Goal: Information Seeking & Learning: Learn about a topic

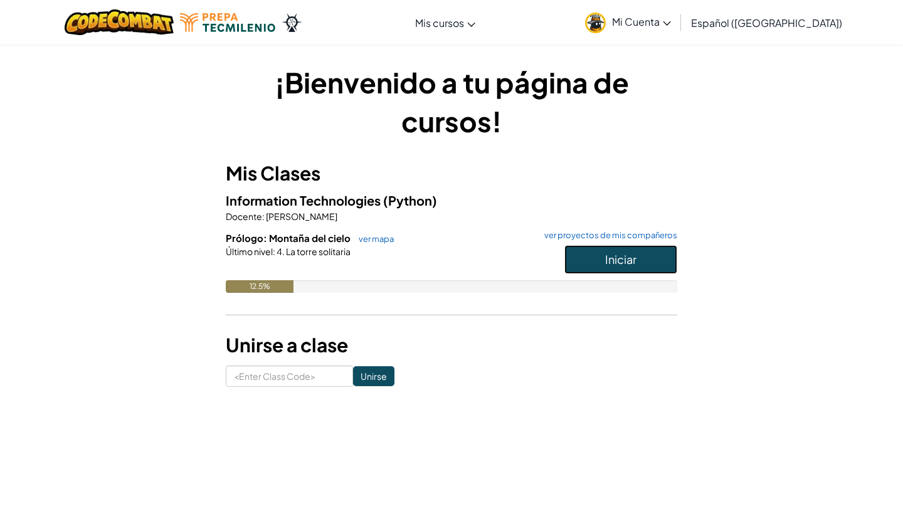
click at [597, 259] on button "Iniciar" at bounding box center [620, 259] width 113 height 29
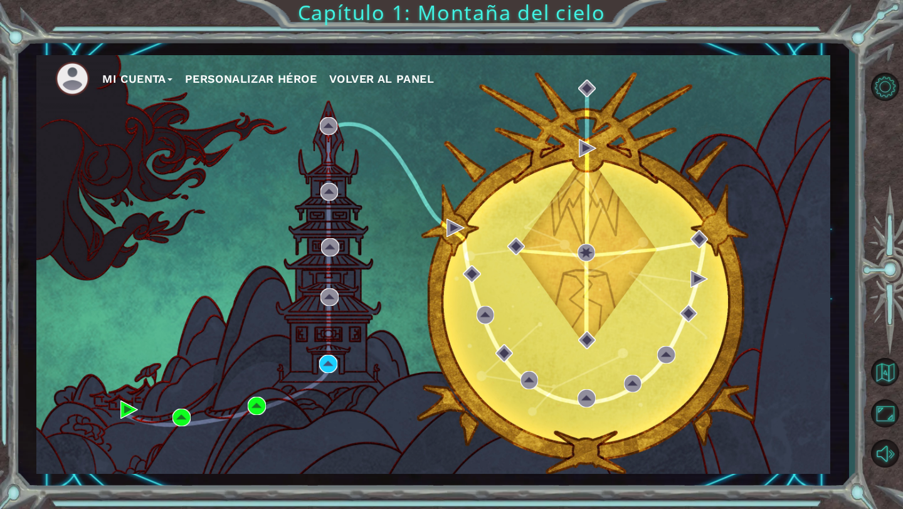
click at [407, 82] on span "Volver al panel" at bounding box center [381, 78] width 105 height 13
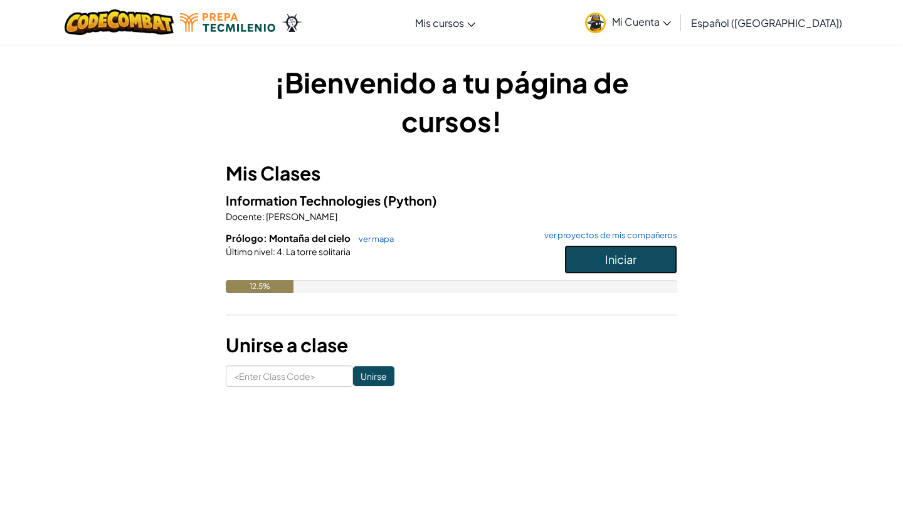
click at [566, 261] on button "Iniciar" at bounding box center [620, 259] width 113 height 29
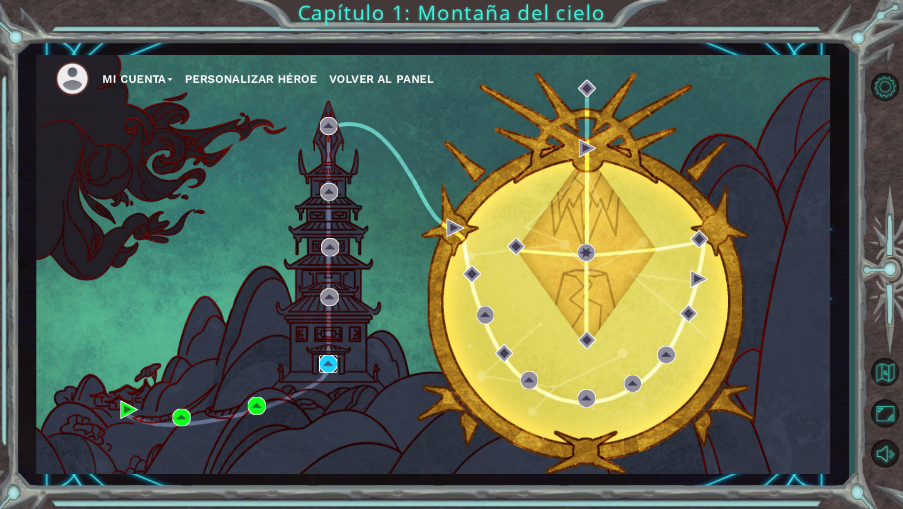
click at [333, 367] on img at bounding box center [328, 364] width 18 height 18
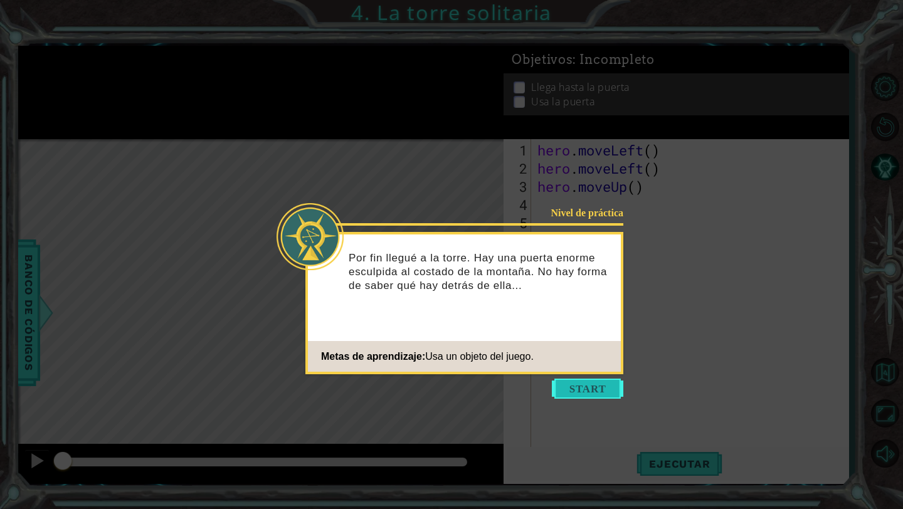
click at [589, 387] on button "Start" at bounding box center [587, 389] width 71 height 20
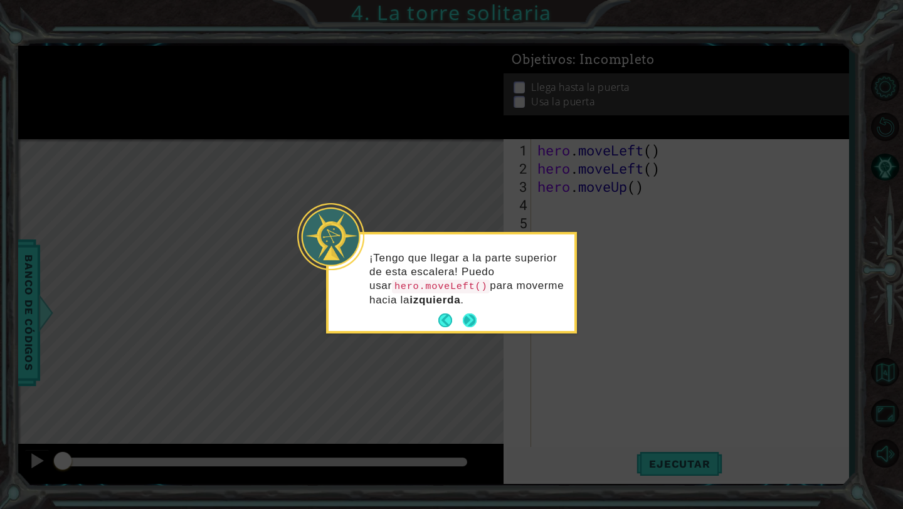
click at [469, 318] on button "Next" at bounding box center [470, 320] width 14 height 14
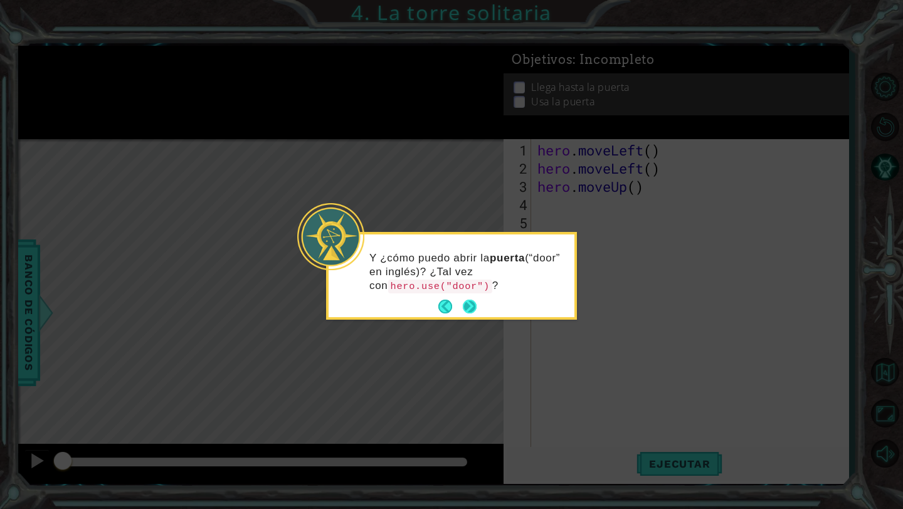
click at [460, 310] on footer at bounding box center [457, 306] width 38 height 19
click at [470, 306] on button "Next" at bounding box center [469, 307] width 16 height 16
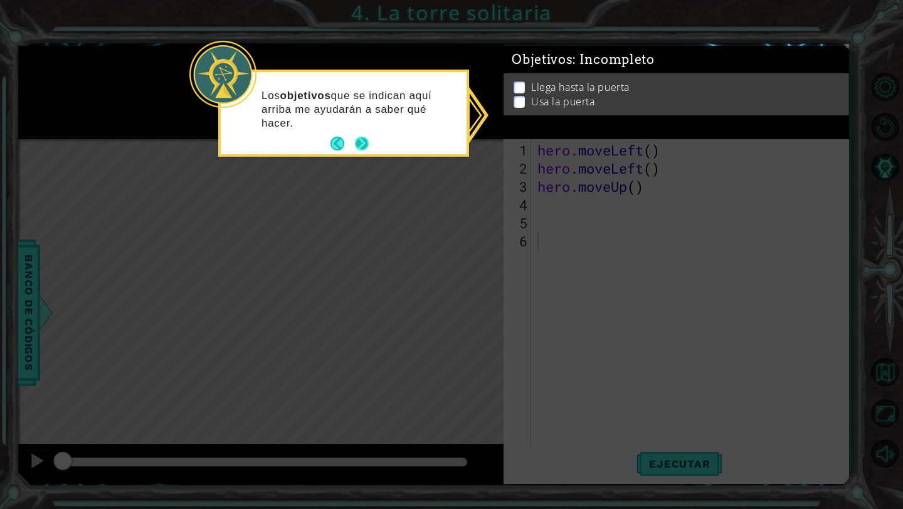
click at [359, 146] on button "Next" at bounding box center [361, 144] width 16 height 16
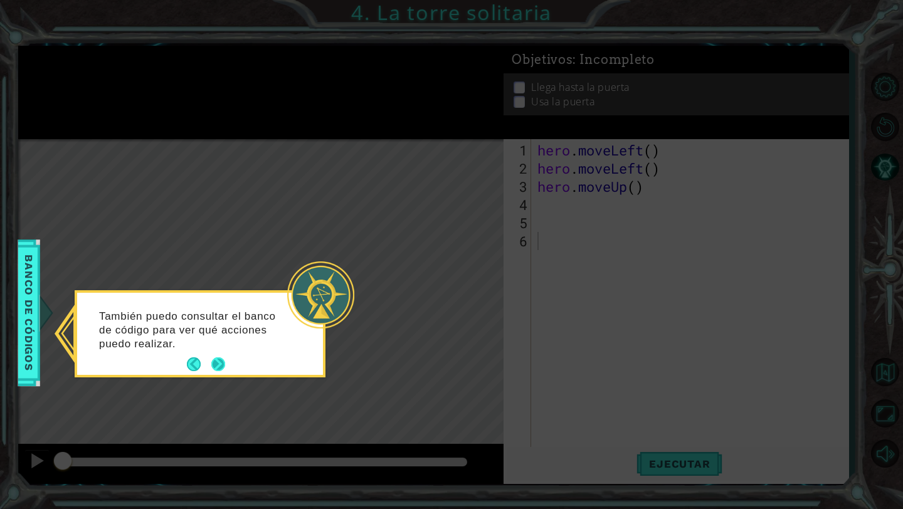
click at [217, 359] on button "Next" at bounding box center [218, 364] width 14 height 14
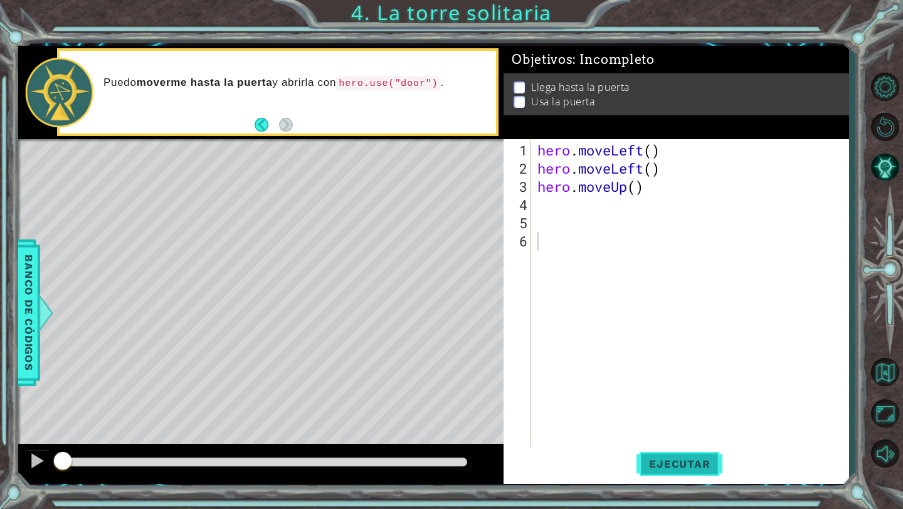
click at [647, 459] on span "Ejecutar" at bounding box center [679, 464] width 86 height 13
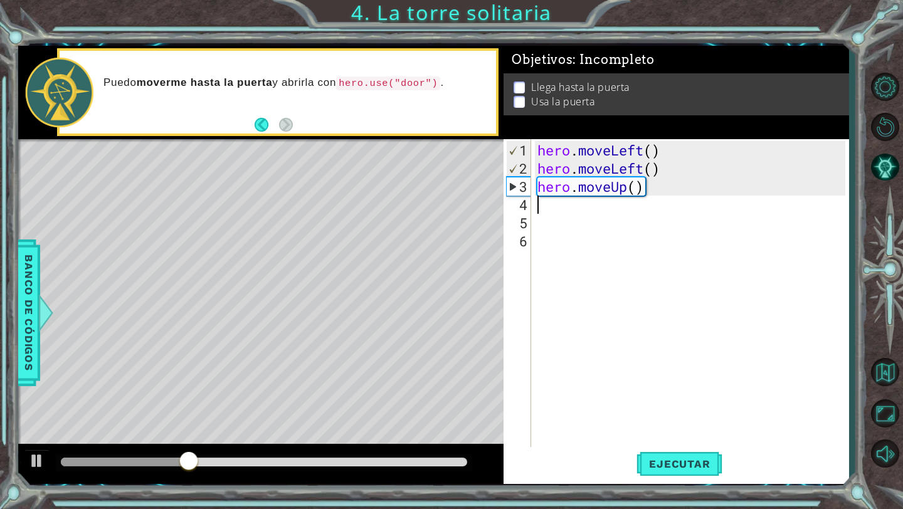
click at [569, 201] on div "hero . moveLeft ( ) hero . moveLeft ( ) hero . moveUp ( )" at bounding box center [693, 313] width 317 height 345
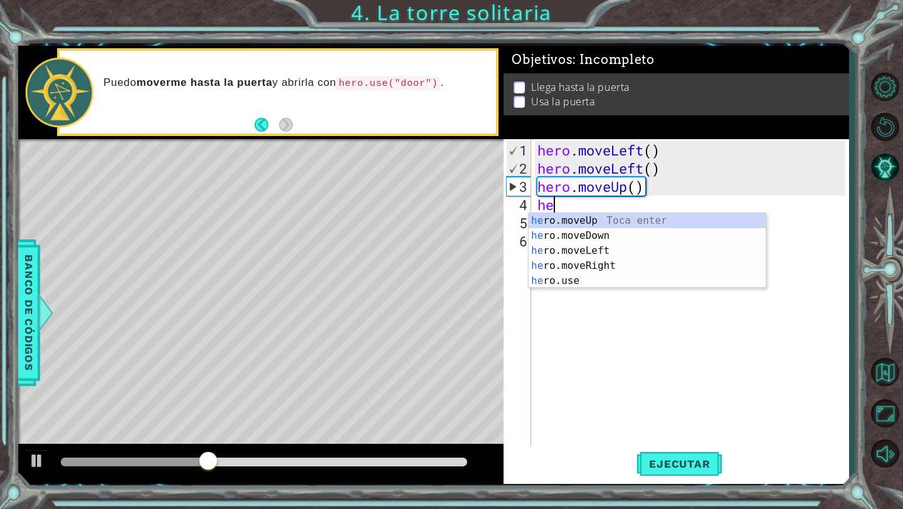
type textarea "her"
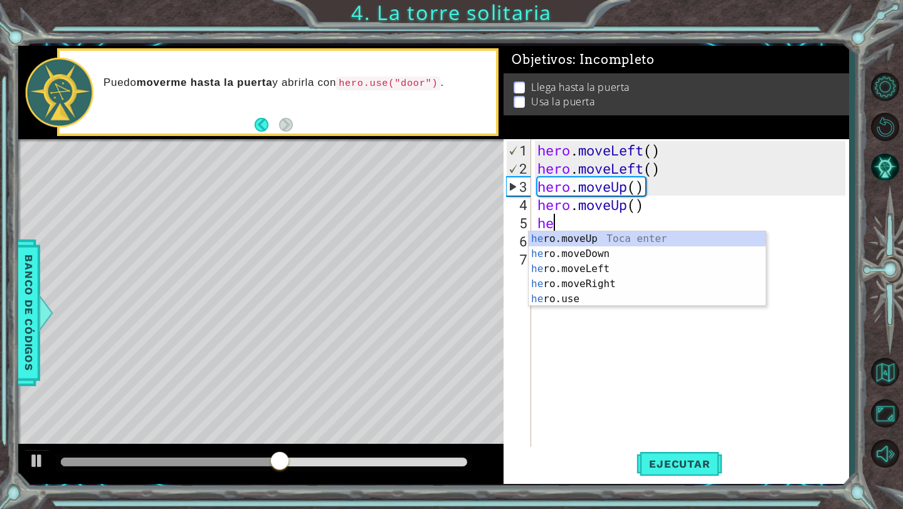
scroll to position [0, 1]
type textarea "hero"
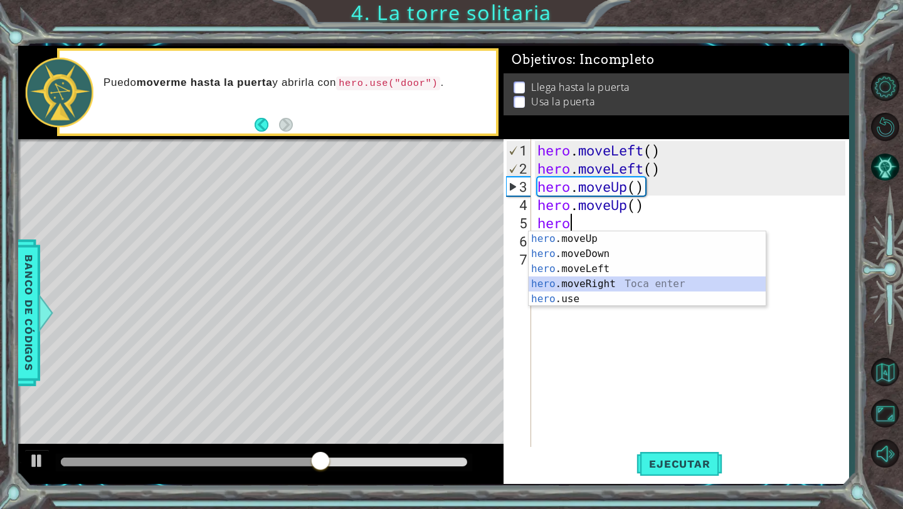
scroll to position [0, 0]
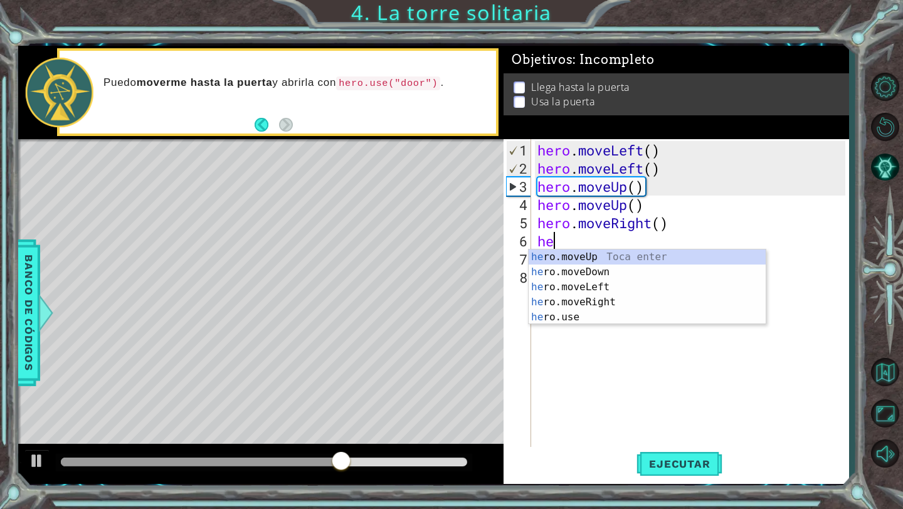
type textarea "her"
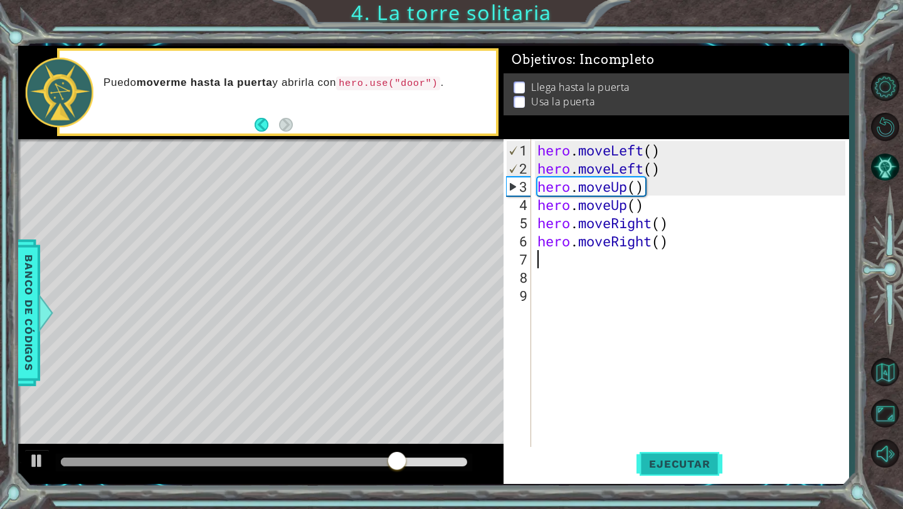
click at [677, 461] on span "Ejecutar" at bounding box center [679, 464] width 86 height 13
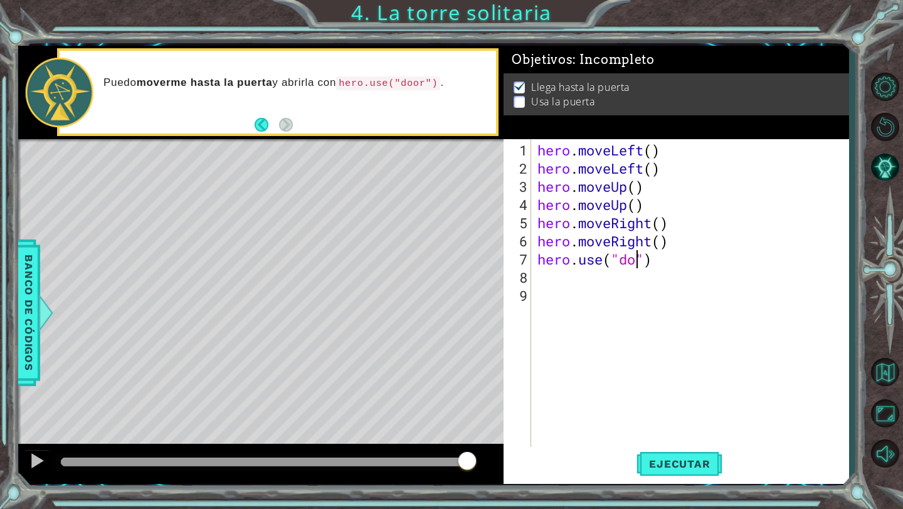
scroll to position [0, 6]
type textarea "hero.use("door")"
click at [676, 460] on span "Ejecutar" at bounding box center [679, 464] width 86 height 13
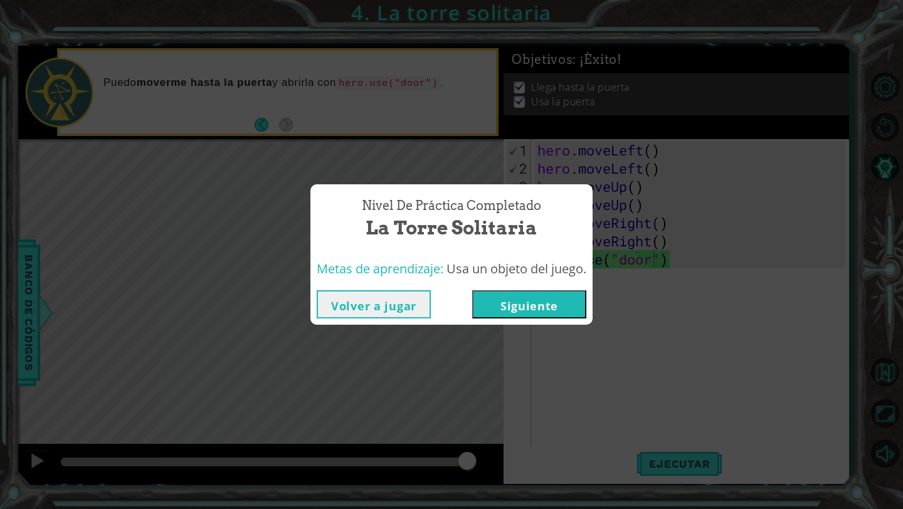
click at [542, 297] on button "Siguiente" at bounding box center [529, 304] width 114 height 28
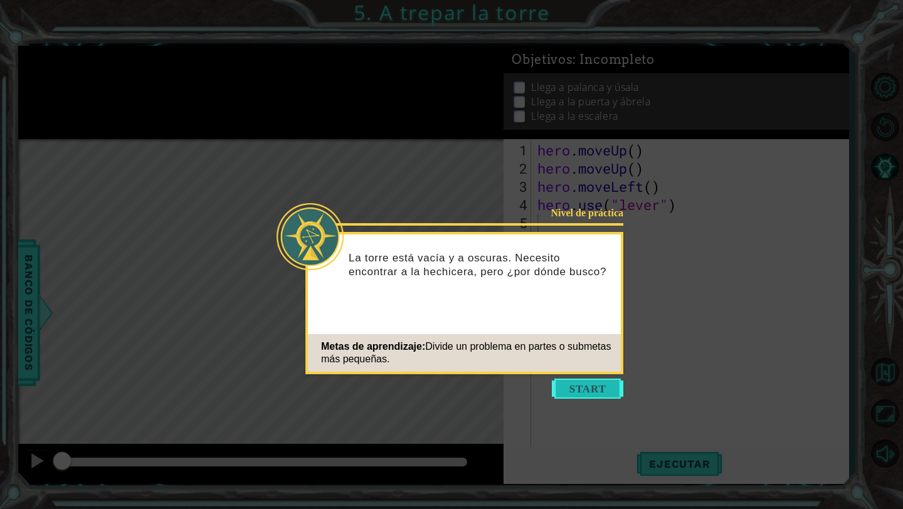
click at [582, 384] on button "Start" at bounding box center [587, 389] width 71 height 20
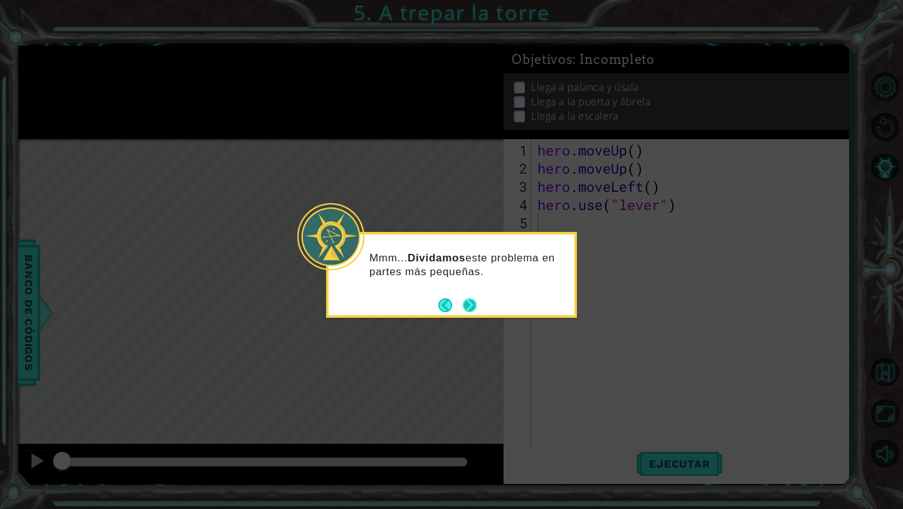
click at [471, 303] on button "Next" at bounding box center [470, 305] width 14 height 14
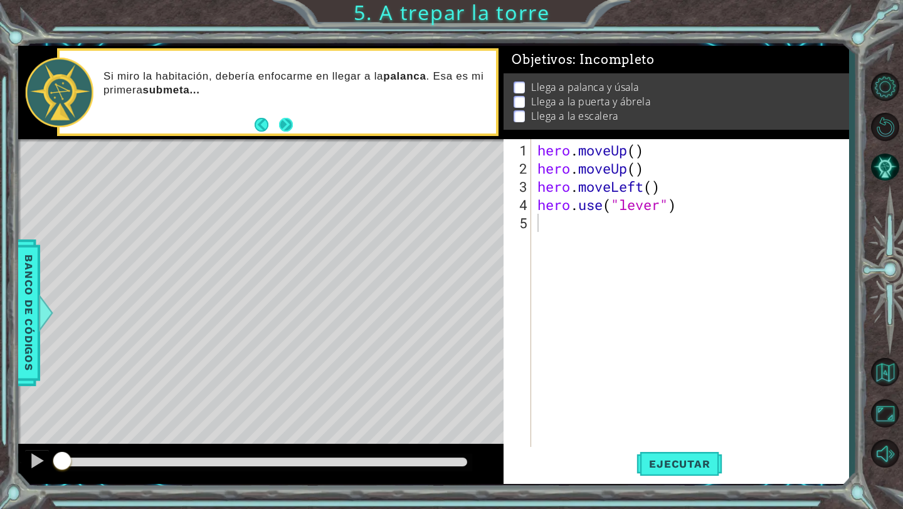
click at [290, 120] on button "Next" at bounding box center [286, 125] width 14 height 14
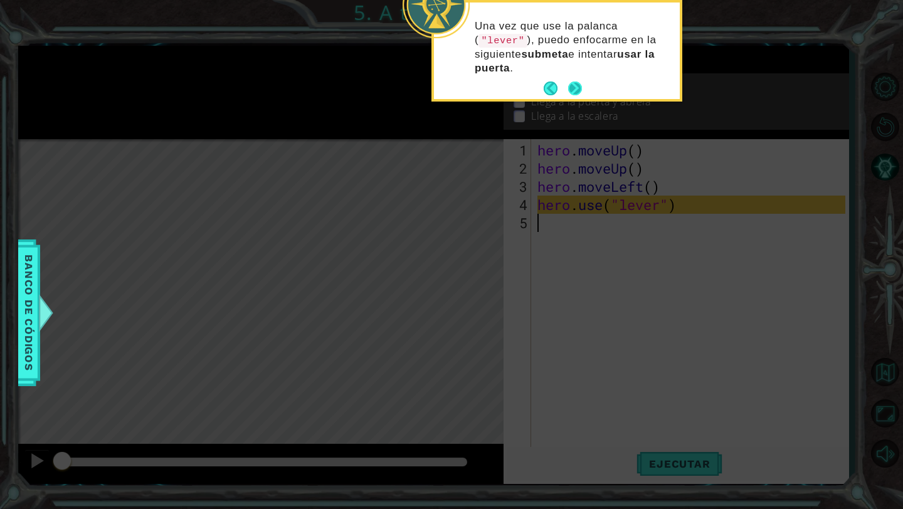
click at [577, 81] on button "Next" at bounding box center [575, 88] width 14 height 14
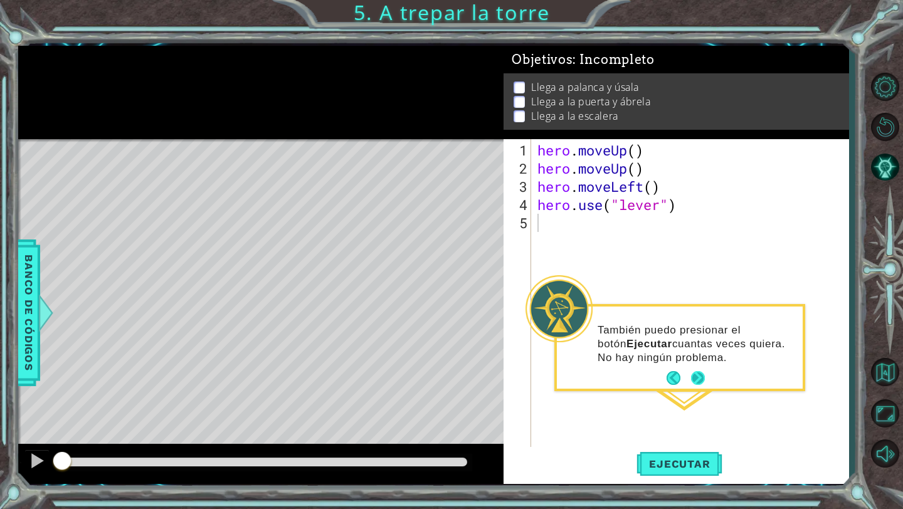
click at [697, 380] on button "Next" at bounding box center [698, 378] width 14 height 14
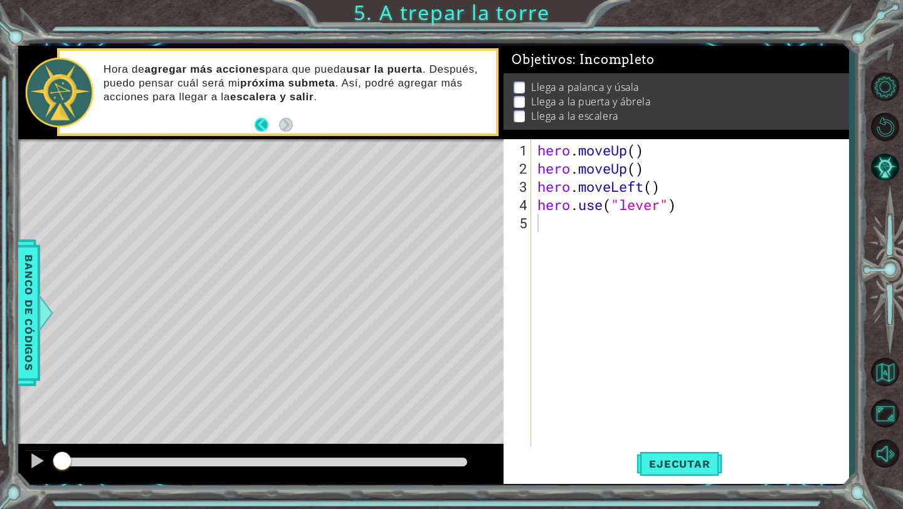
click at [263, 125] on button "Back" at bounding box center [266, 125] width 24 height 14
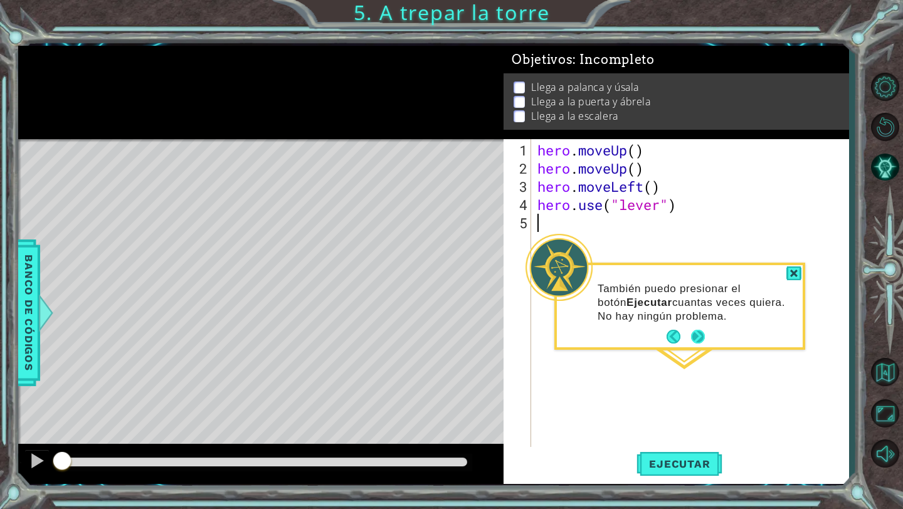
click at [692, 343] on button "Next" at bounding box center [698, 337] width 14 height 14
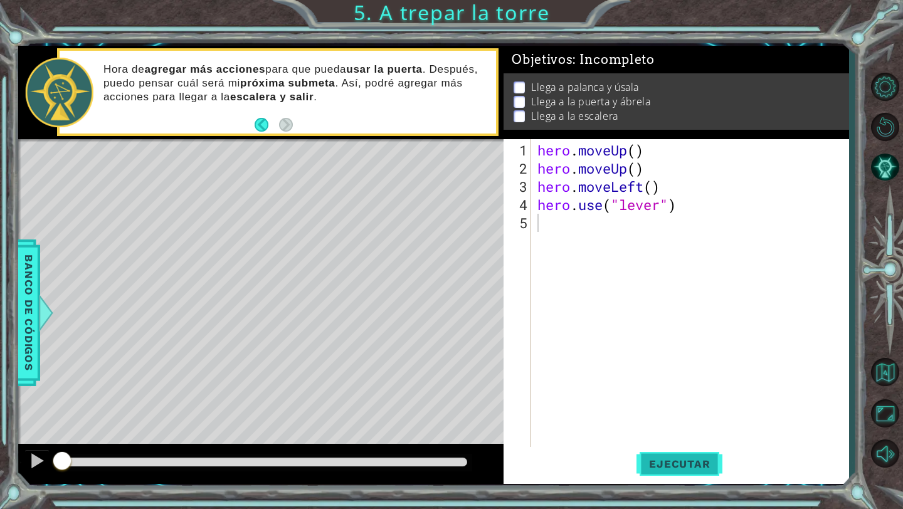
click at [675, 463] on span "Ejecutar" at bounding box center [679, 464] width 86 height 13
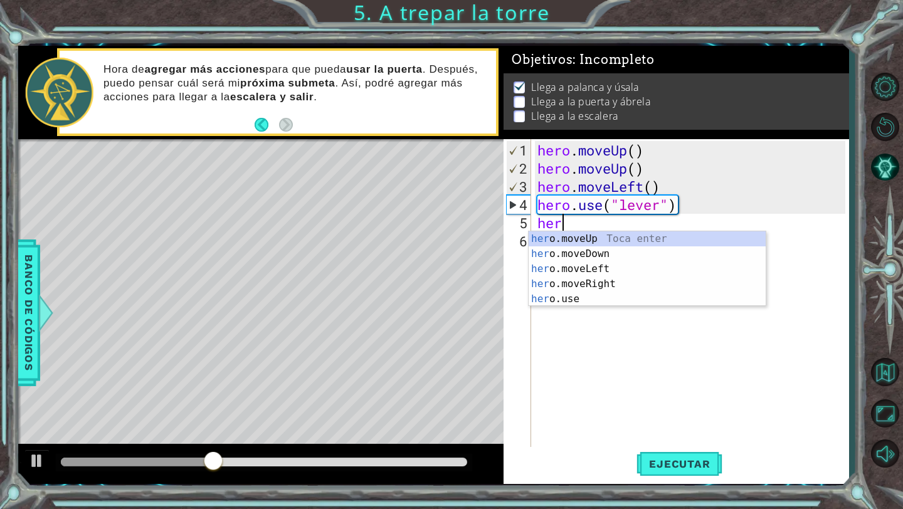
scroll to position [0, 1]
type textarea "hero"
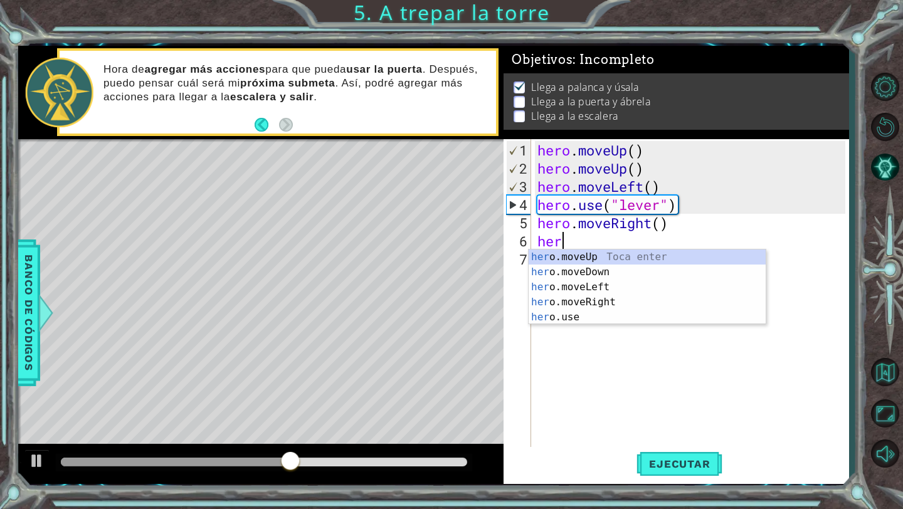
type textarea "hero"
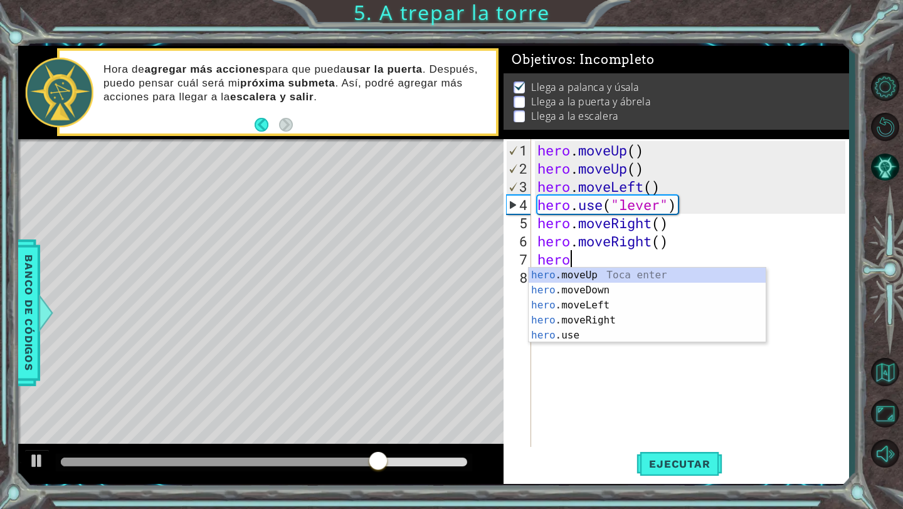
type textarea "hero"
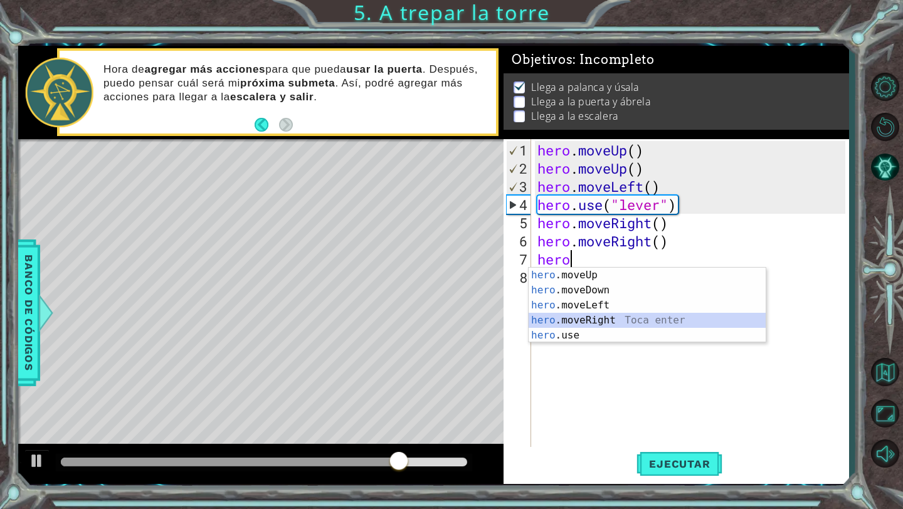
scroll to position [0, 0]
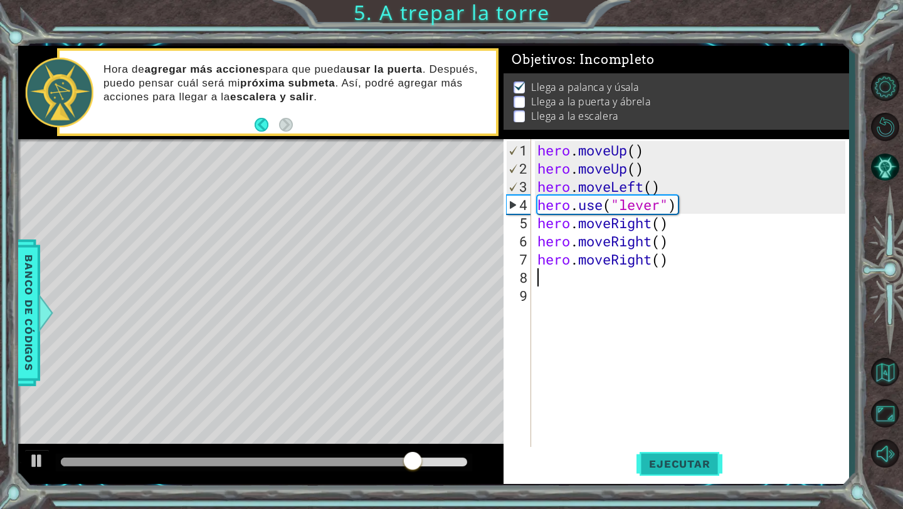
click at [699, 456] on button "Ejecutar" at bounding box center [679, 464] width 86 height 34
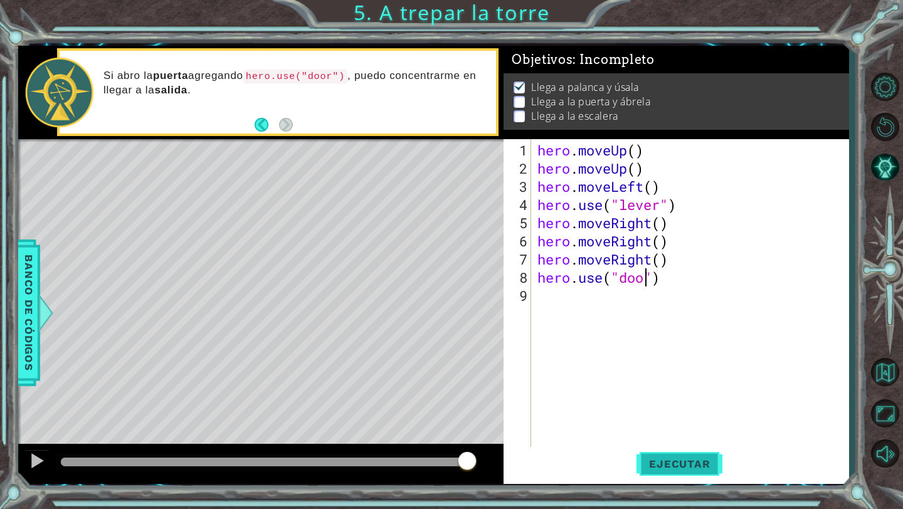
scroll to position [0, 6]
type textarea "hero.use("door")"
click at [684, 458] on span "Ejecutar" at bounding box center [679, 464] width 86 height 13
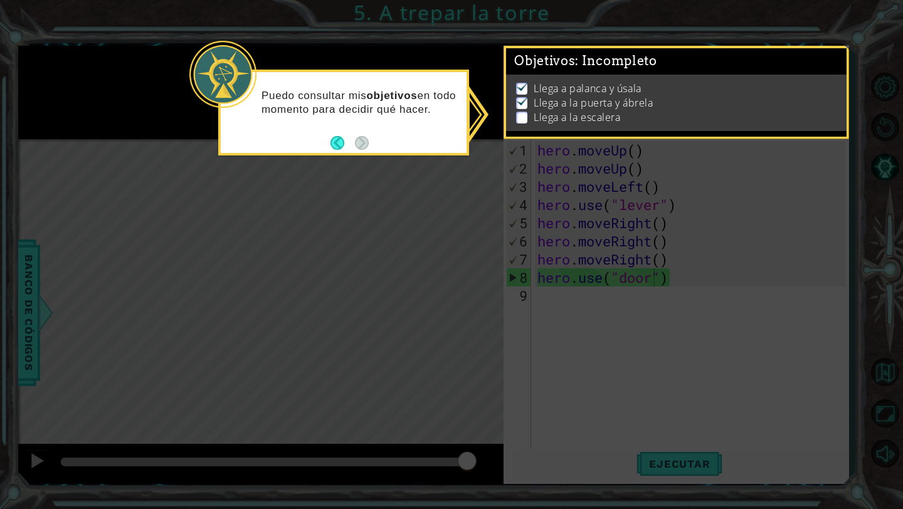
click at [602, 315] on icon at bounding box center [451, 254] width 903 height 509
click at [339, 142] on button "Back" at bounding box center [342, 143] width 24 height 14
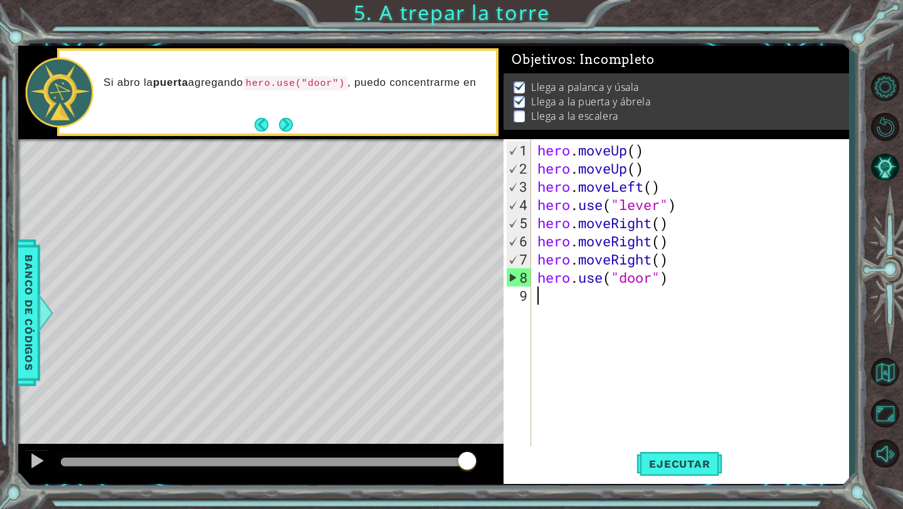
click at [545, 297] on div "hero . moveUp ( ) hero . moveUp ( ) hero . moveLeft ( ) hero . use ( "lever" ) …" at bounding box center [693, 313] width 317 height 345
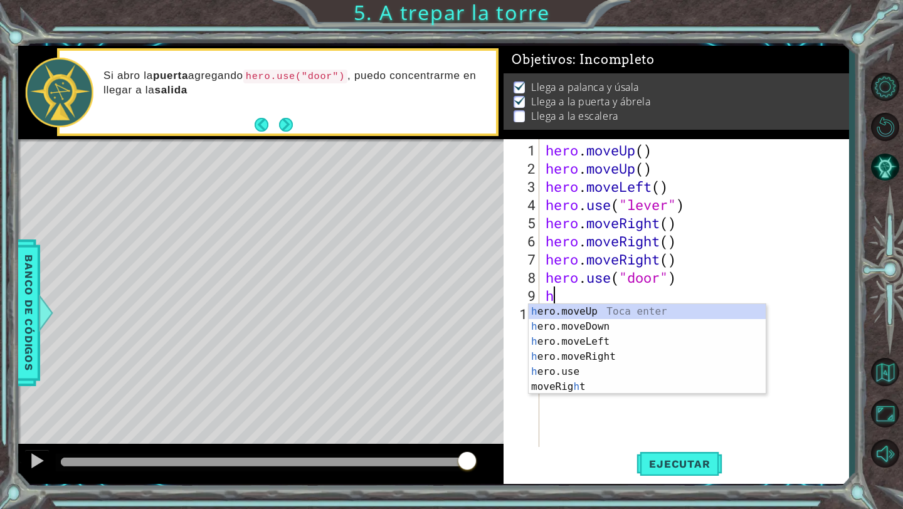
type textarea "he"
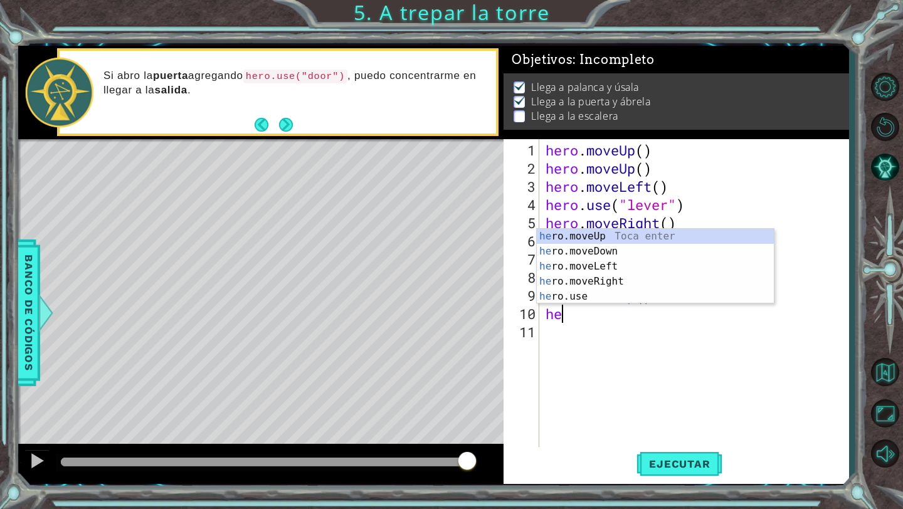
type textarea "her"
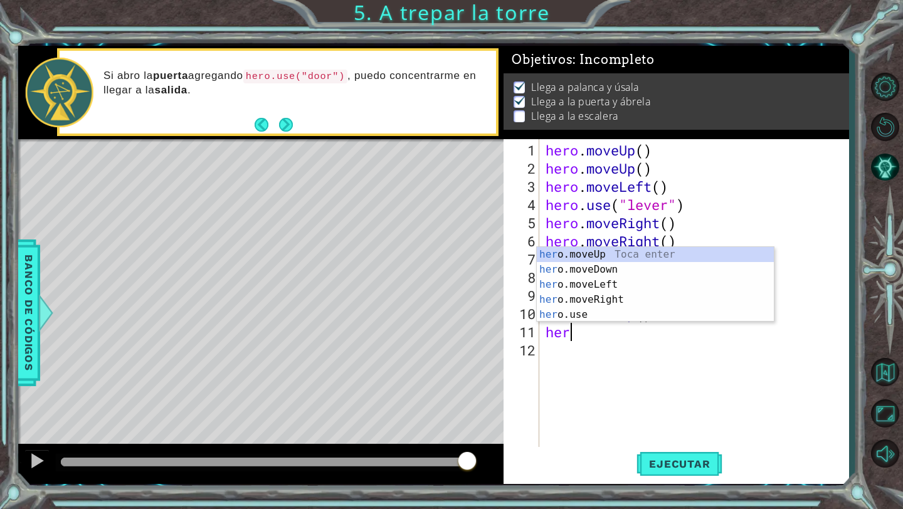
scroll to position [0, 1]
type textarea "hero"
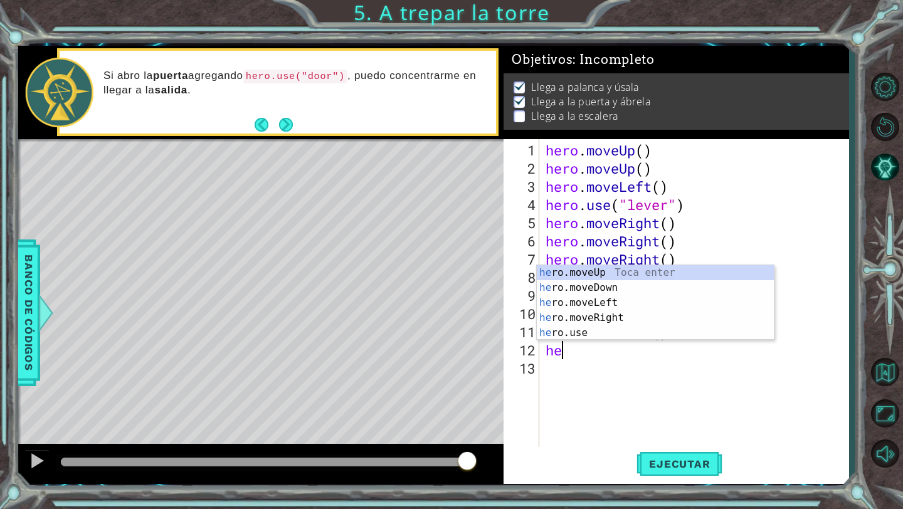
type textarea "hero"
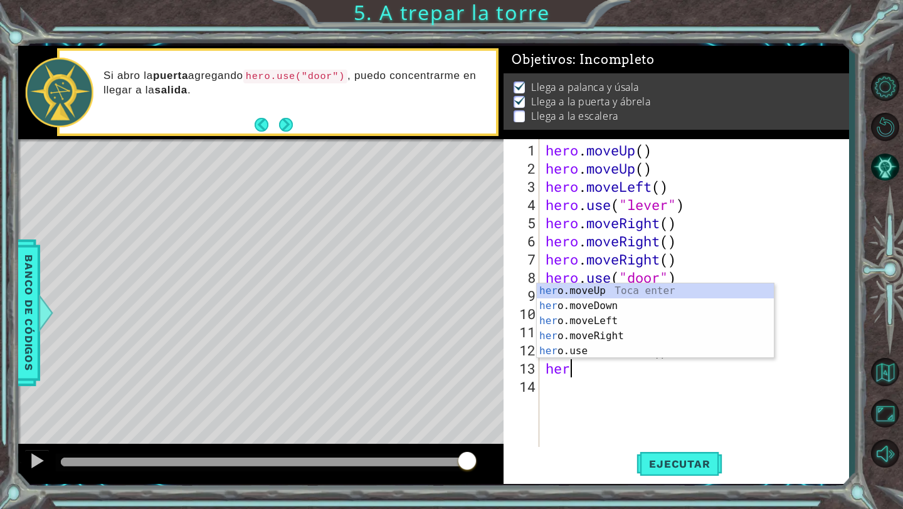
type textarea "hero"
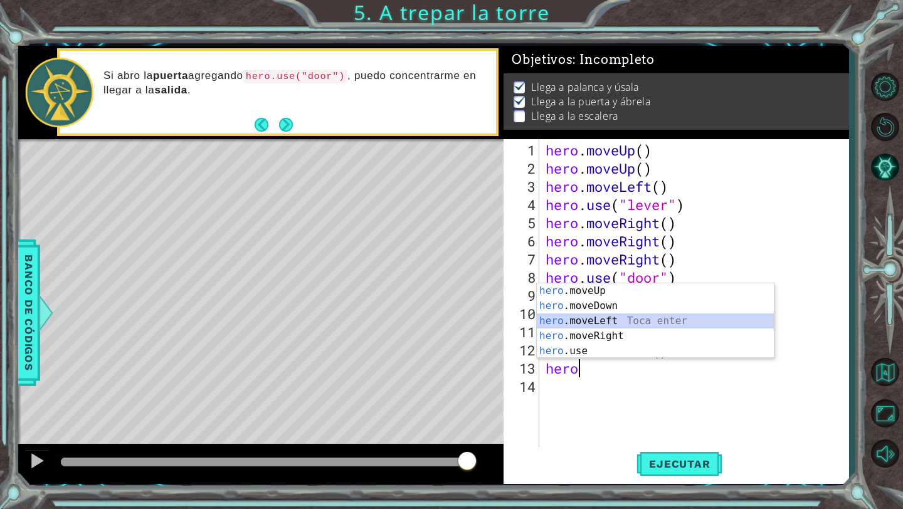
scroll to position [0, 0]
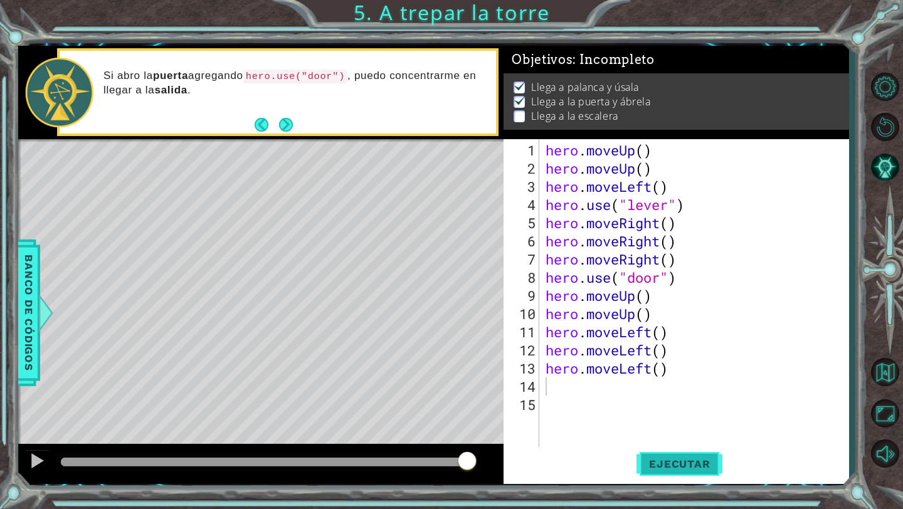
click at [658, 476] on button "Ejecutar" at bounding box center [679, 464] width 86 height 34
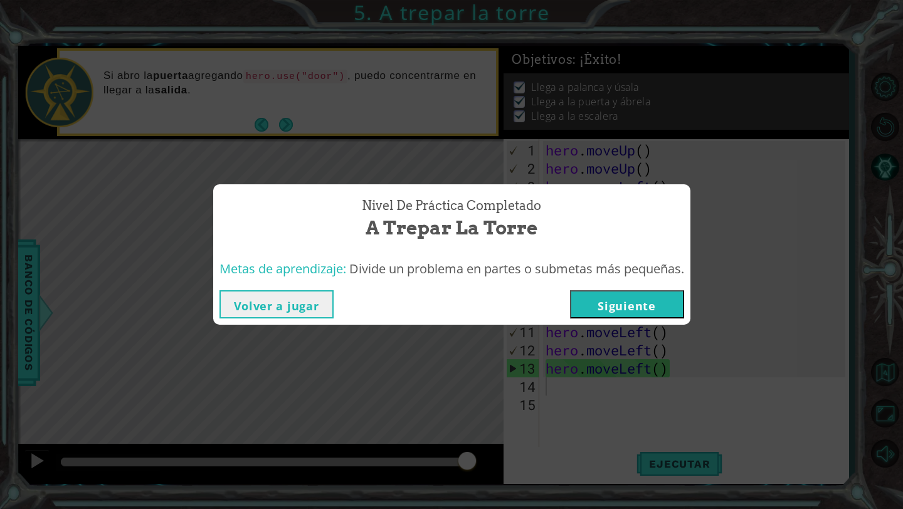
click at [607, 313] on button "Siguiente" at bounding box center [627, 304] width 114 height 28
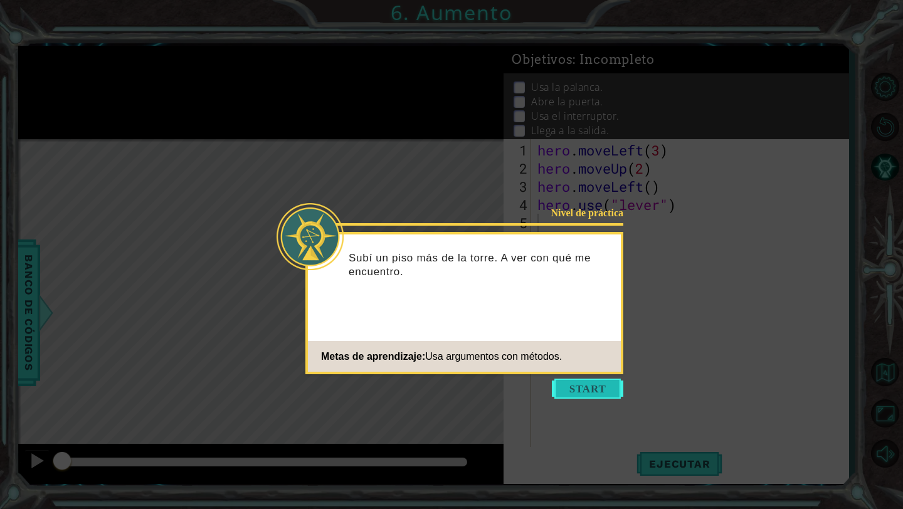
click at [600, 390] on button "Start" at bounding box center [587, 389] width 71 height 20
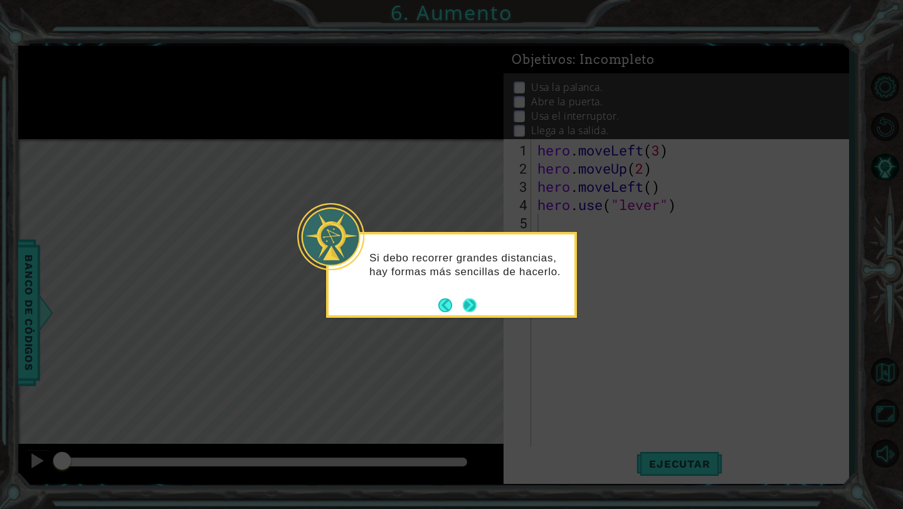
click at [469, 301] on button "Next" at bounding box center [470, 305] width 14 height 14
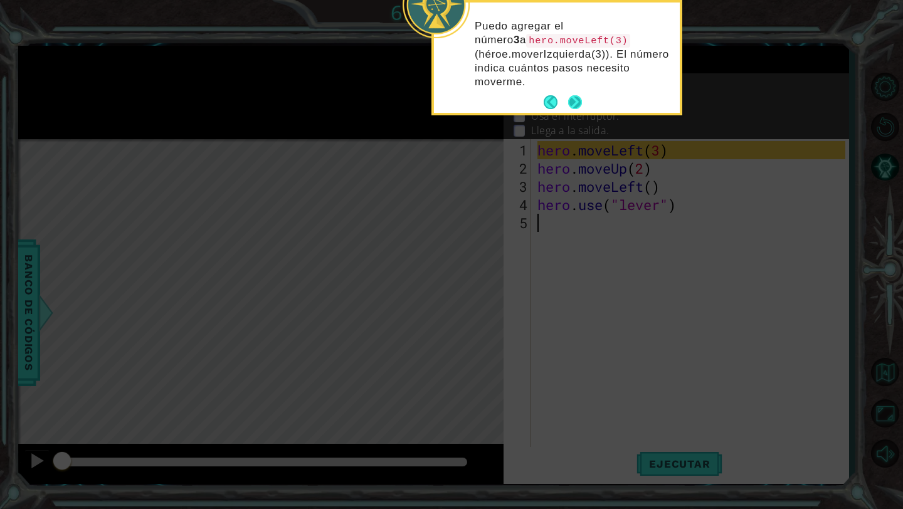
click at [572, 98] on button "Next" at bounding box center [575, 102] width 14 height 14
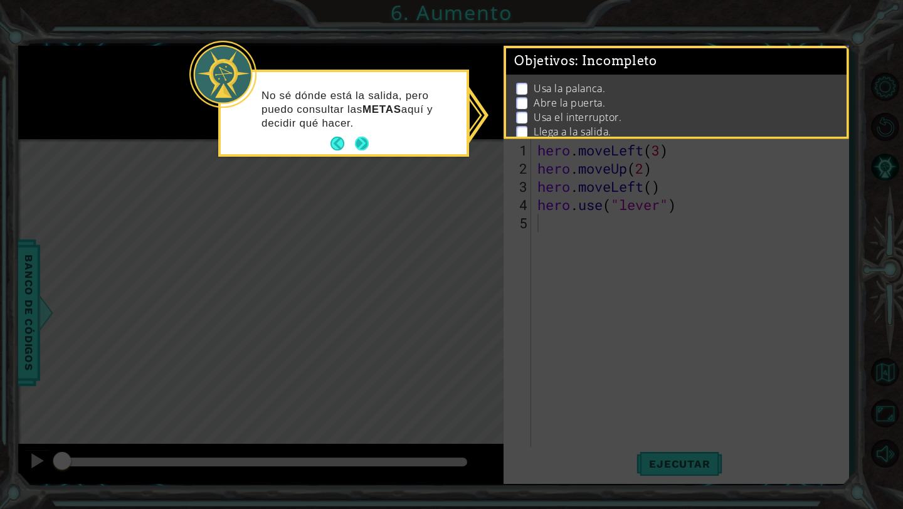
click at [359, 146] on button "Next" at bounding box center [362, 144] width 14 height 14
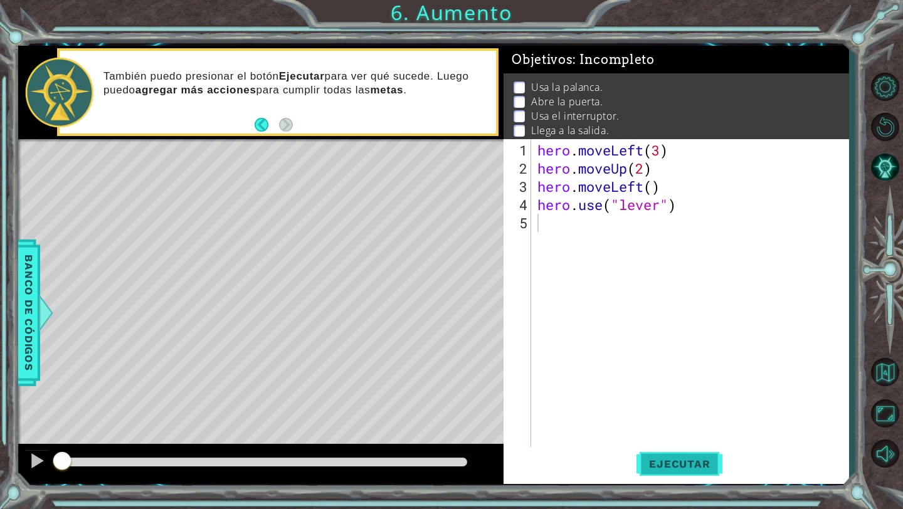
click at [663, 453] on button "Ejecutar" at bounding box center [679, 464] width 86 height 34
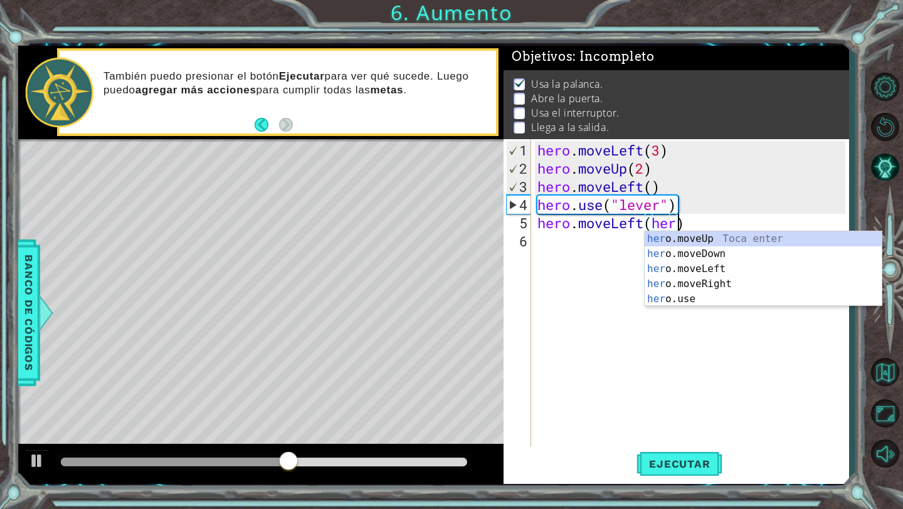
scroll to position [0, 6]
type textarea "hero.moveLeft()"
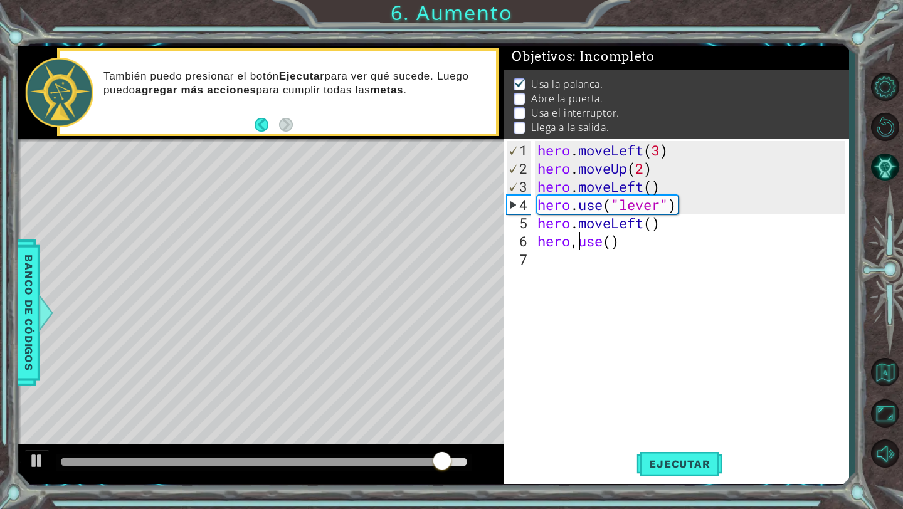
scroll to position [0, 3]
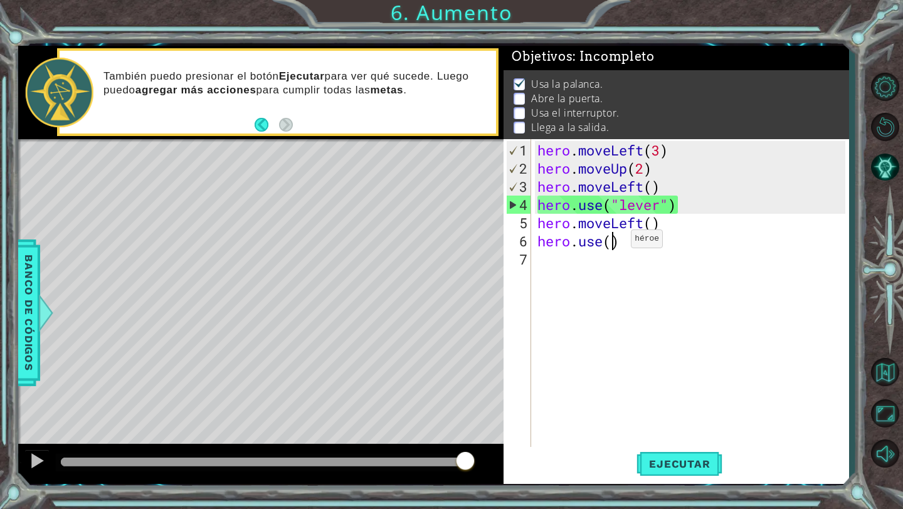
click at [611, 243] on div "hero . moveLeft ( 3 ) hero . moveUp ( 2 ) hero . moveLeft ( ) hero . use ( "lev…" at bounding box center [693, 313] width 317 height 345
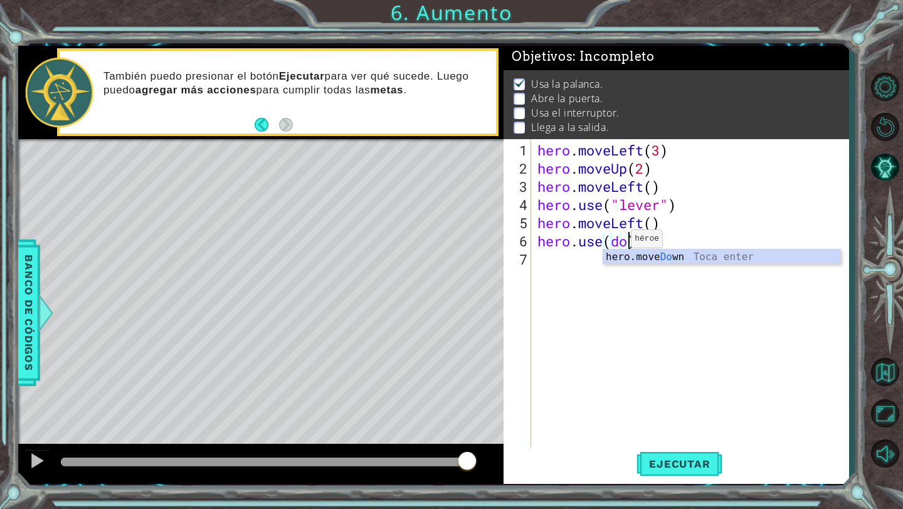
type textarea "hero.use(door)"
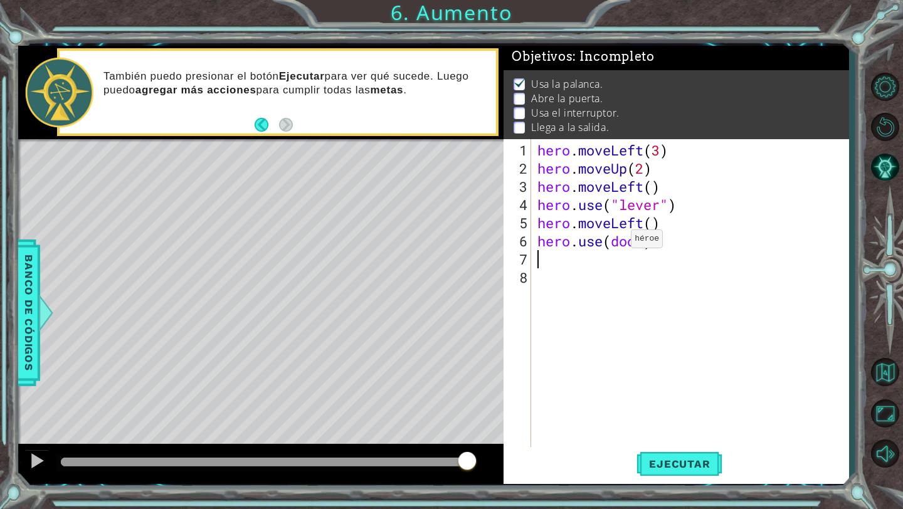
scroll to position [0, 0]
click at [679, 451] on button "Ejecutar" at bounding box center [679, 464] width 86 height 34
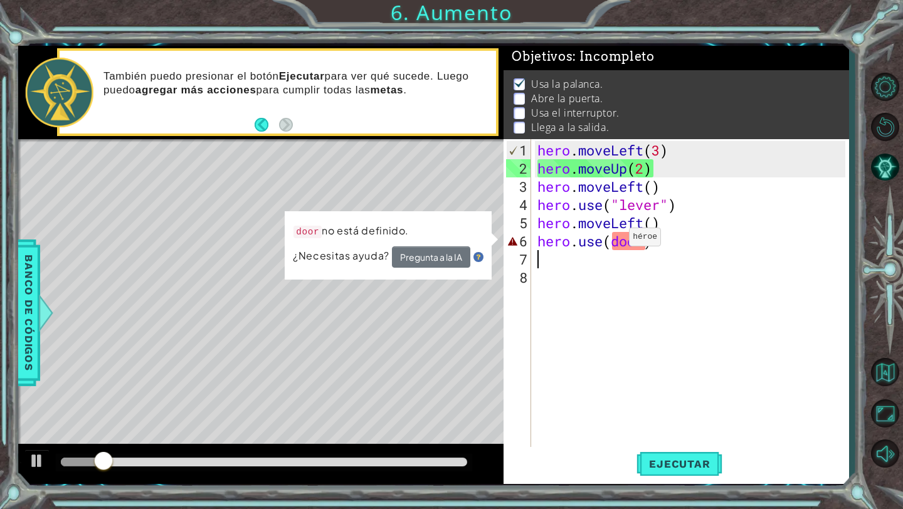
click at [610, 241] on div "hero . moveLeft ( 3 ) hero . moveUp ( 2 ) hero . moveLeft ( ) hero . use ( "lev…" at bounding box center [693, 313] width 317 height 345
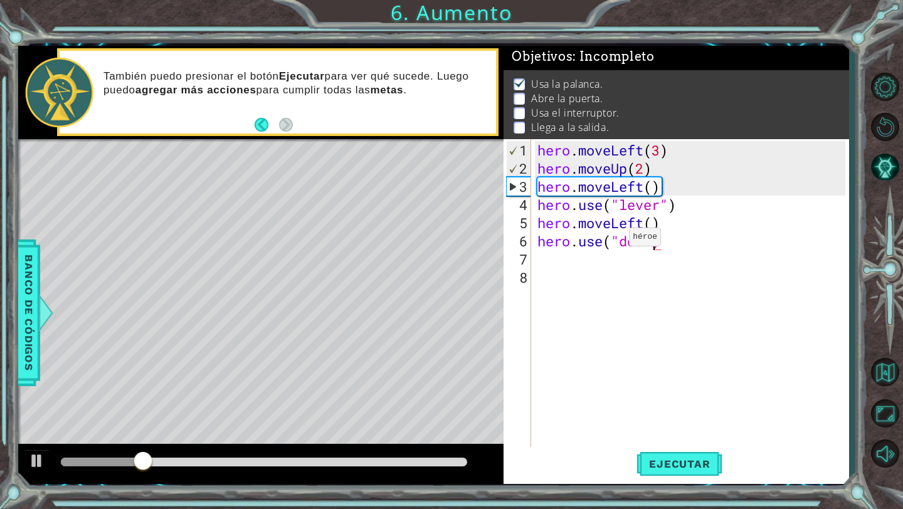
scroll to position [0, 6]
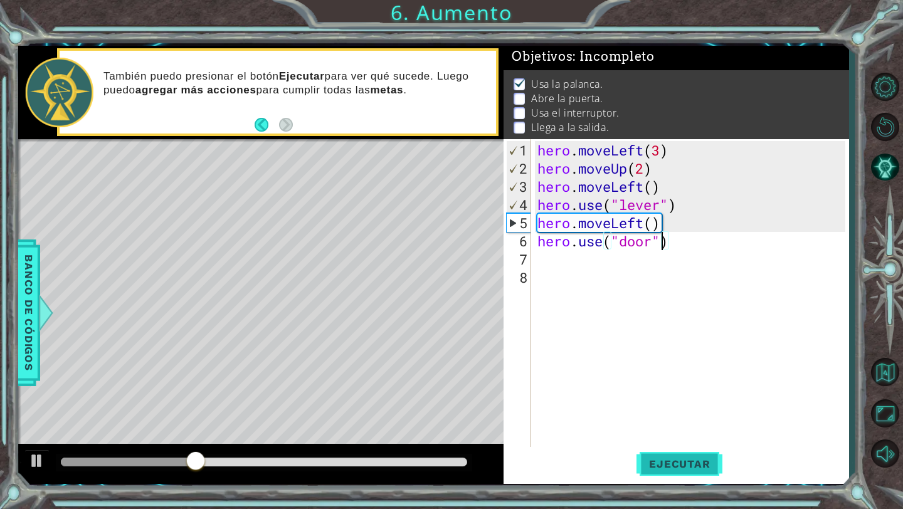
type textarea "hero.use("door")"
click at [670, 464] on span "Ejecutar" at bounding box center [679, 464] width 86 height 13
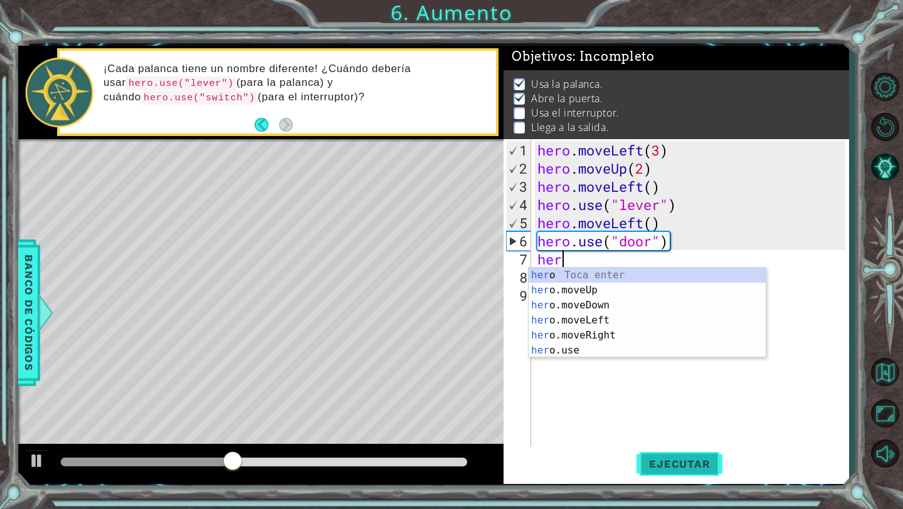
scroll to position [0, 1]
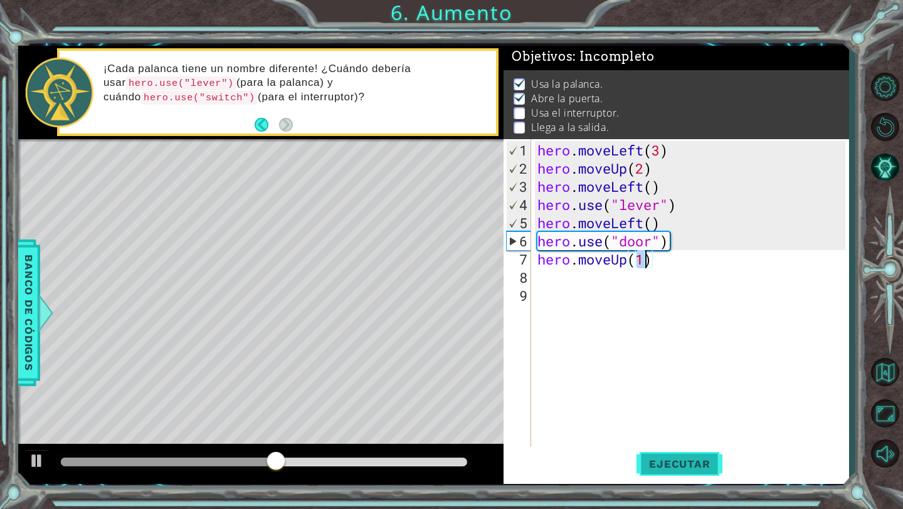
type textarea "hero.moveUp(2)"
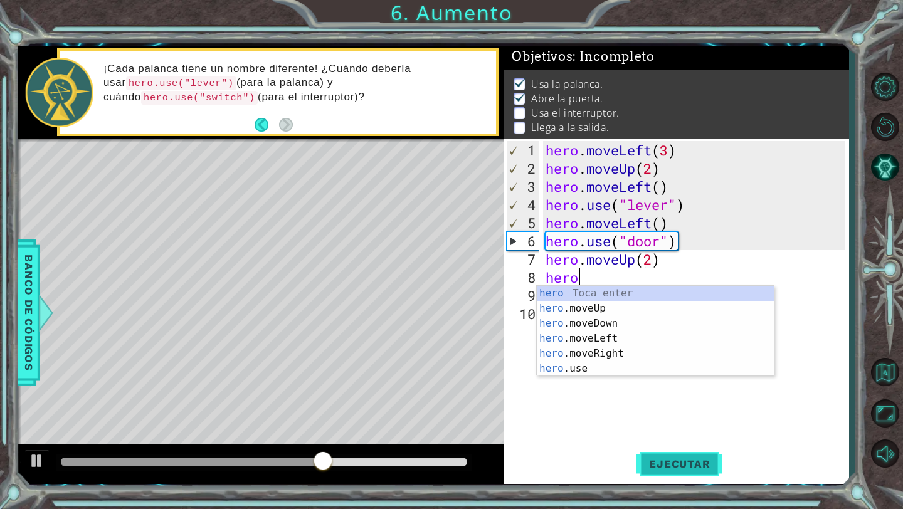
scroll to position [0, 1]
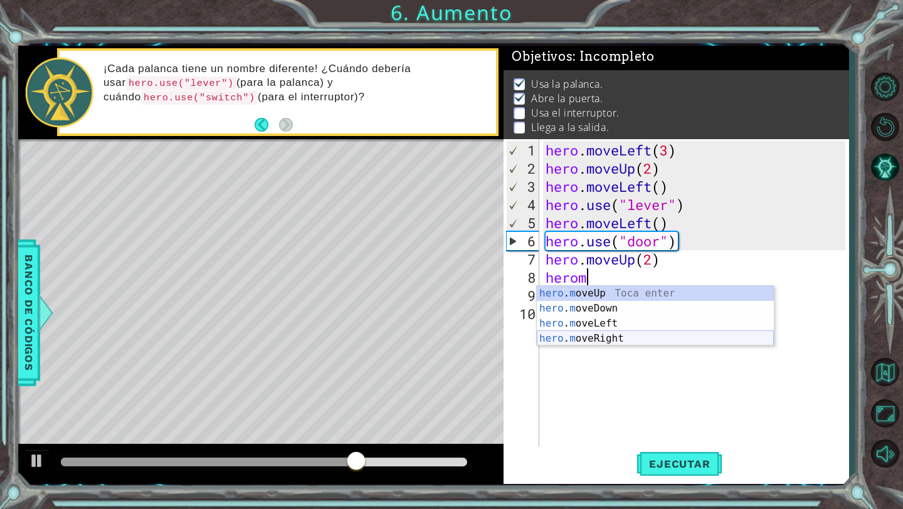
click at [633, 344] on div "hero . m oveUp Toca enter hero . m oveDown Toca enter hero . m oveLeft Toca ent…" at bounding box center [655, 331] width 237 height 90
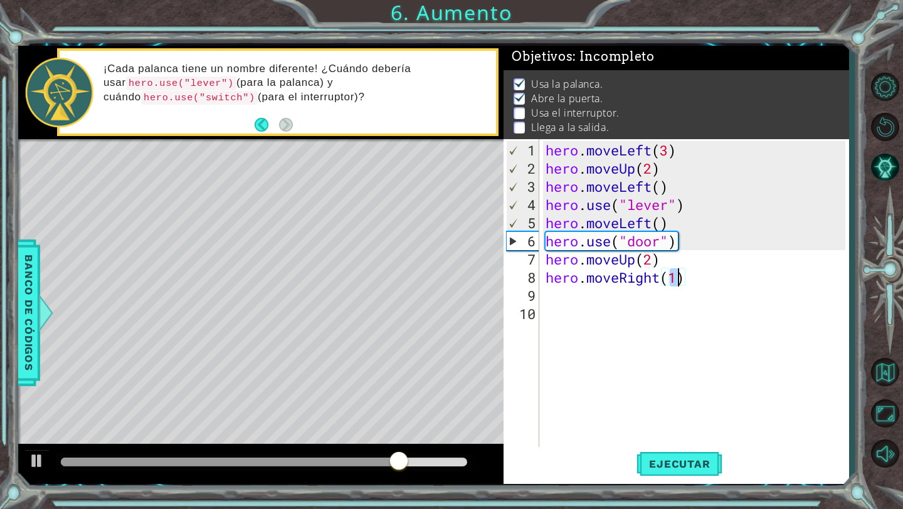
type textarea "hero.moveRight(2)"
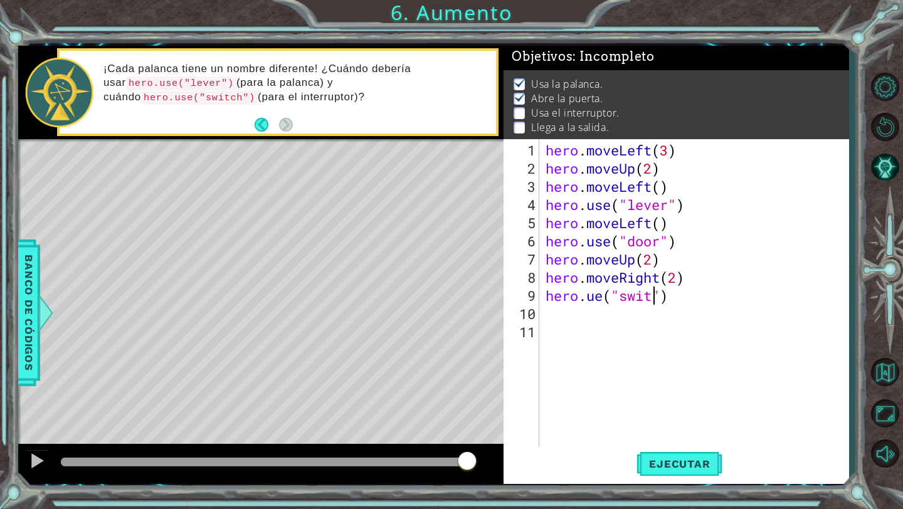
scroll to position [0, 6]
click at [595, 299] on div "hero . moveLeft ( 3 ) hero . moveUp ( 2 ) hero . moveLeft ( ) hero . use ( "lev…" at bounding box center [697, 313] width 309 height 345
click at [696, 300] on div "hero . moveLeft ( 3 ) hero . moveUp ( 2 ) hero . moveLeft ( ) hero . use ( "lev…" at bounding box center [697, 313] width 309 height 345
type textarea "hero.use("switch")"
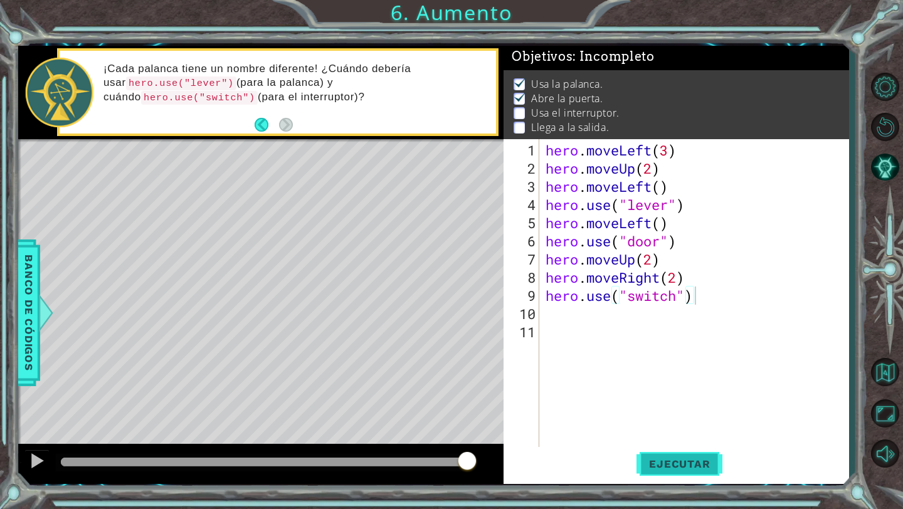
click at [674, 454] on button "Ejecutar" at bounding box center [679, 464] width 86 height 34
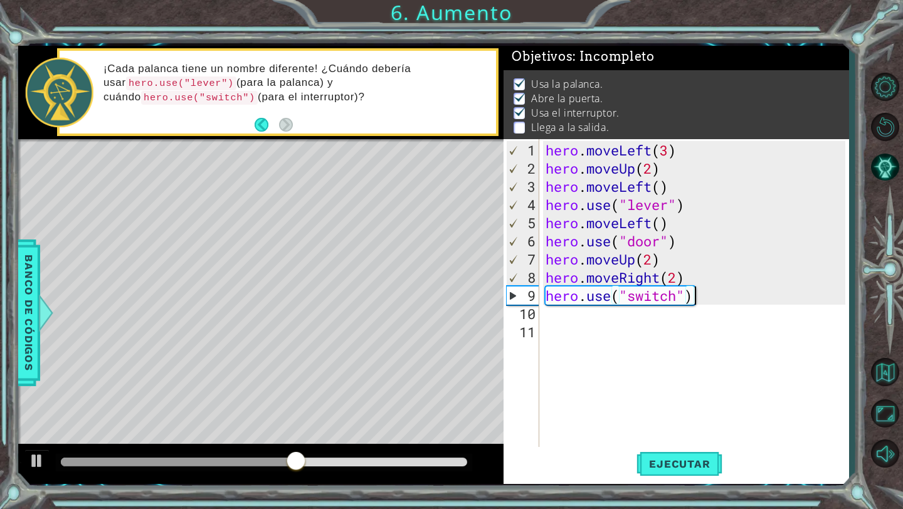
click at [713, 295] on div "hero . moveLeft ( 3 ) hero . moveUp ( 2 ) hero . moveLeft ( ) hero . use ( "lev…" at bounding box center [697, 313] width 309 height 345
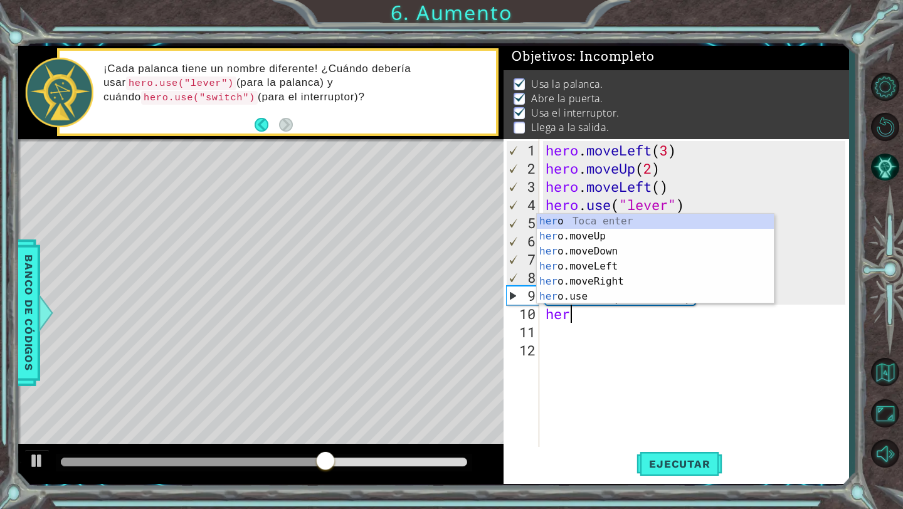
scroll to position [0, 1]
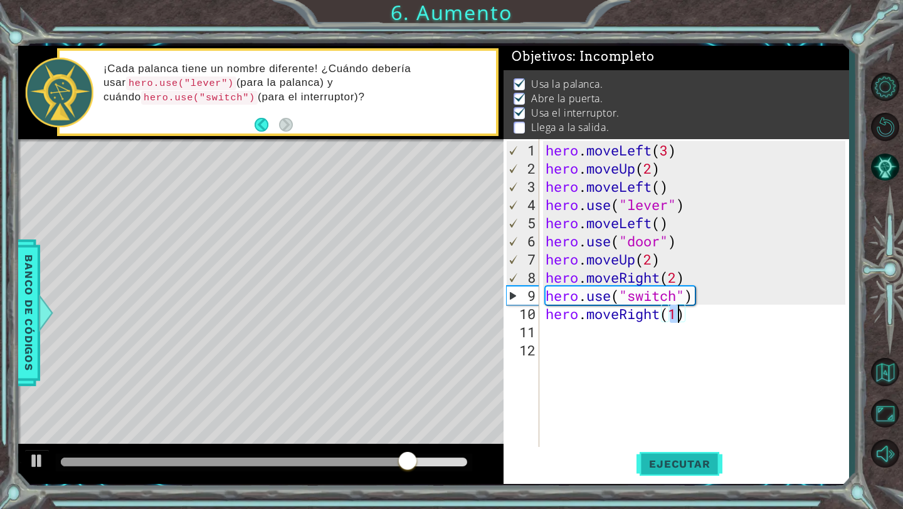
type textarea "hero.moveRight(1)"
click at [667, 462] on span "Ejecutar" at bounding box center [679, 464] width 86 height 13
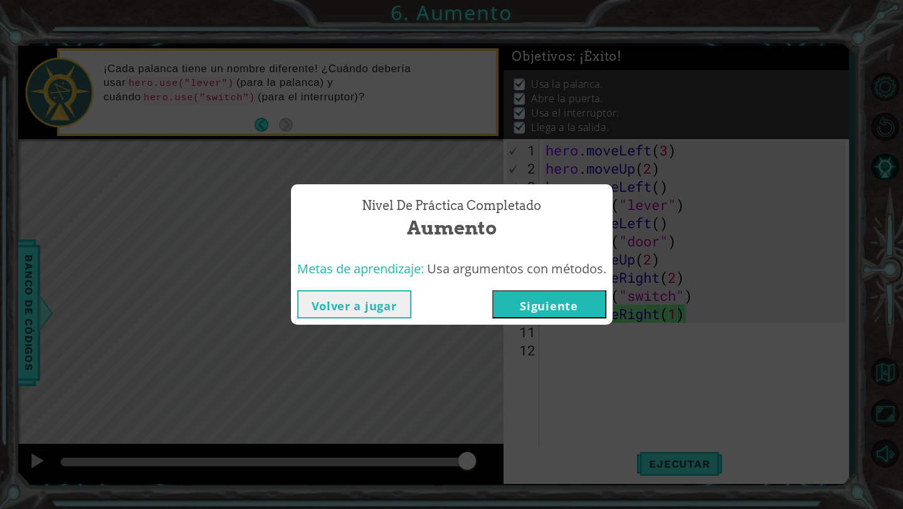
click at [564, 304] on button "Siguiente" at bounding box center [549, 304] width 114 height 28
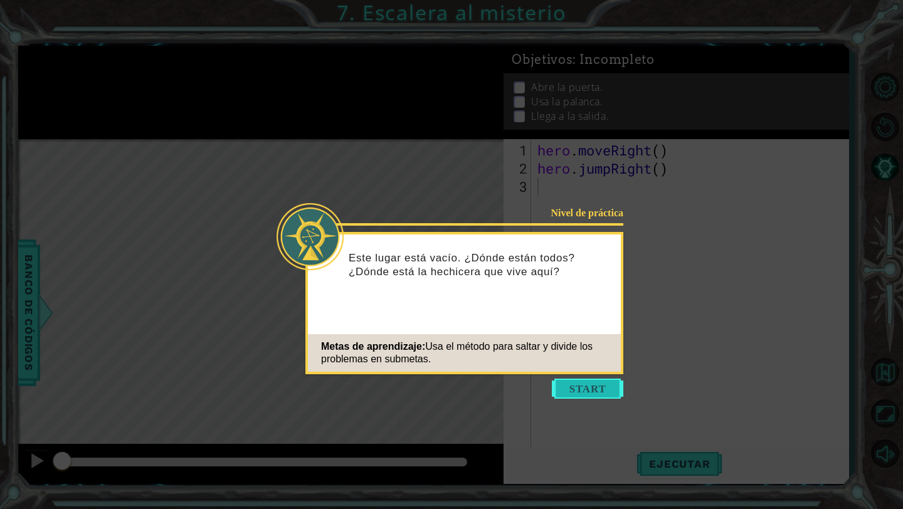
click at [584, 385] on button "Start" at bounding box center [587, 389] width 71 height 20
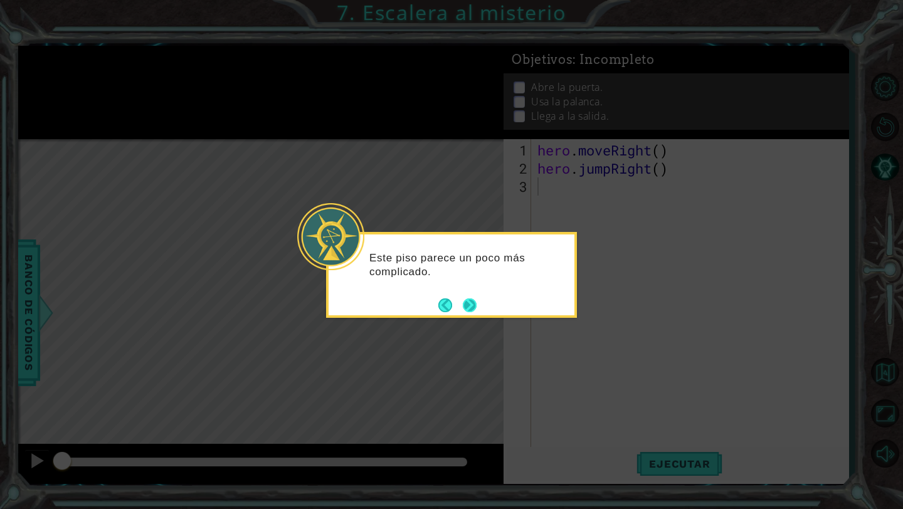
click at [476, 300] on button "Next" at bounding box center [470, 305] width 14 height 14
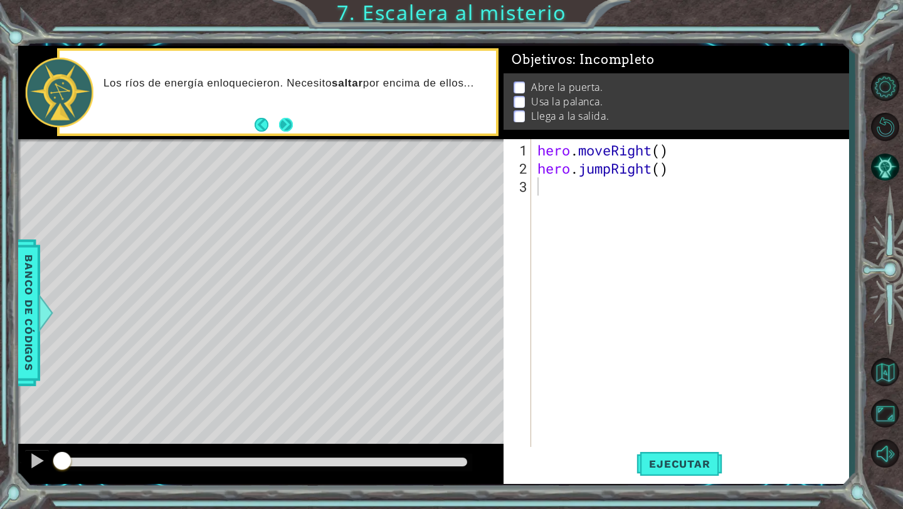
click at [285, 121] on button "Next" at bounding box center [285, 125] width 17 height 17
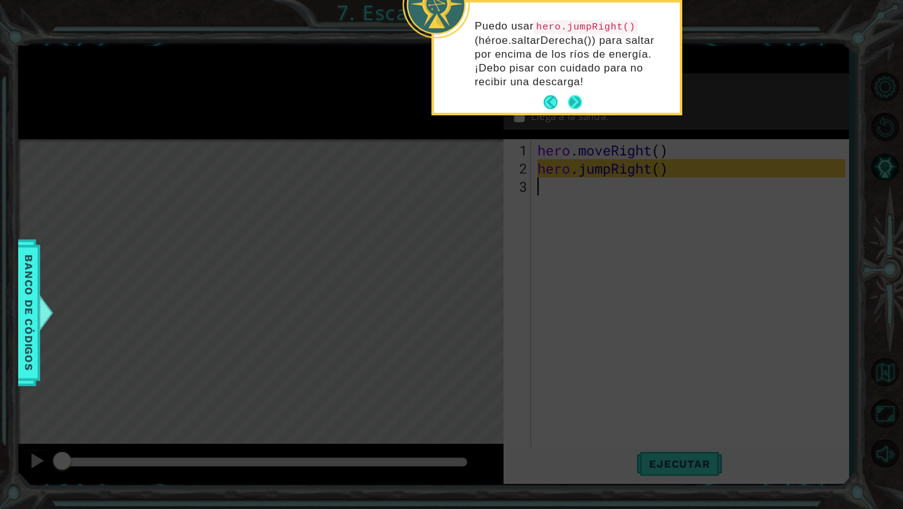
click at [580, 103] on button "Next" at bounding box center [575, 102] width 14 height 14
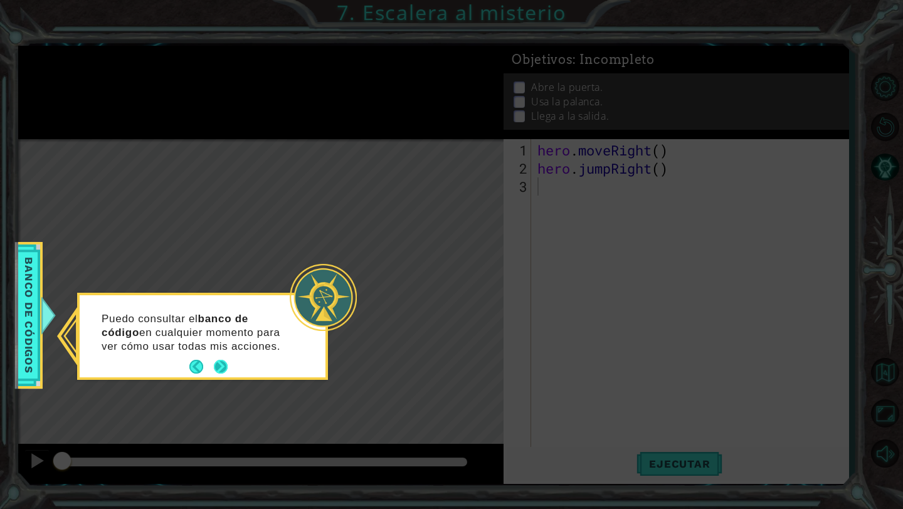
click at [220, 371] on button "Next" at bounding box center [221, 367] width 14 height 14
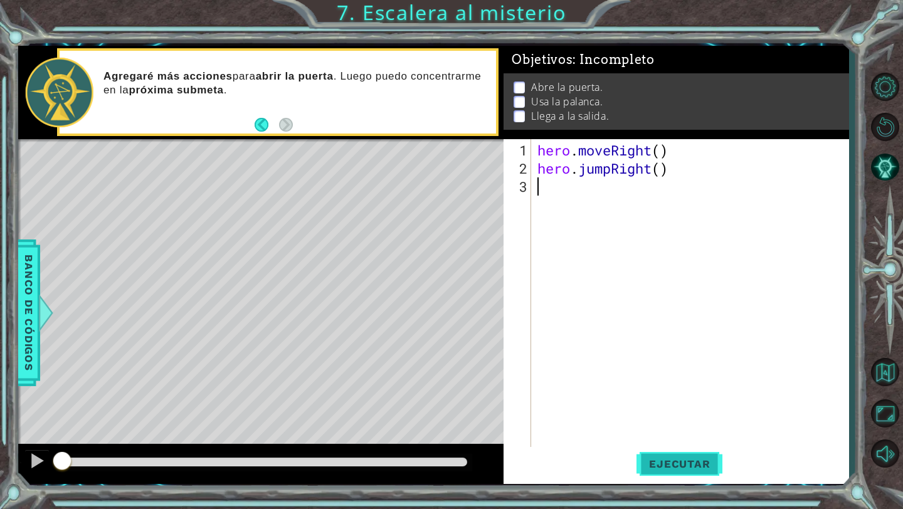
click at [661, 463] on span "Ejecutar" at bounding box center [679, 464] width 86 height 13
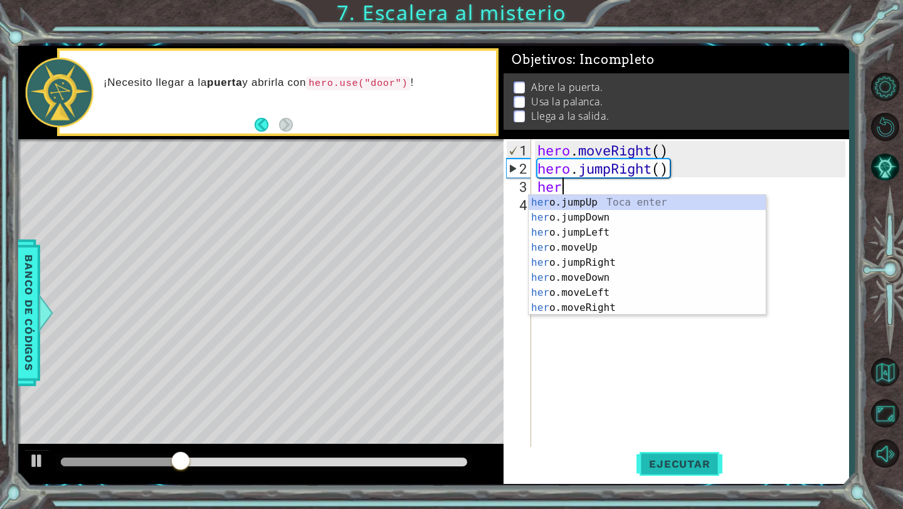
scroll to position [0, 1]
type textarea "hero"
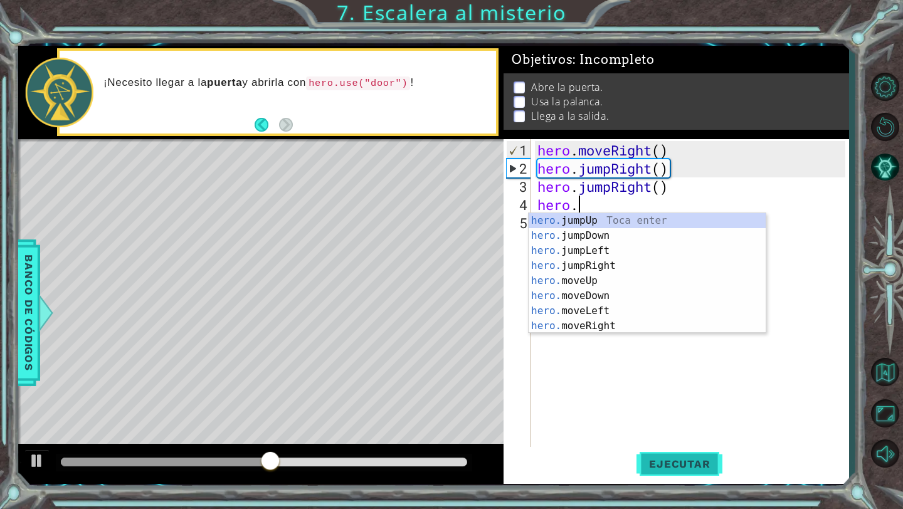
scroll to position [0, 2]
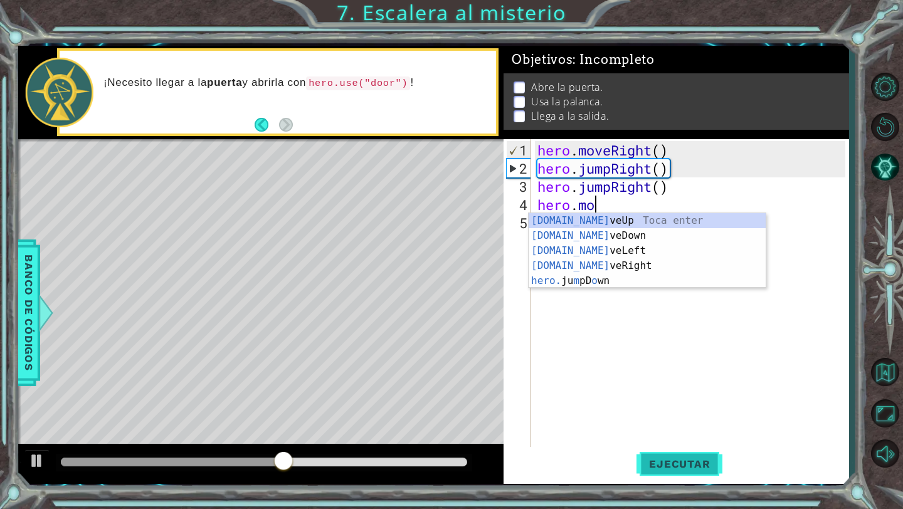
type textarea "hero.moveUp(1)"
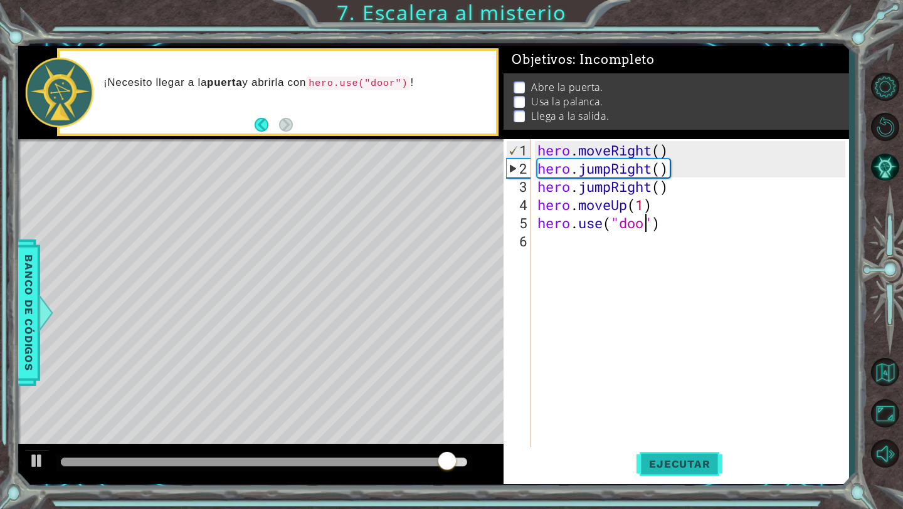
scroll to position [0, 6]
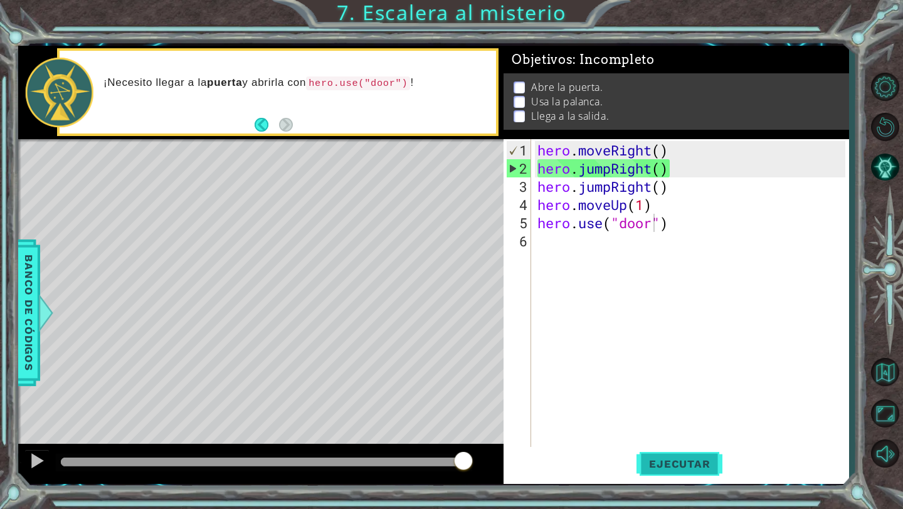
click at [677, 464] on span "Ejecutar" at bounding box center [679, 464] width 86 height 13
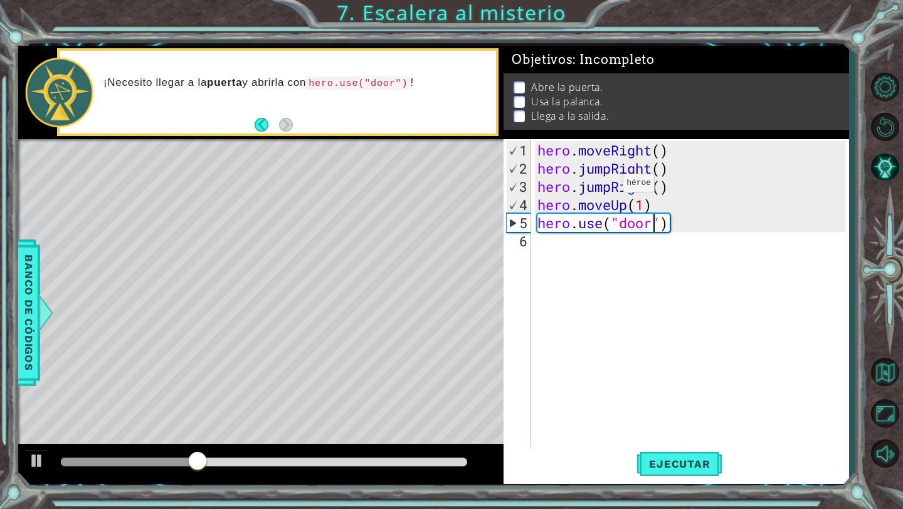
click at [604, 187] on div "hero . moveRight ( ) hero . jumpRight ( ) hero . jumpRight ( ) hero . moveUp ( …" at bounding box center [693, 313] width 317 height 345
click at [611, 188] on div "hero . moveRight ( ) hero . jumpRight ( ) hero . jumpRight ( ) hero . moveUp ( …" at bounding box center [693, 313] width 317 height 345
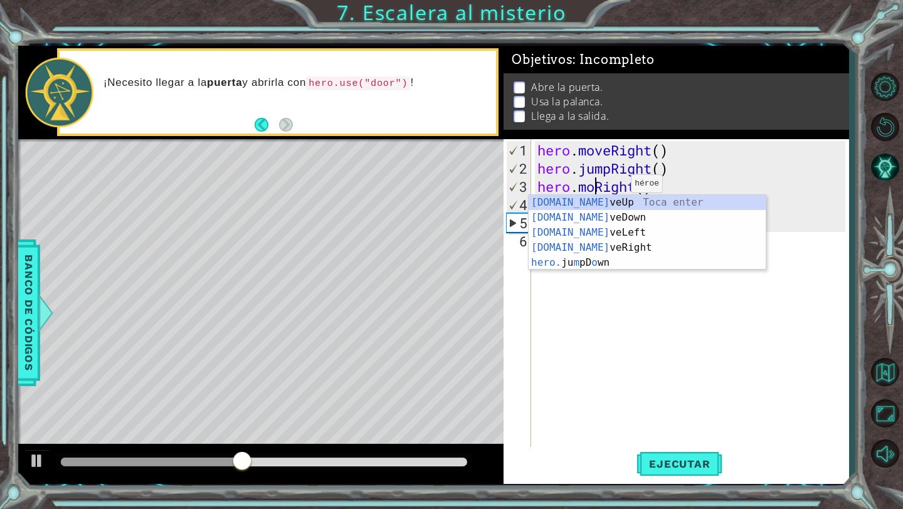
scroll to position [0, 3]
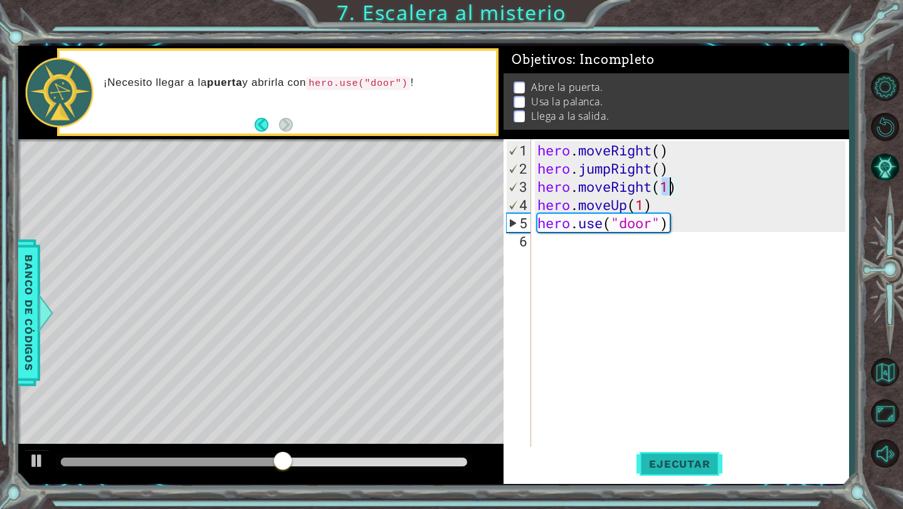
click at [672, 461] on span "Ejecutar" at bounding box center [679, 464] width 86 height 13
click at [710, 228] on div "hero . moveRight ( ) hero . jumpRight ( ) hero . moveRight ( 1 ) hero . moveUp …" at bounding box center [693, 313] width 317 height 345
type textarea "hero.use("door")"
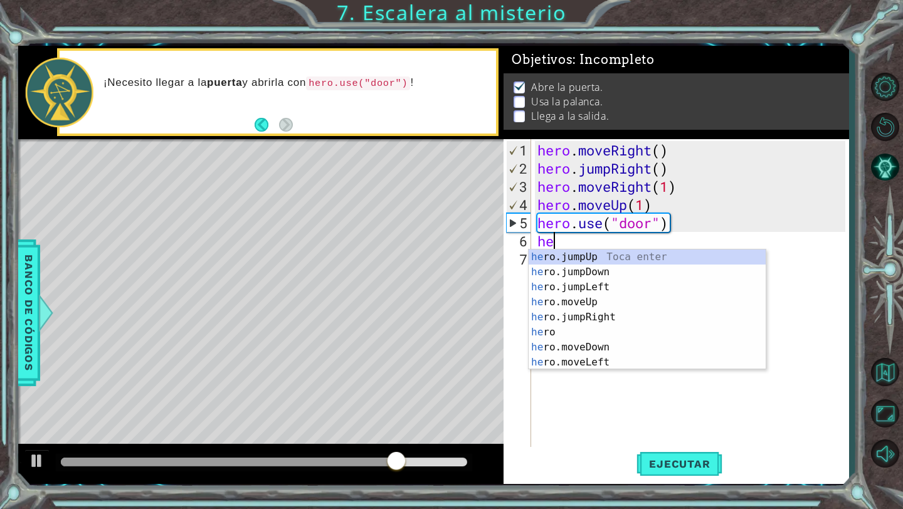
scroll to position [0, 1]
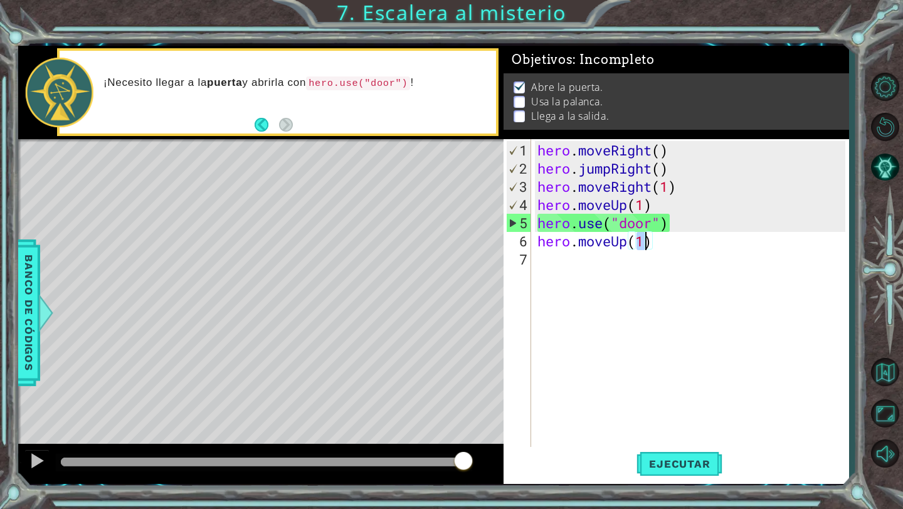
type textarea "hero.moveUp(2)"
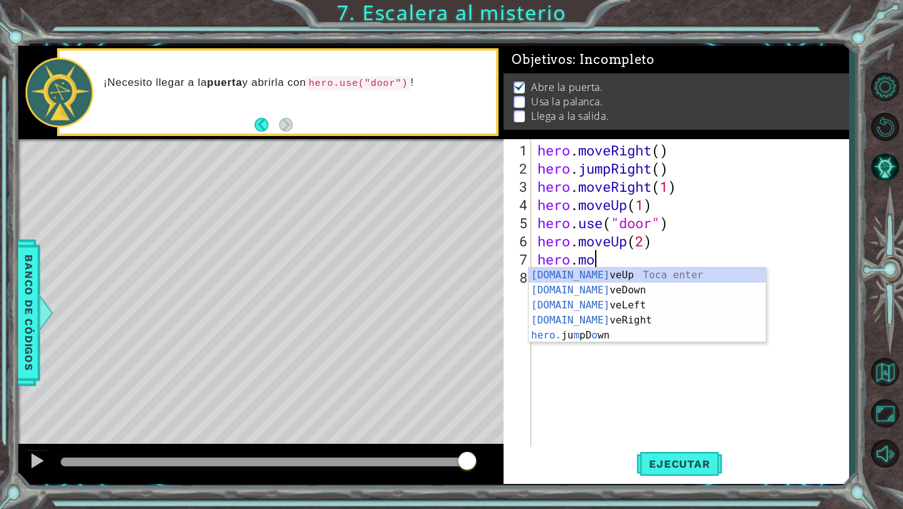
scroll to position [0, 3]
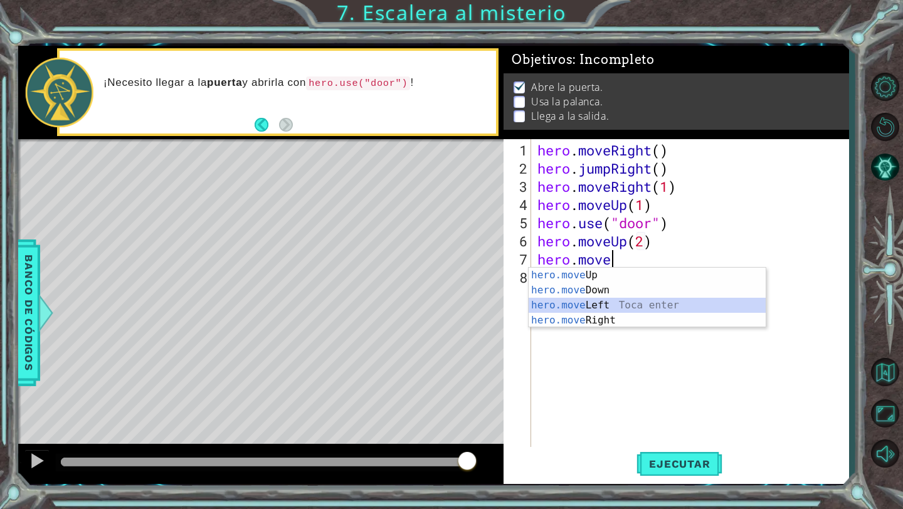
type textarea "hero.moveLeft(1)"
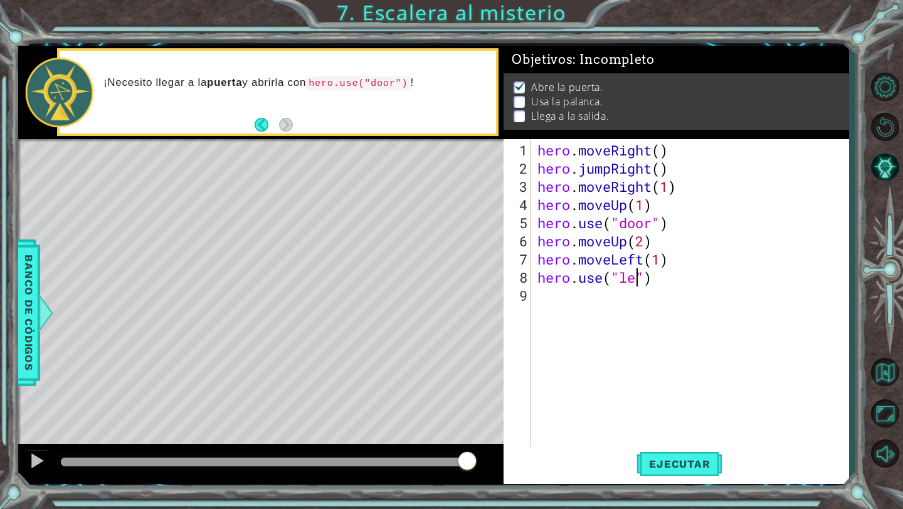
scroll to position [0, 6]
type textarea "hero.use("lever")"
click at [661, 459] on span "Ejecutar" at bounding box center [679, 464] width 86 height 13
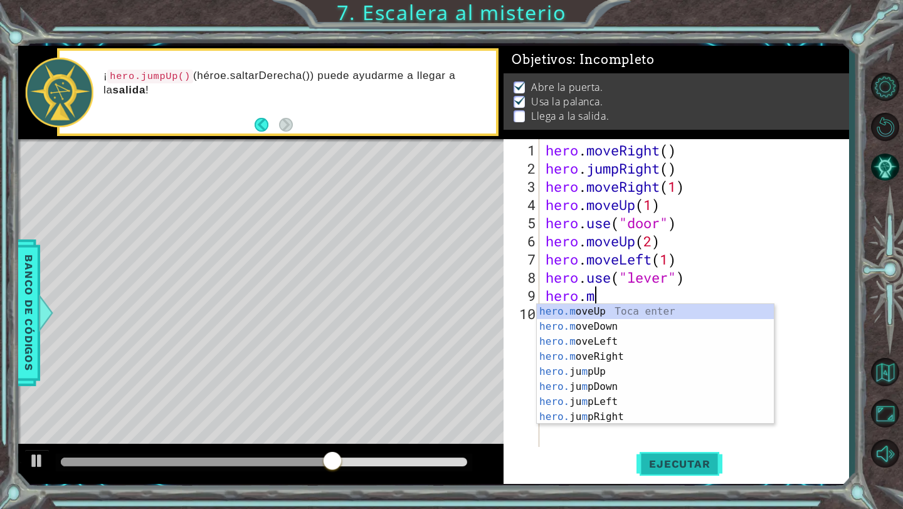
scroll to position [0, 2]
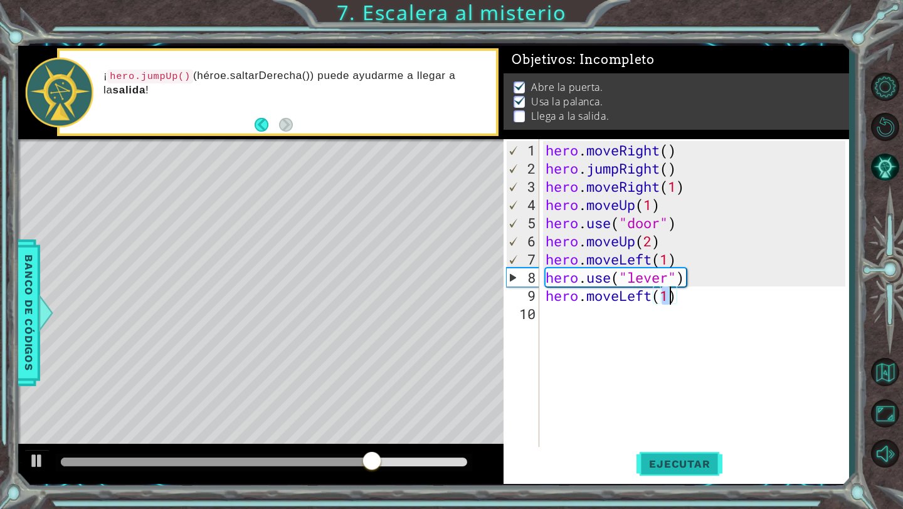
type textarea "hero.moveLeft(2)"
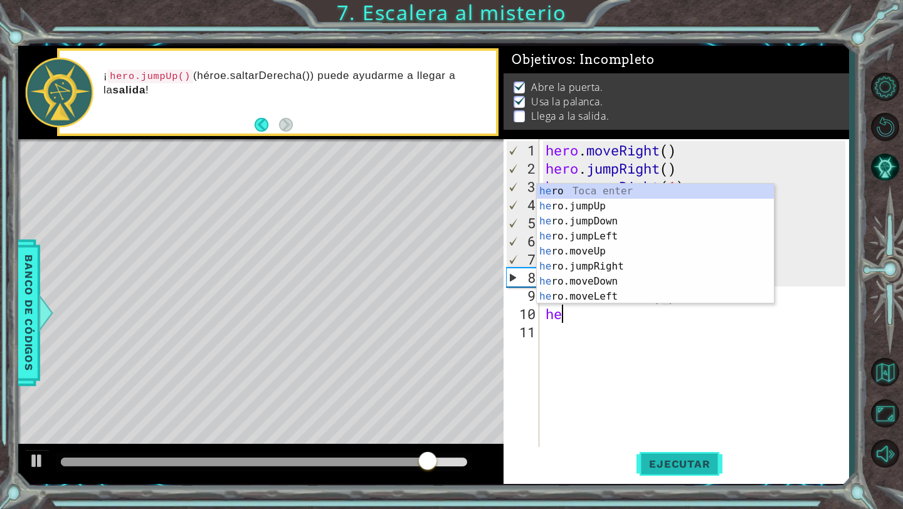
scroll to position [0, 1]
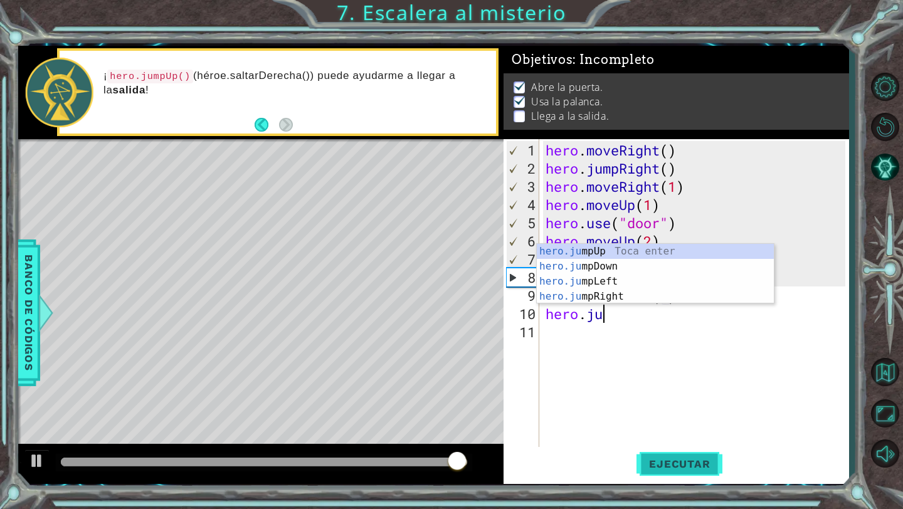
type textarea "hero.jum"
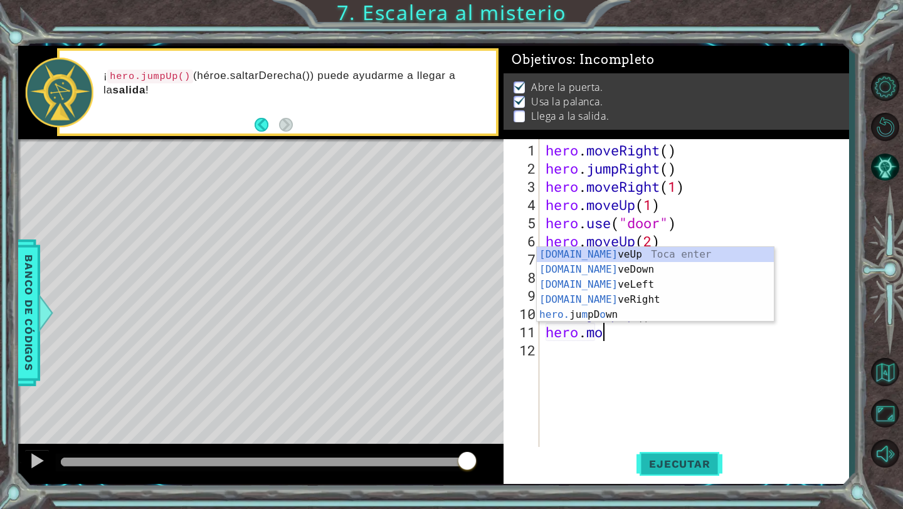
scroll to position [0, 3]
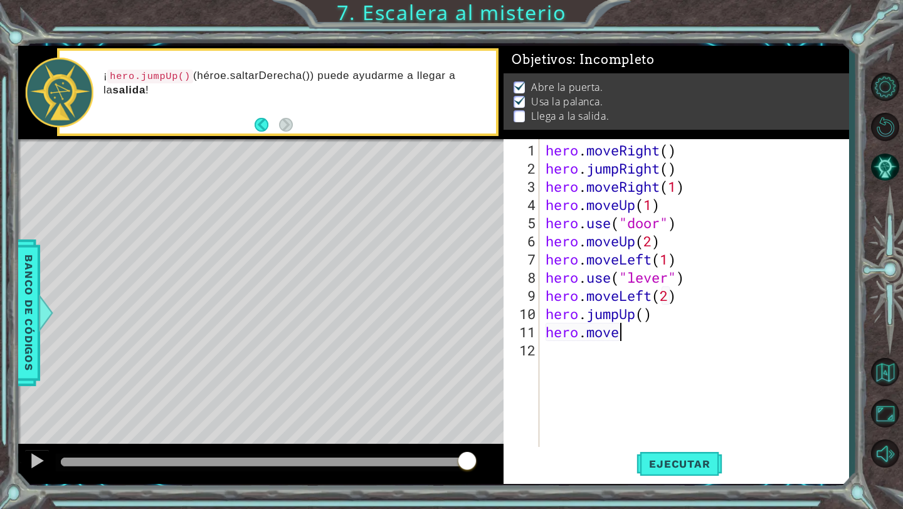
click at [636, 338] on div "hero . moveRight ( ) hero . jumpRight ( ) hero . moveRight ( 1 ) hero . moveUp …" at bounding box center [697, 313] width 309 height 345
type textarea "hero.moveRight(2)"
click at [661, 456] on button "Ejecutar" at bounding box center [679, 464] width 86 height 34
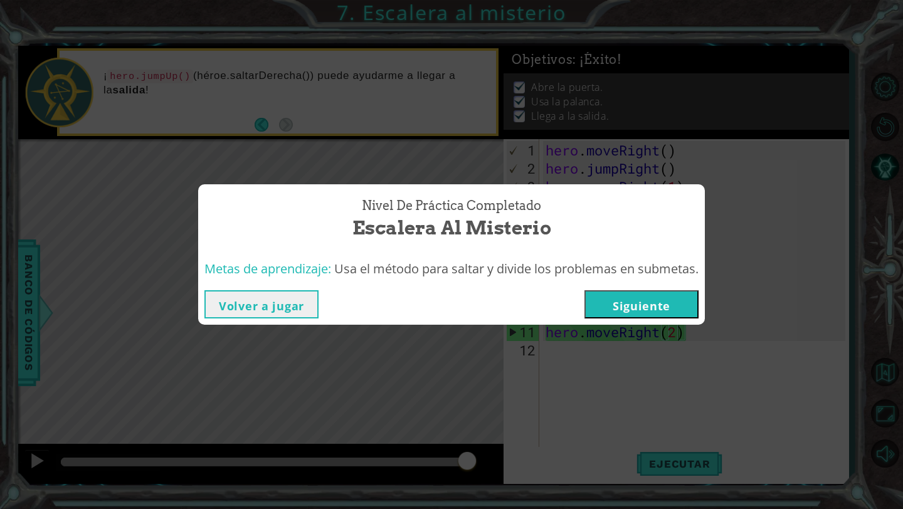
click at [647, 308] on button "Siguiente" at bounding box center [641, 304] width 114 height 28
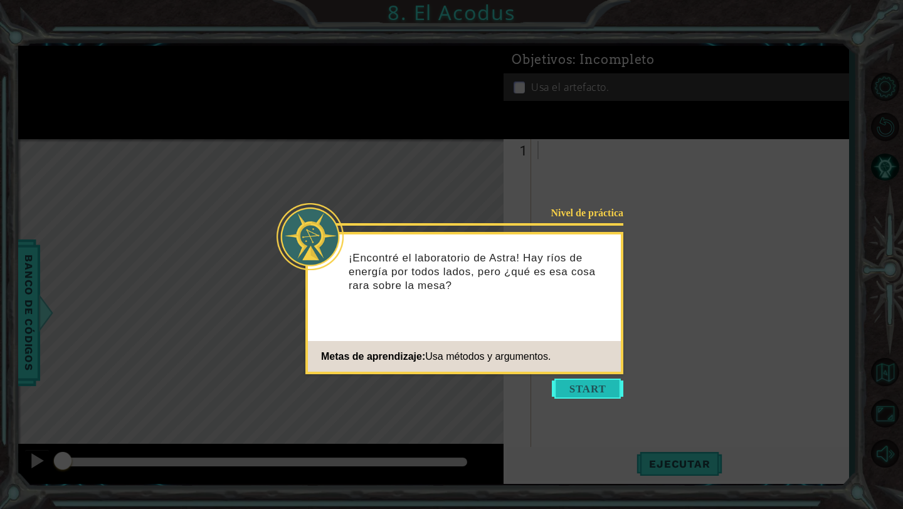
click at [582, 393] on button "Start" at bounding box center [587, 389] width 71 height 20
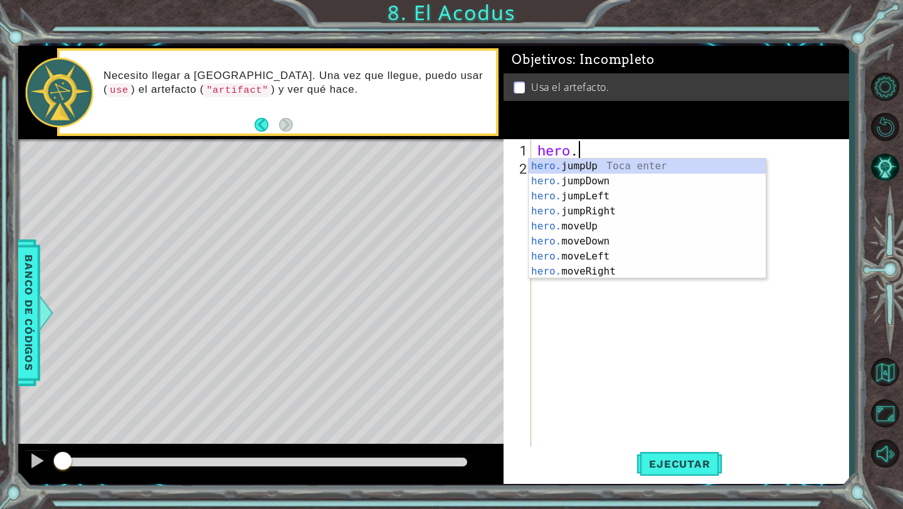
scroll to position [0, 2]
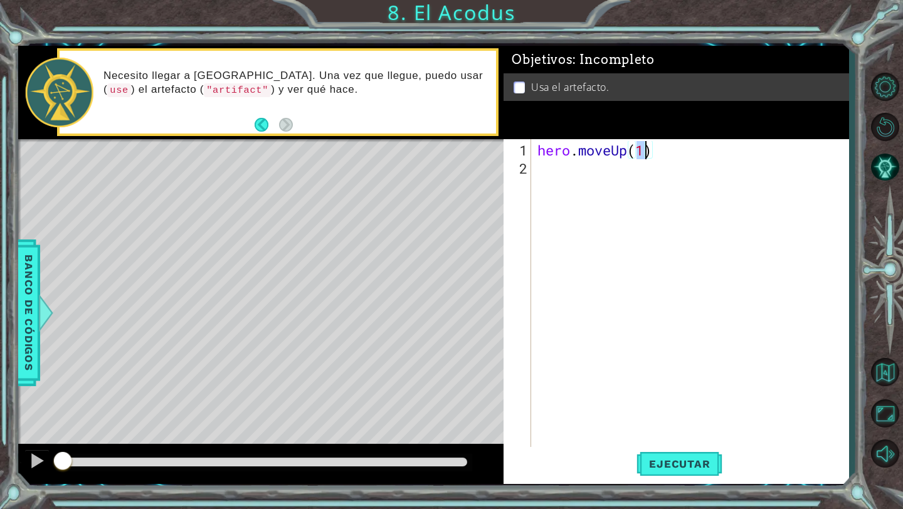
type textarea "hero.moveUp(2)"
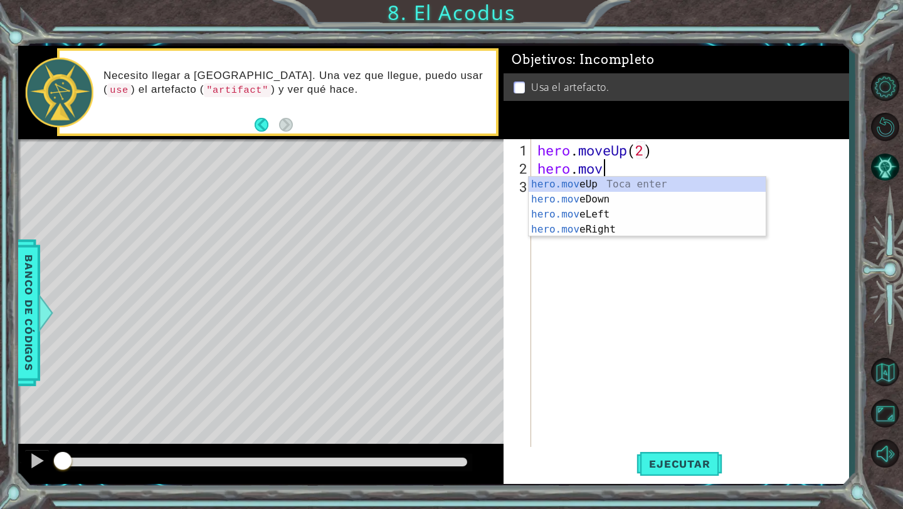
scroll to position [0, 3]
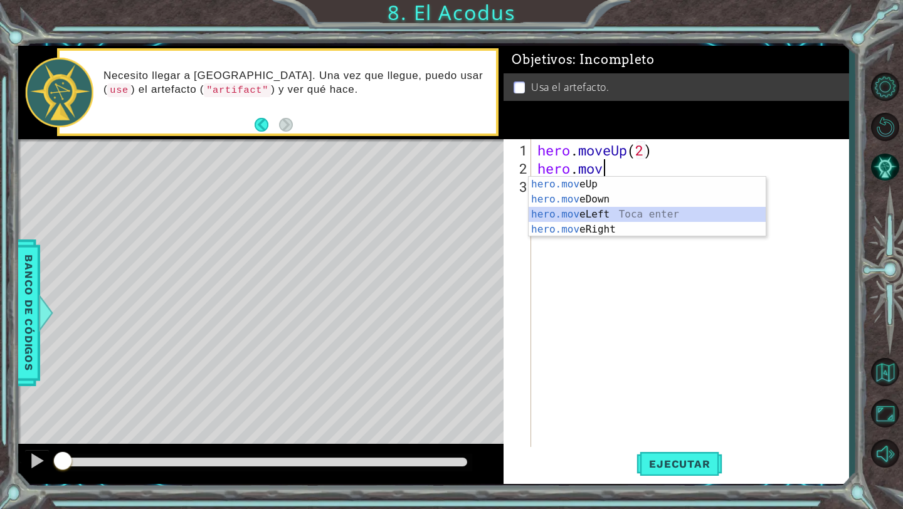
type textarea "hero.moveLeft(1)"
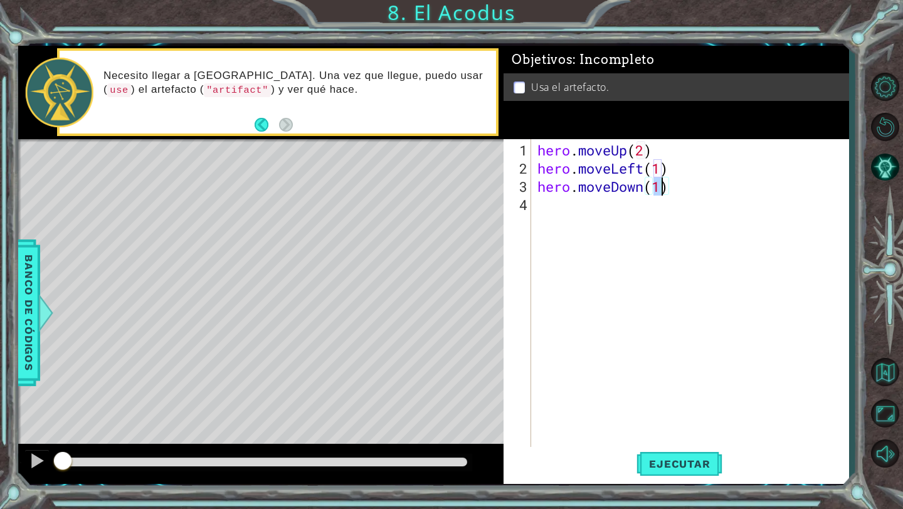
type textarea "hero.moveDown(2)"
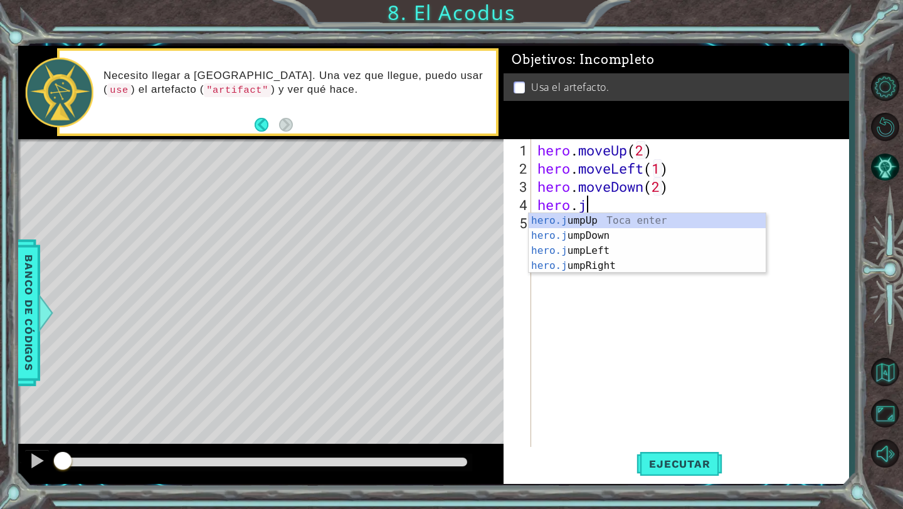
scroll to position [0, 2]
type textarea "hero.ju"
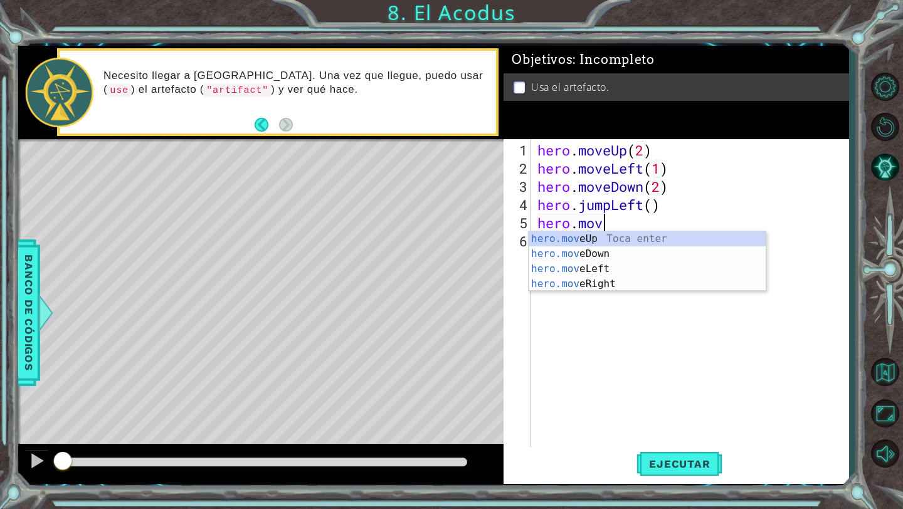
scroll to position [0, 3]
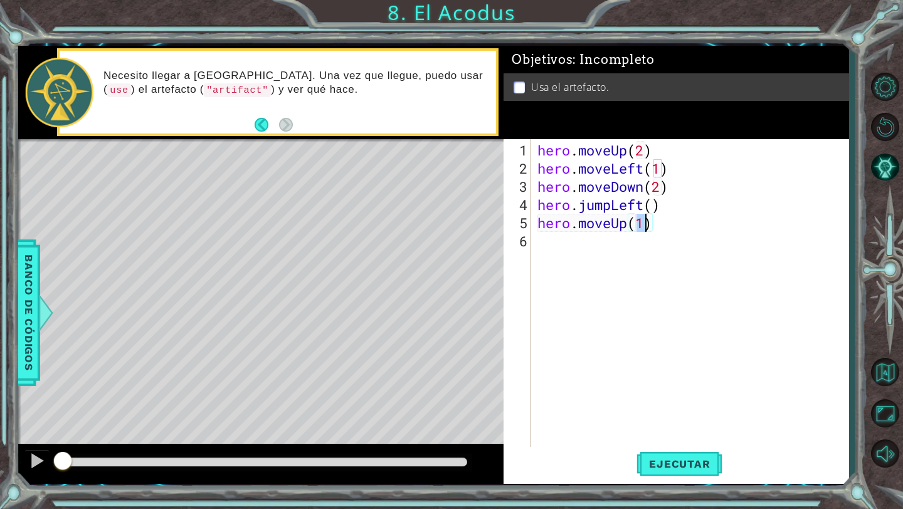
type textarea "hero.moveUp(2)"
click at [657, 458] on span "Ejecutar" at bounding box center [679, 464] width 86 height 13
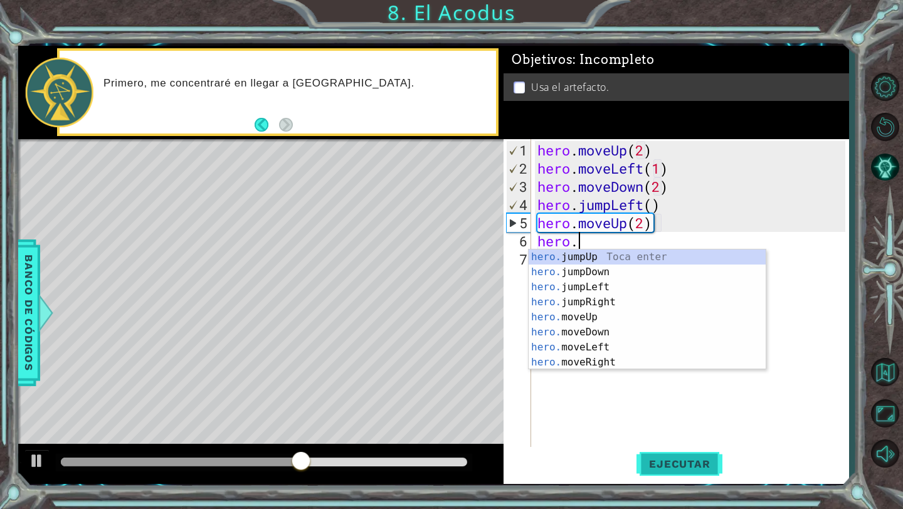
scroll to position [0, 2]
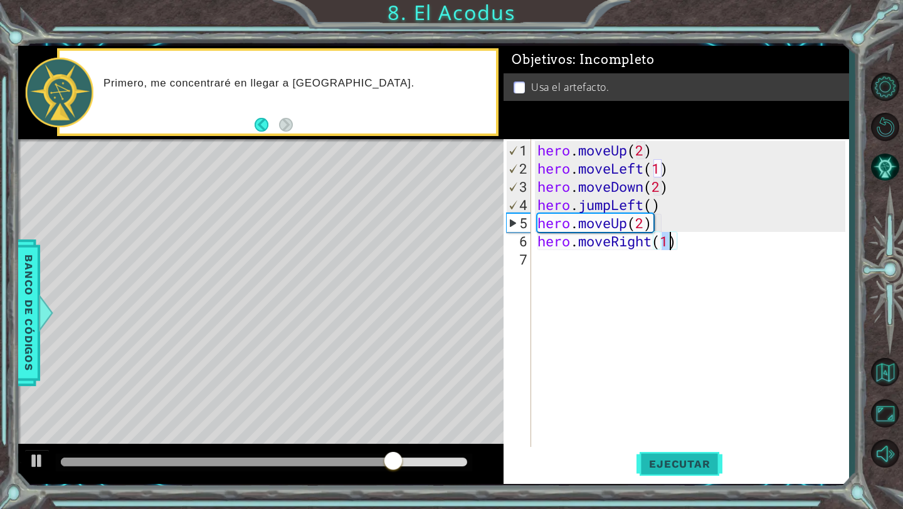
type textarea "hero.moveRight(1)"
click at [694, 471] on button "Ejecutar" at bounding box center [679, 464] width 86 height 34
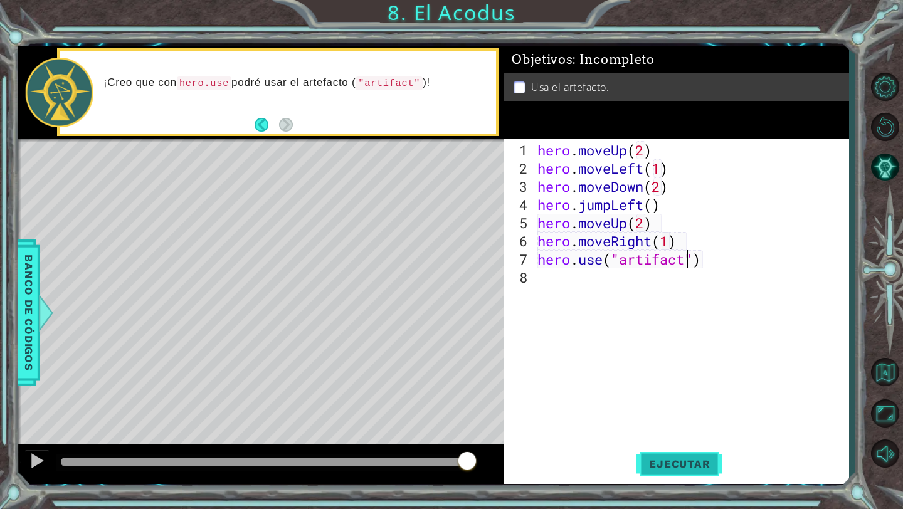
scroll to position [0, 7]
type textarea "hero.use("artifact")"
click at [698, 468] on span "Ejecutar" at bounding box center [679, 464] width 86 height 13
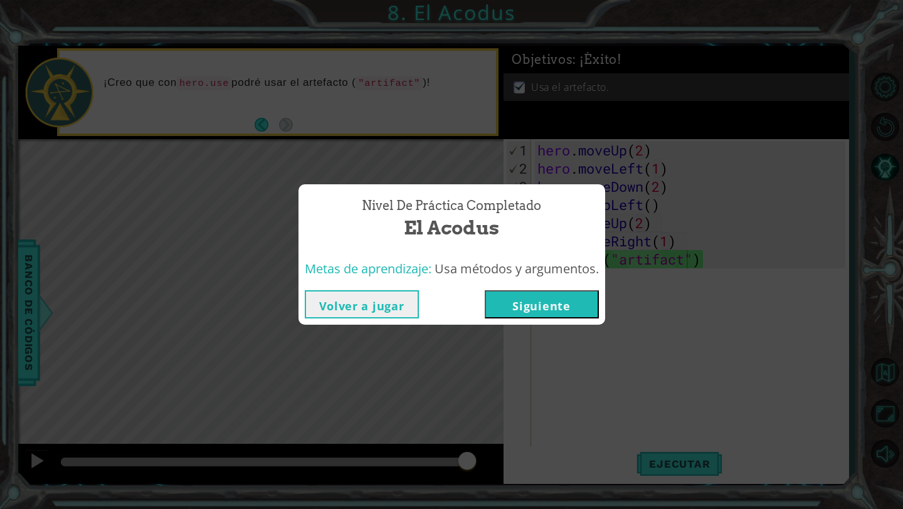
click at [575, 303] on button "Siguiente" at bounding box center [541, 304] width 114 height 28
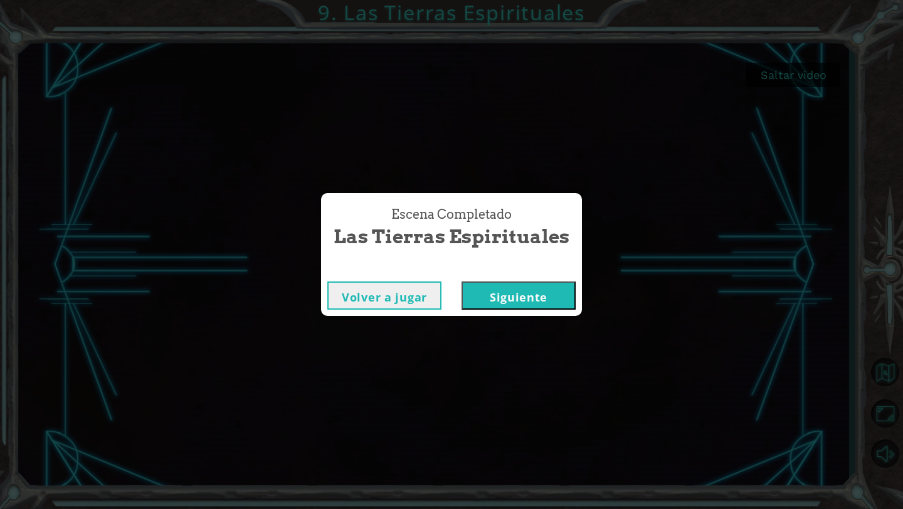
click at [527, 304] on button "Siguiente" at bounding box center [518, 295] width 114 height 28
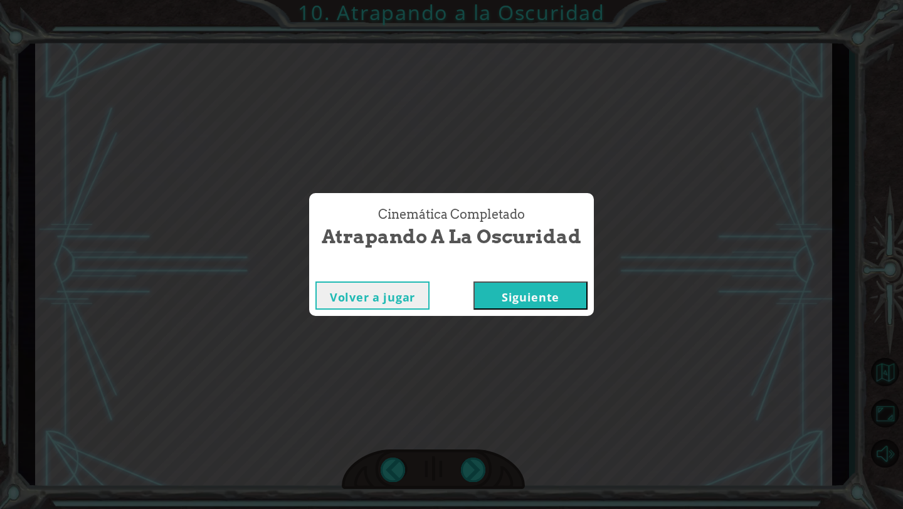
click at [505, 305] on button "Siguiente" at bounding box center [530, 295] width 114 height 28
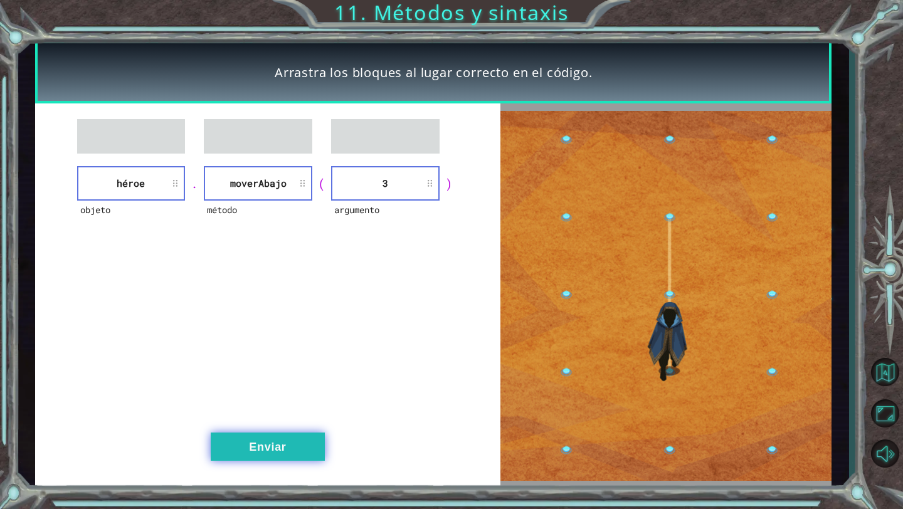
click at [295, 449] on button "Enviar" at bounding box center [268, 446] width 114 height 28
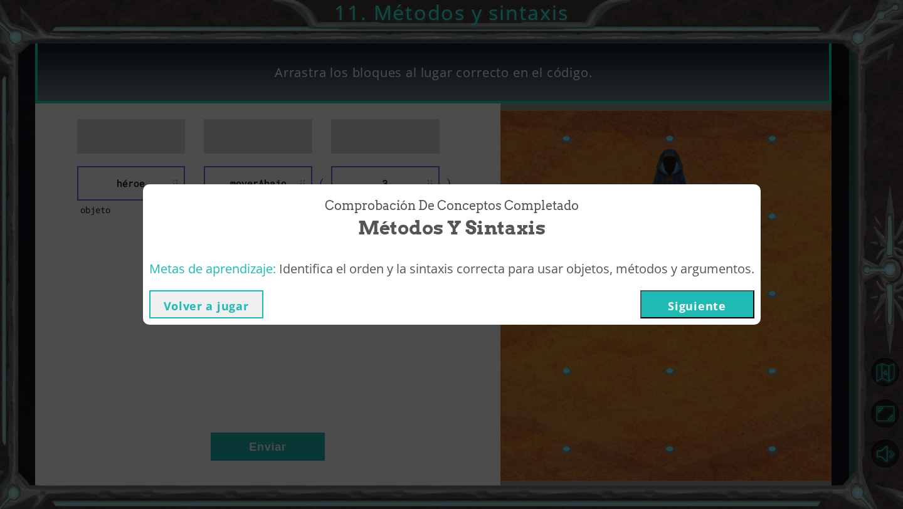
click at [671, 303] on button "Siguiente" at bounding box center [697, 304] width 114 height 28
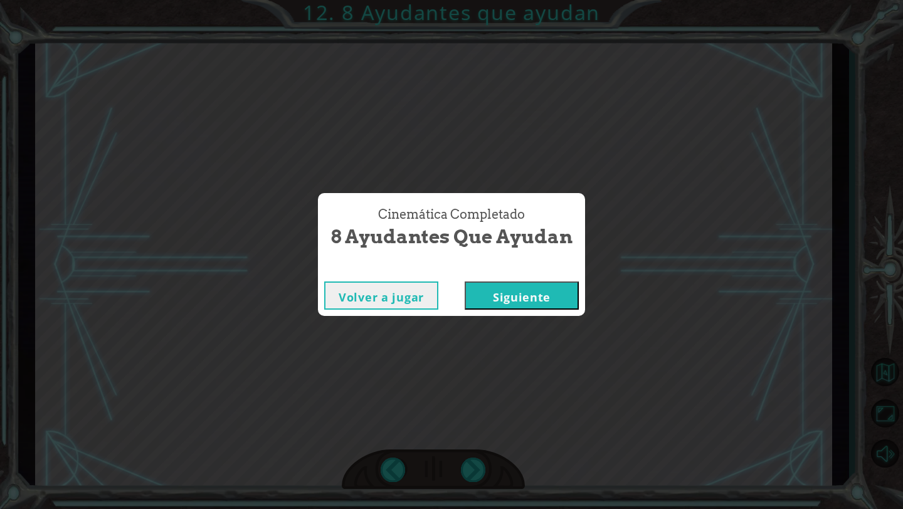
click at [552, 293] on button "Siguiente" at bounding box center [521, 295] width 114 height 28
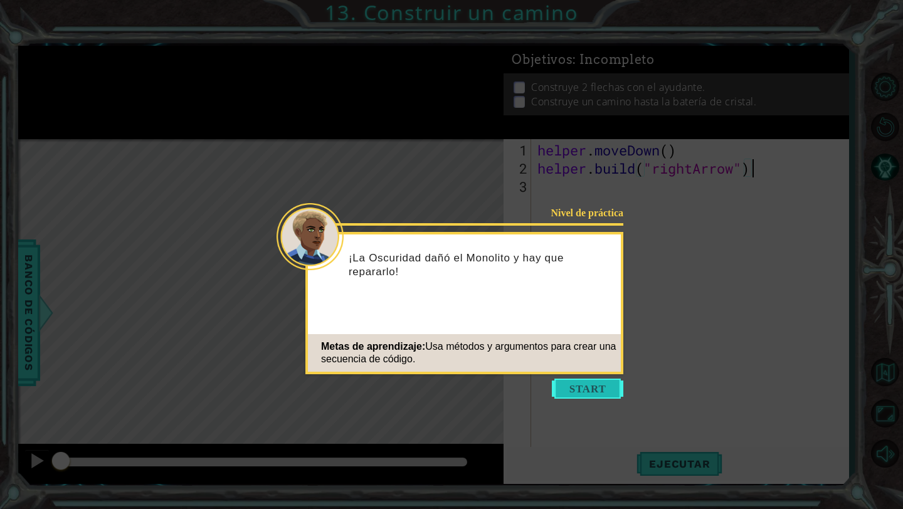
click at [600, 389] on button "Start" at bounding box center [587, 389] width 71 height 20
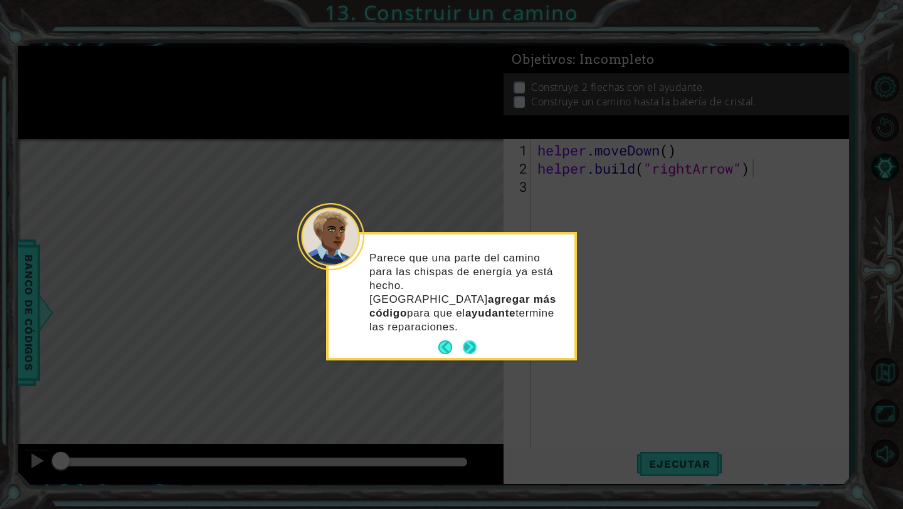
click at [468, 340] on button "Next" at bounding box center [470, 347] width 14 height 14
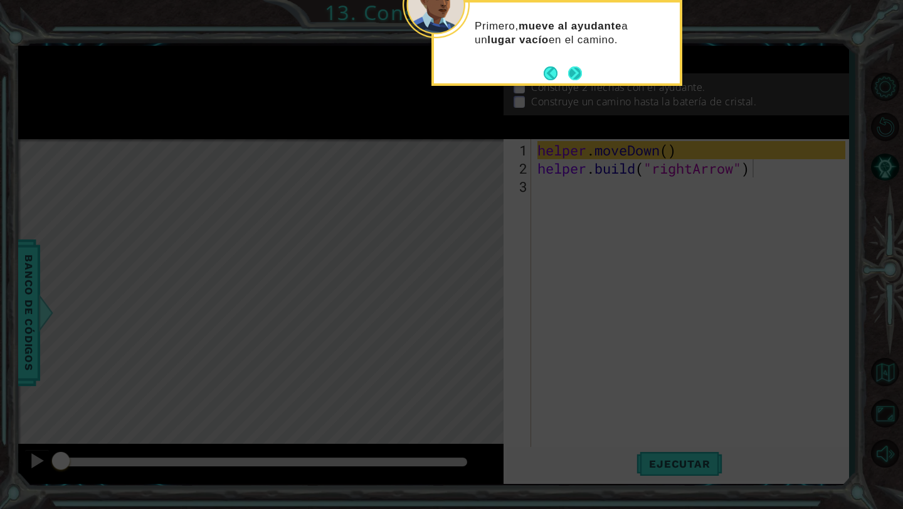
click at [577, 67] on button "Next" at bounding box center [575, 73] width 14 height 14
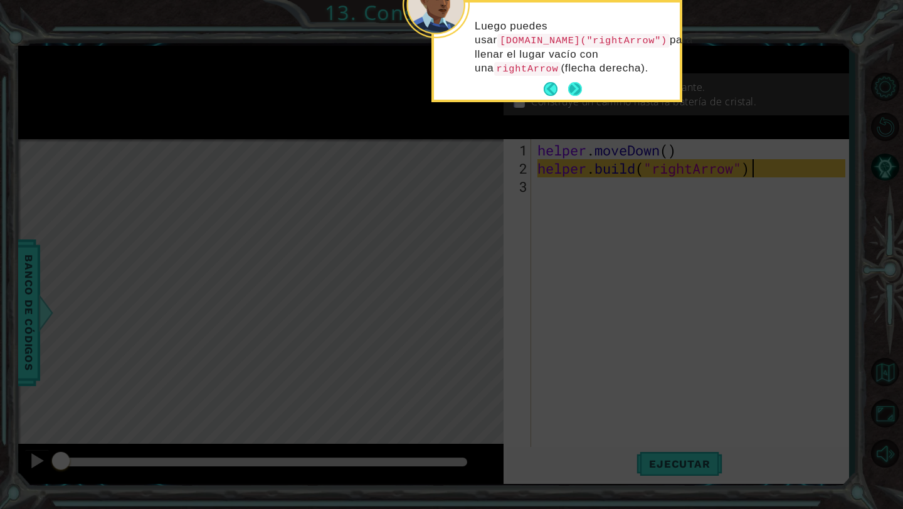
click at [577, 94] on button "Next" at bounding box center [575, 89] width 14 height 14
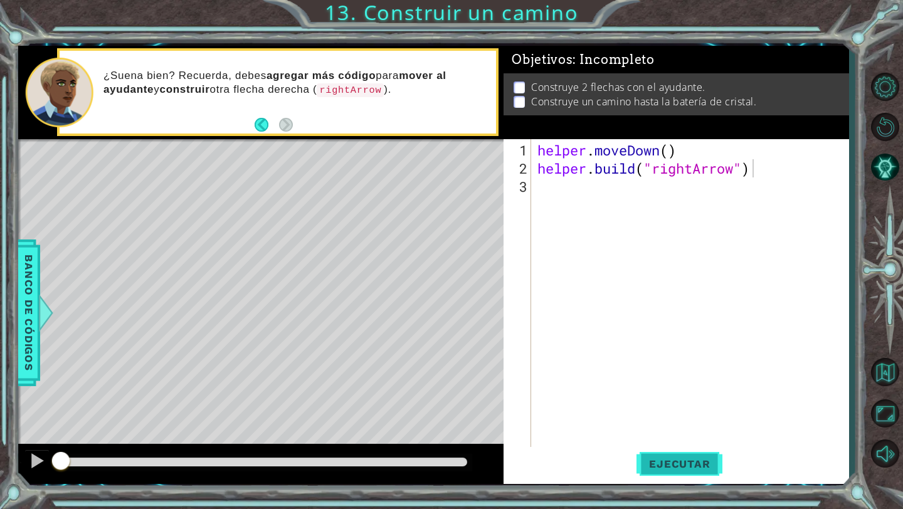
click at [667, 458] on span "Ejecutar" at bounding box center [679, 464] width 86 height 13
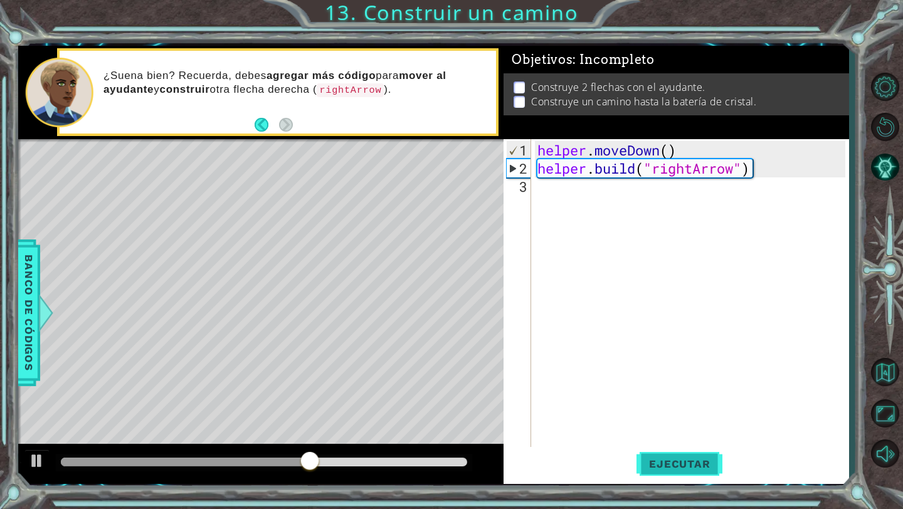
click at [667, 458] on span "Ejecutar" at bounding box center [679, 464] width 86 height 13
click at [775, 174] on div "helper . moveDown ( ) helper . build ( "rightArrow" )" at bounding box center [693, 313] width 317 height 345
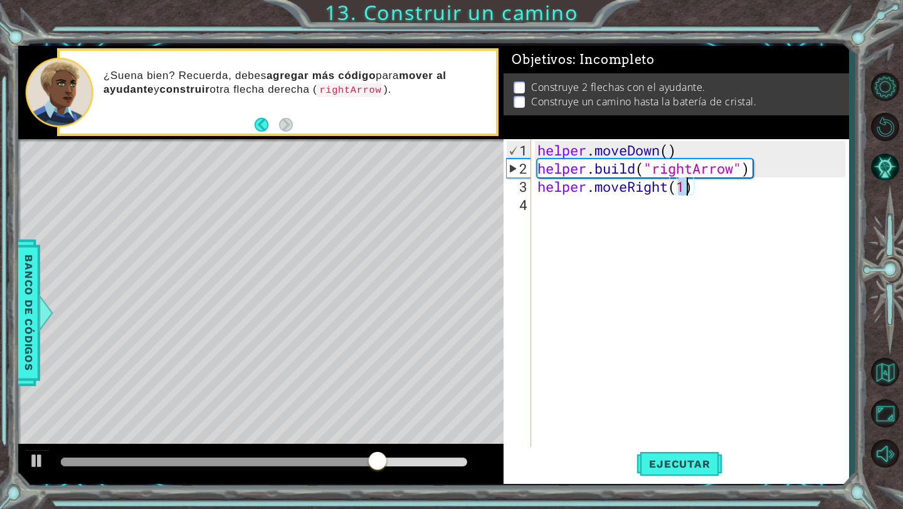
scroll to position [0, 6]
click at [662, 458] on span "Ejecutar" at bounding box center [679, 464] width 86 height 13
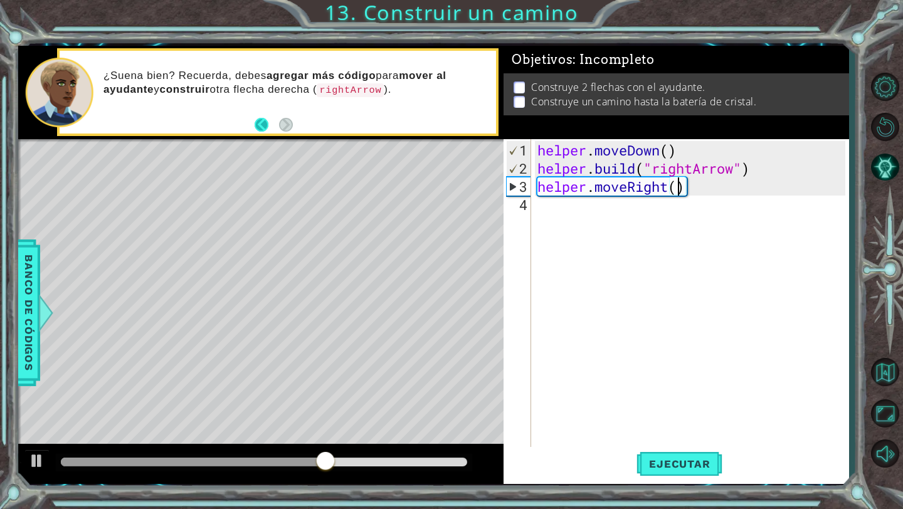
click at [259, 125] on button "Back" at bounding box center [266, 125] width 24 height 14
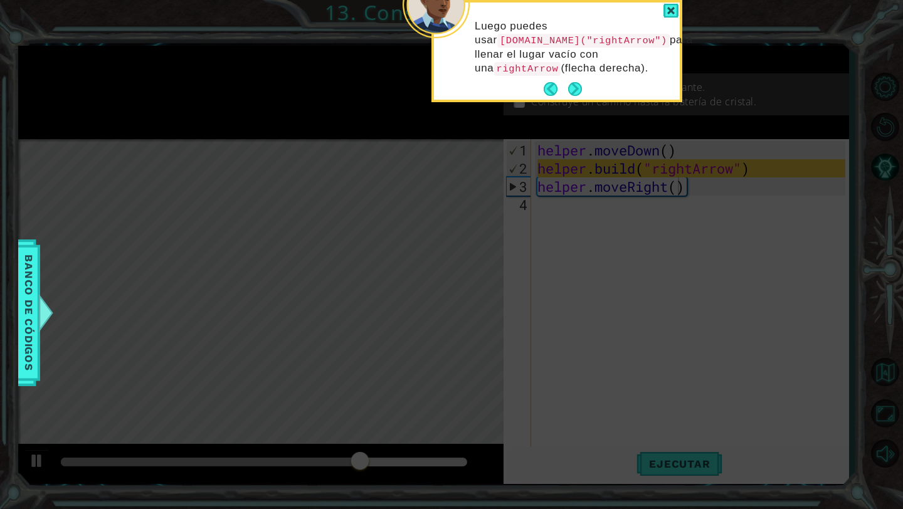
click at [547, 97] on footer at bounding box center [562, 89] width 38 height 19
click at [557, 83] on button "Back" at bounding box center [555, 89] width 24 height 14
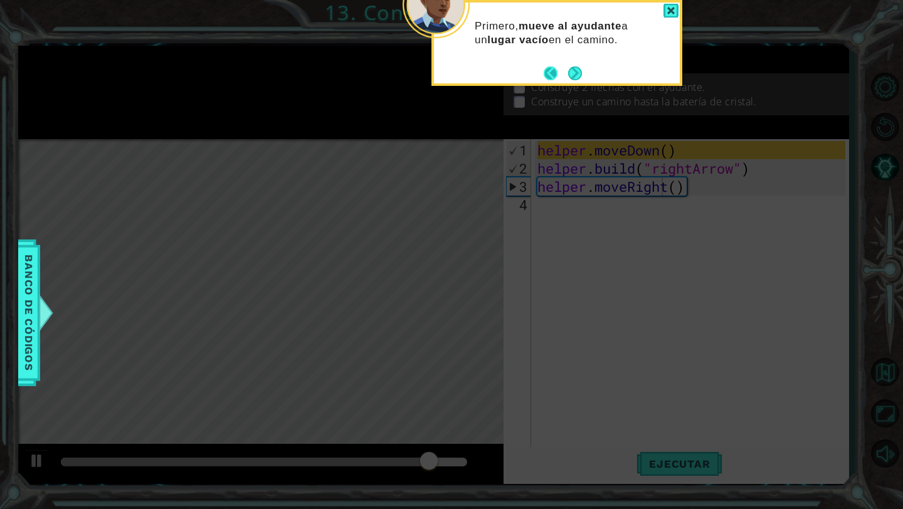
click at [547, 68] on button "Back" at bounding box center [555, 73] width 24 height 14
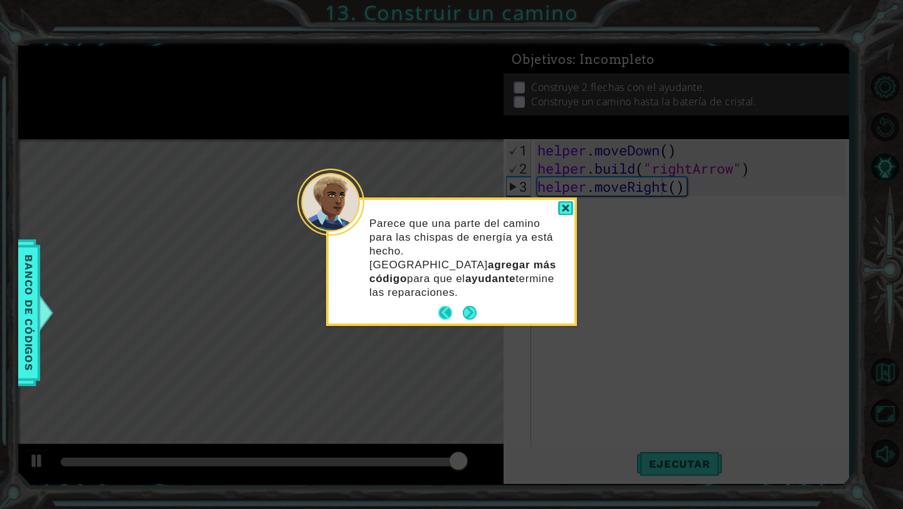
click at [444, 306] on button "Back" at bounding box center [450, 313] width 24 height 14
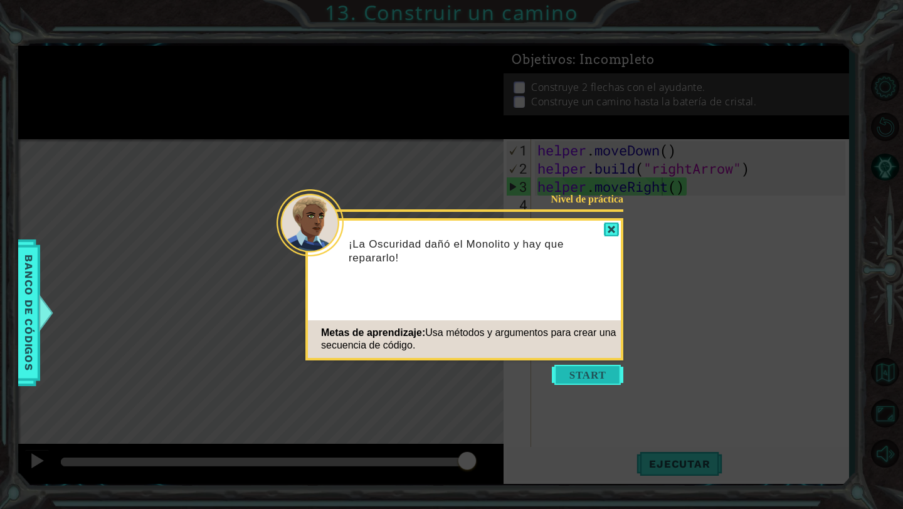
click at [598, 377] on button "Start" at bounding box center [587, 375] width 71 height 20
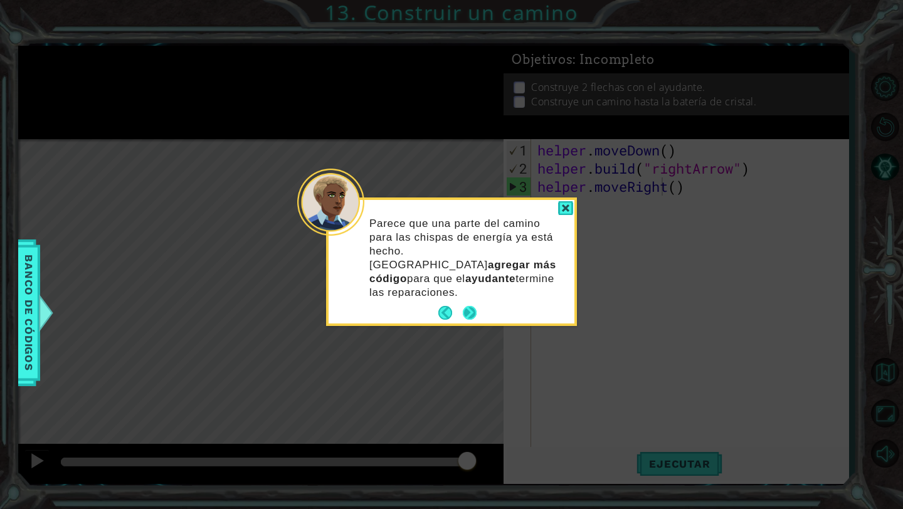
click at [471, 306] on button "Next" at bounding box center [470, 313] width 14 height 14
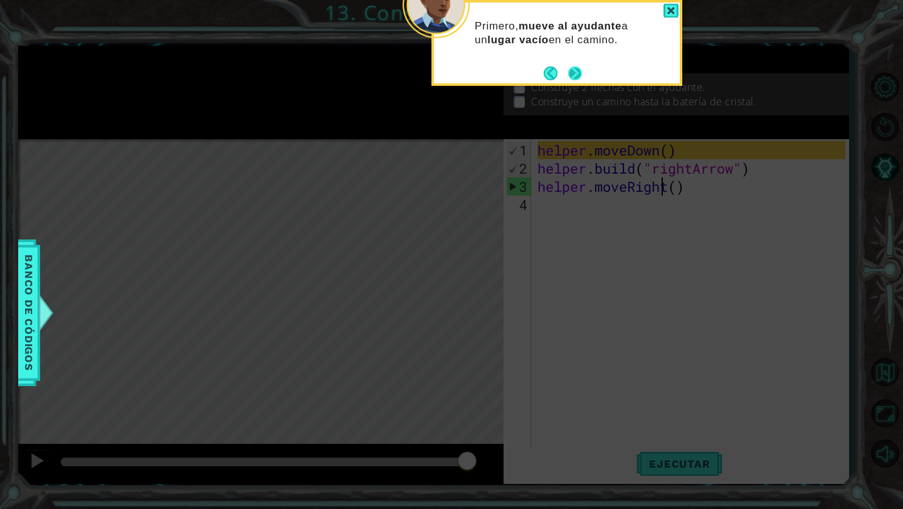
click at [570, 72] on button "Next" at bounding box center [575, 73] width 14 height 14
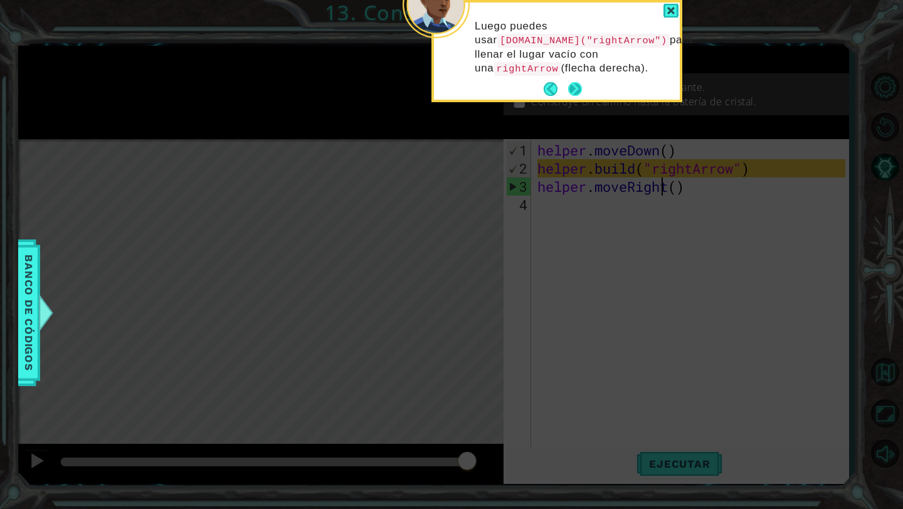
click at [578, 88] on button "Next" at bounding box center [575, 89] width 14 height 14
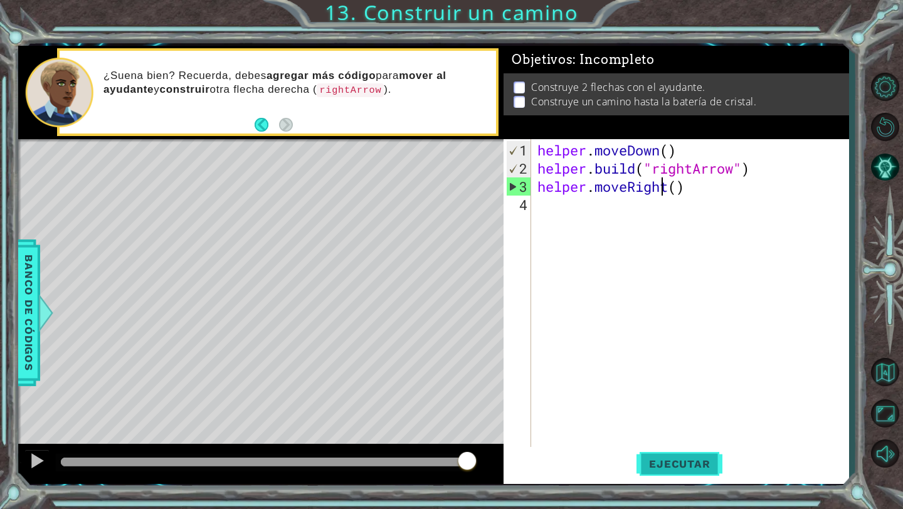
click at [699, 464] on span "Ejecutar" at bounding box center [679, 464] width 86 height 13
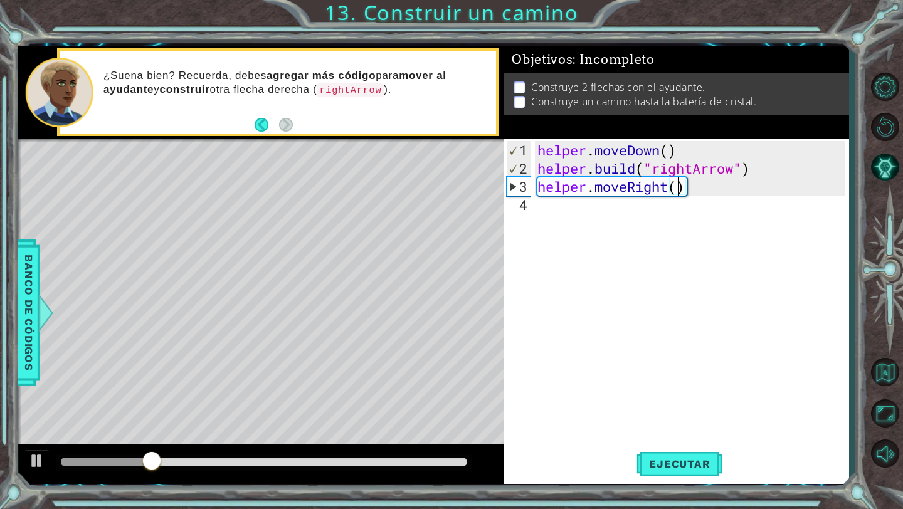
click at [680, 186] on div "helper . moveDown ( ) helper . build ( "rightArrow" ) helper . moveRight ( )" at bounding box center [693, 313] width 317 height 345
type textarea "helper.moveRight(2)"
click at [678, 476] on button "Ejecutar" at bounding box center [679, 464] width 86 height 34
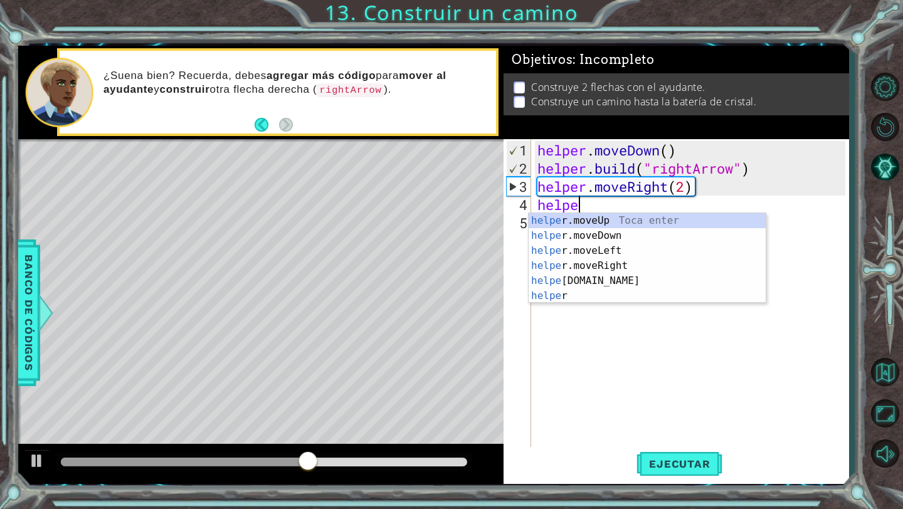
scroll to position [0, 2]
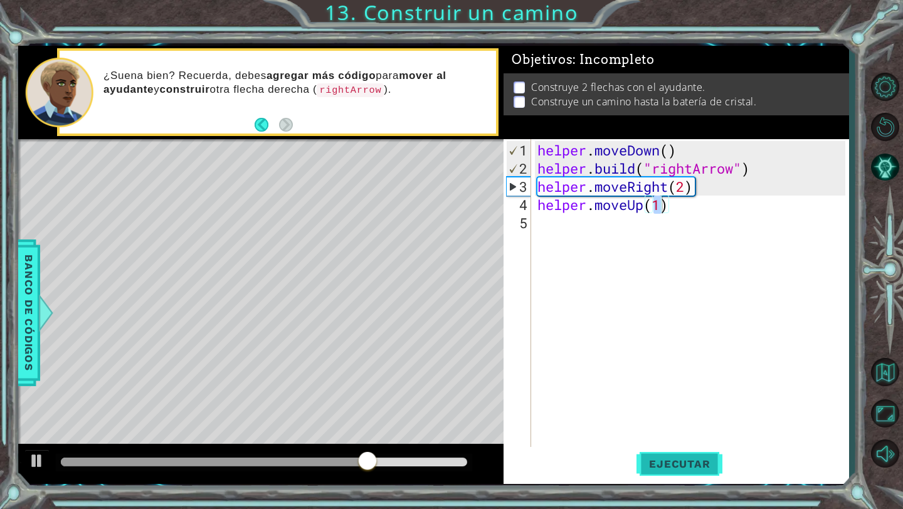
click at [675, 454] on button "Ejecutar" at bounding box center [679, 464] width 86 height 34
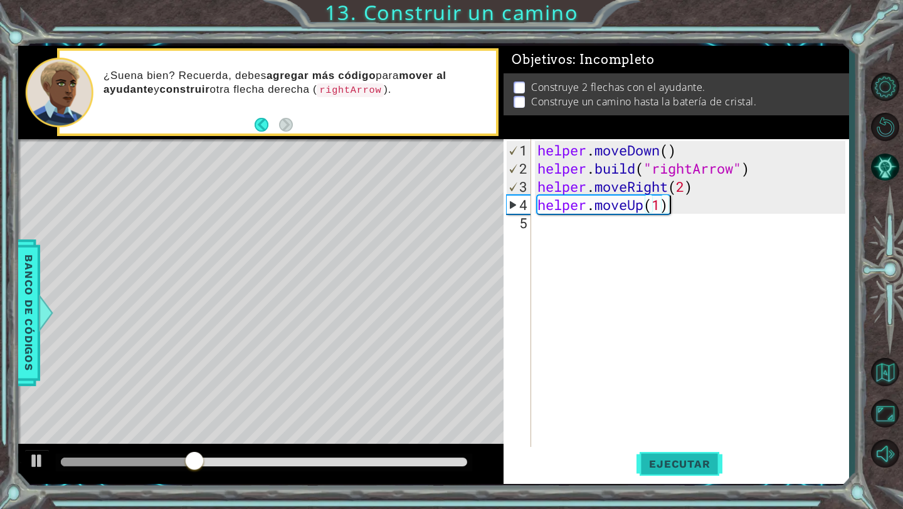
scroll to position [0, 6]
type textarea "helper.moveUp(1)"
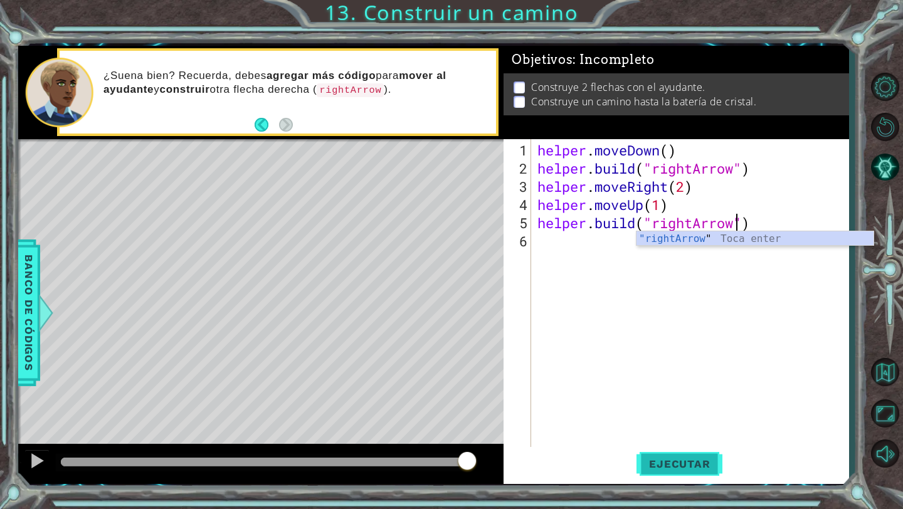
type textarea "[DOMAIN_NAME]("rightArrow")"
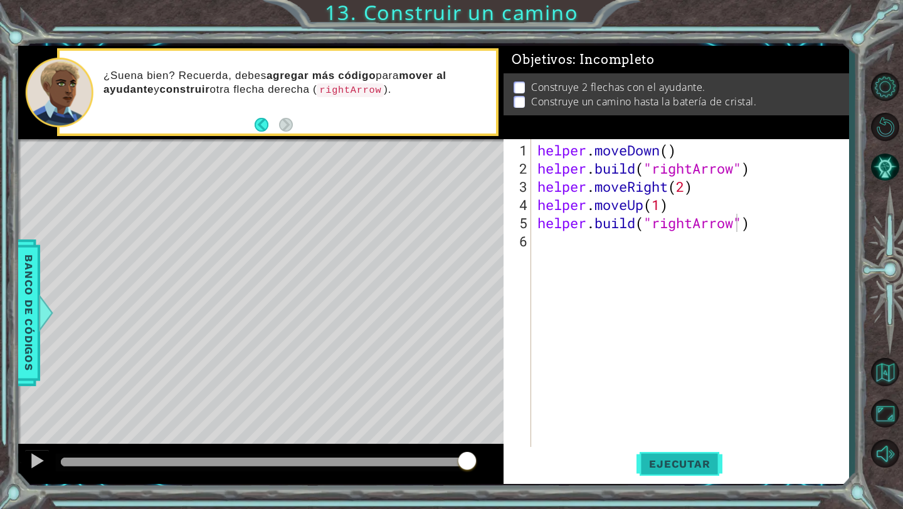
click at [678, 462] on span "Ejecutar" at bounding box center [679, 464] width 86 height 13
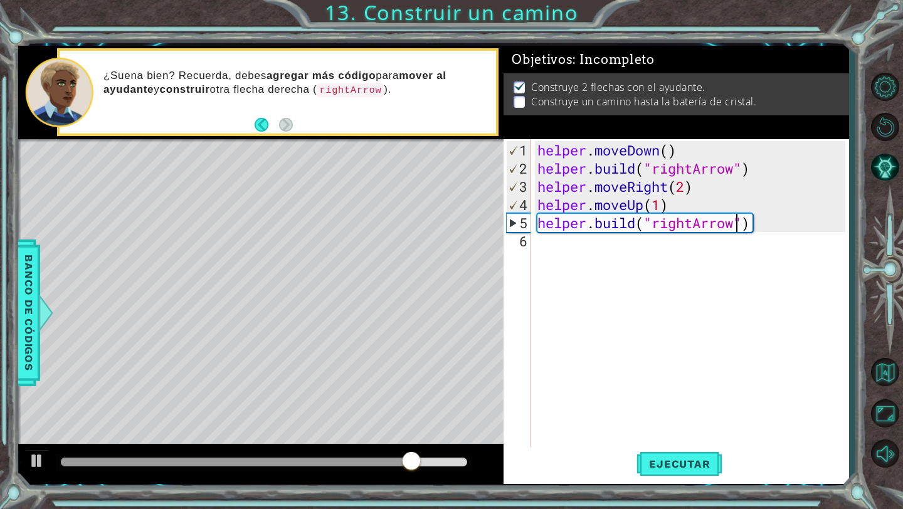
click at [779, 227] on div "helper . moveDown ( ) helper . build ( "rightArrow" ) helper . moveRight ( 2 ) …" at bounding box center [693, 313] width 317 height 345
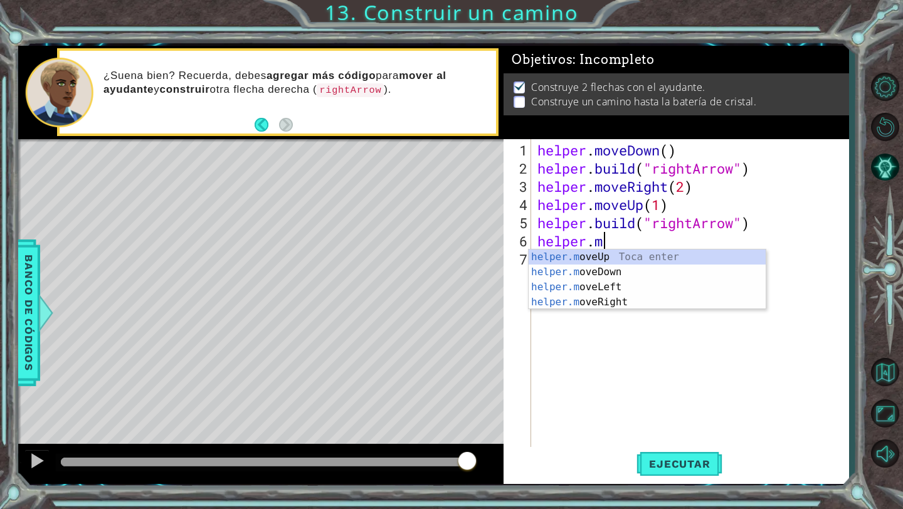
scroll to position [0, 3]
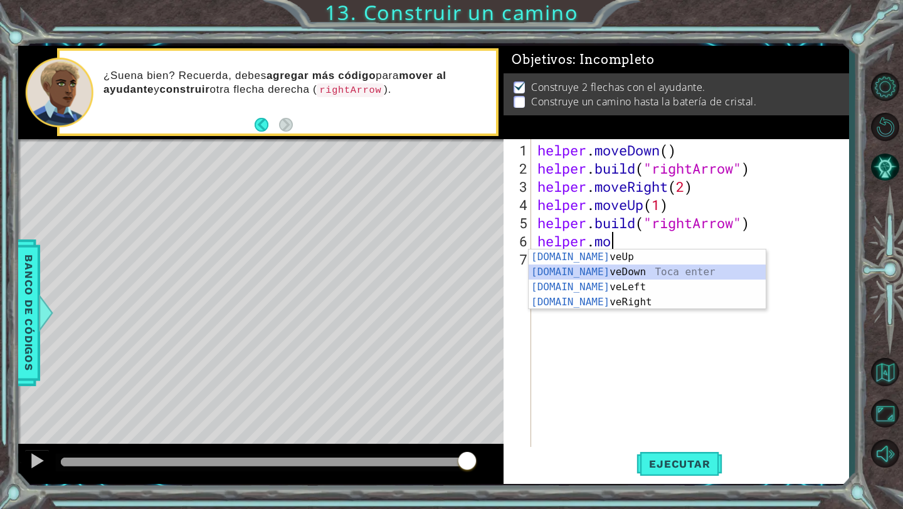
type textarea "helper.moveDown(1)"
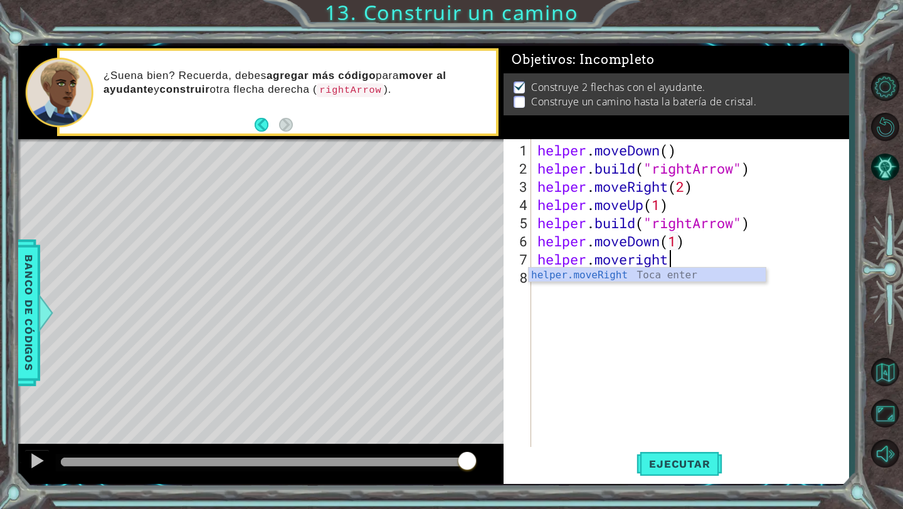
scroll to position [0, 6]
type textarea "helper.moveRight(1)"
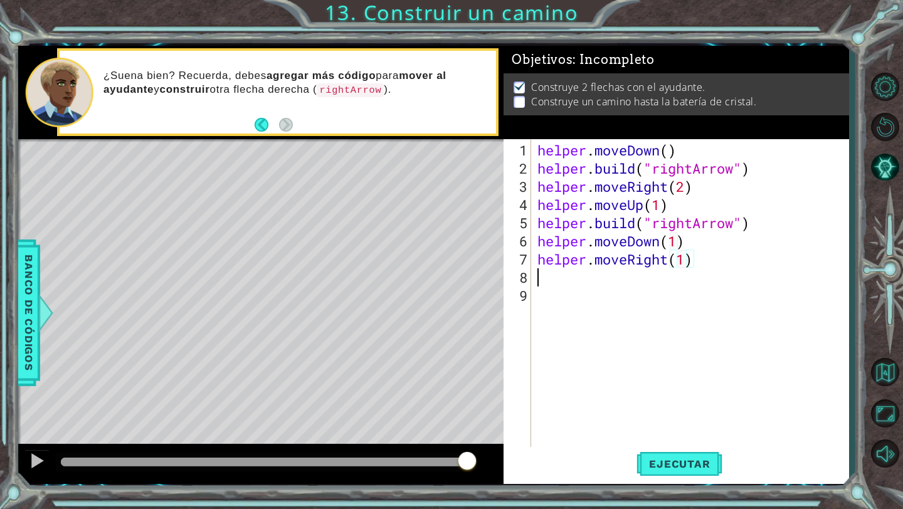
scroll to position [0, 0]
drag, startPoint x: 692, startPoint y: 222, endPoint x: 537, endPoint y: 217, distance: 154.9
click at [537, 217] on div "helper . moveDown ( ) helper . build ( "rightArrow" ) helper . moveRight ( 2 ) …" at bounding box center [693, 313] width 317 height 345
type textarea "[DOMAIN_NAME]("rightArrow")"
click at [560, 280] on div "helper . moveDown ( ) helper . build ( "rightArrow" ) helper . moveRight ( 2 ) …" at bounding box center [693, 313] width 317 height 345
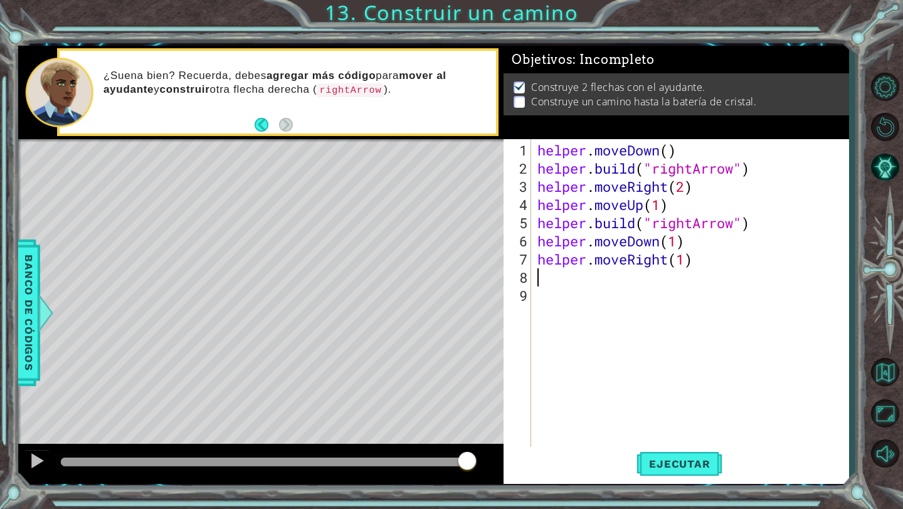
paste textarea "[DOMAIN_NAME]("rightArrow")"
type textarea "[DOMAIN_NAME]("rightArrow")"
click at [643, 459] on span "Ejecutar" at bounding box center [679, 464] width 86 height 13
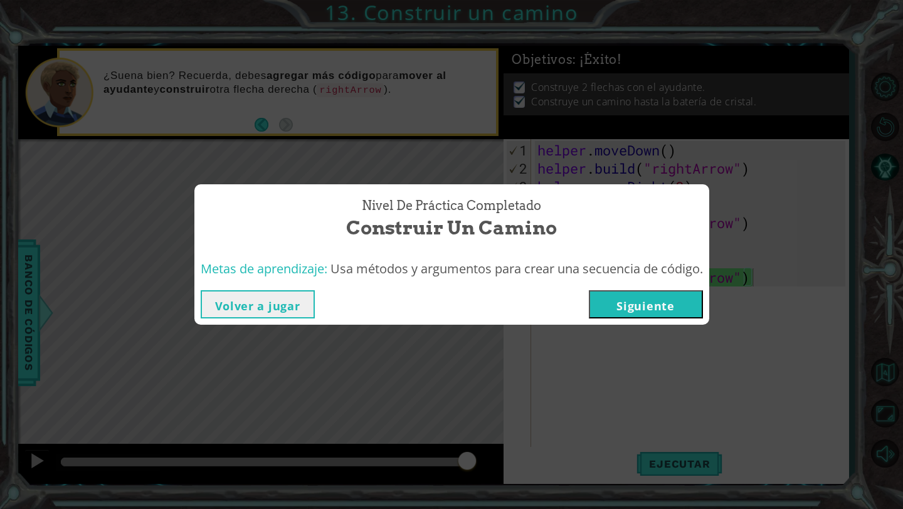
click at [649, 299] on button "Siguiente" at bounding box center [646, 304] width 114 height 28
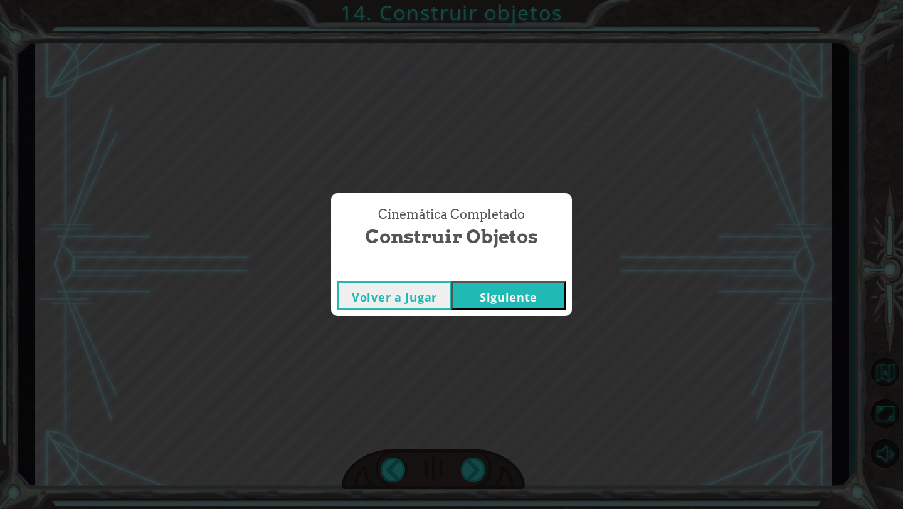
click at [540, 296] on button "Siguiente" at bounding box center [508, 295] width 114 height 28
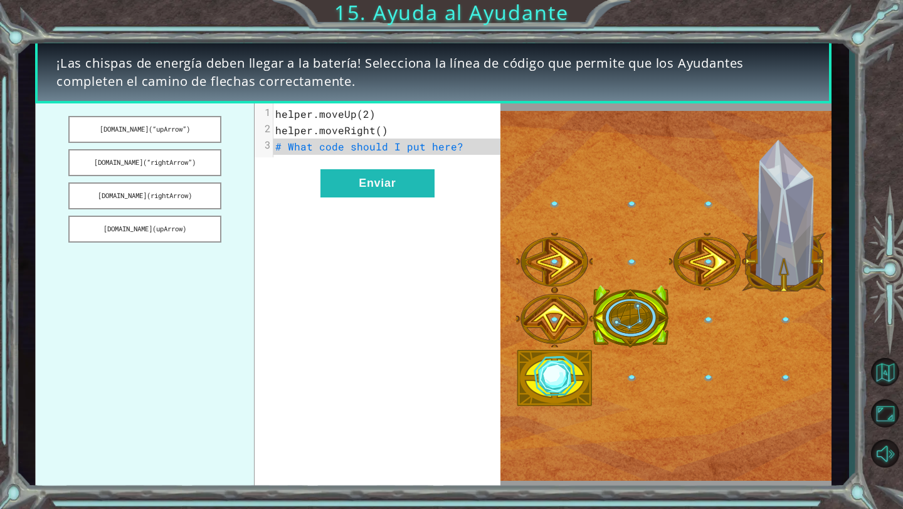
drag, startPoint x: 139, startPoint y: 160, endPoint x: 313, endPoint y: 152, distance: 173.8
click at [313, 152] on div "[DOMAIN_NAME](“upArrow”) [DOMAIN_NAME](“rightArrow”) [DOMAIN_NAME](rightArrow) …" at bounding box center [267, 295] width 465 height 385
click at [197, 158] on button "[DOMAIN_NAME](“rightArrow”)" at bounding box center [144, 162] width 152 height 27
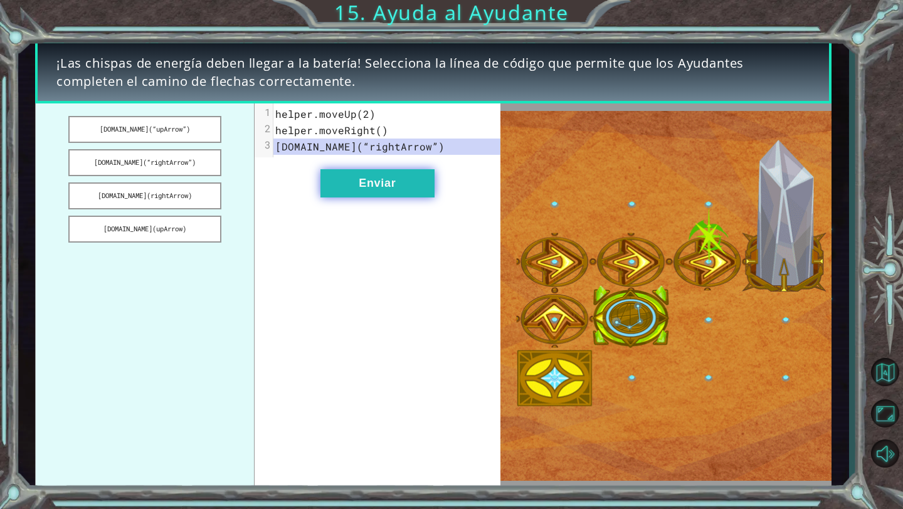
click at [390, 179] on button "Enviar" at bounding box center [377, 183] width 114 height 28
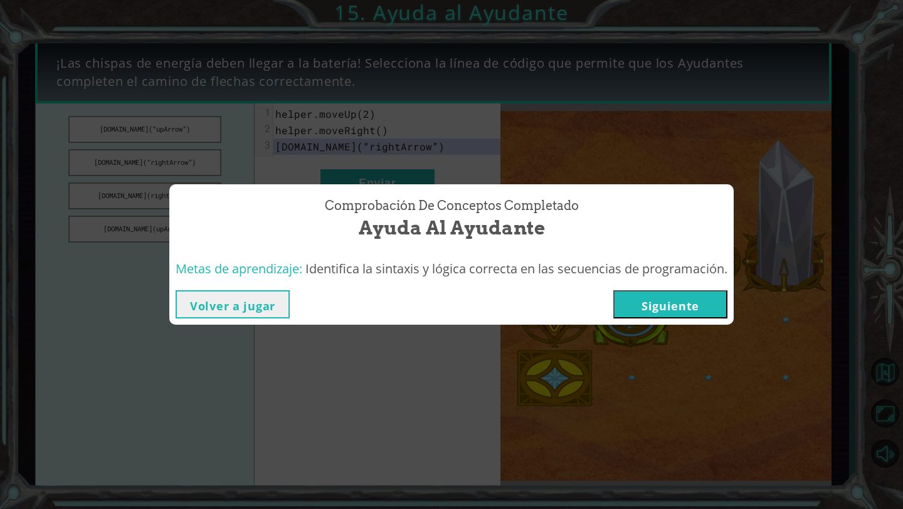
click at [699, 313] on button "Siguiente" at bounding box center [670, 304] width 114 height 28
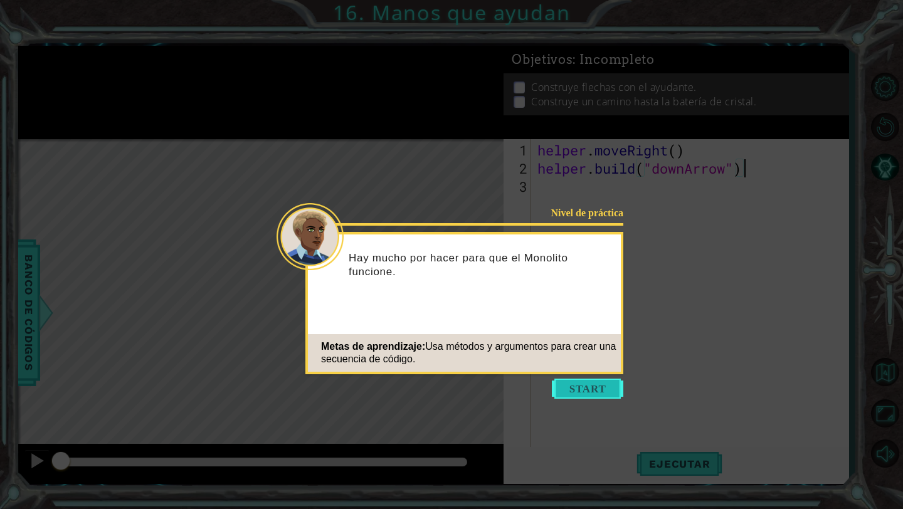
click at [595, 388] on button "Start" at bounding box center [587, 389] width 71 height 20
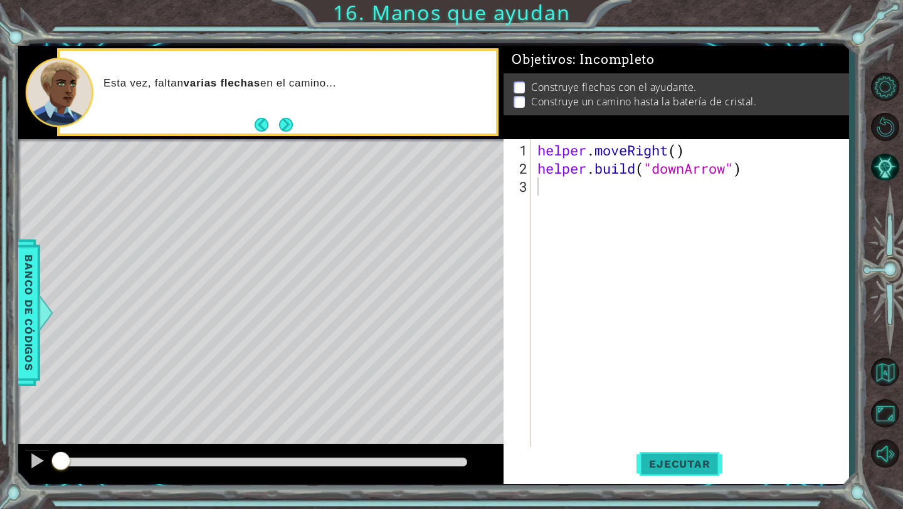
click at [672, 464] on span "Ejecutar" at bounding box center [679, 464] width 86 height 13
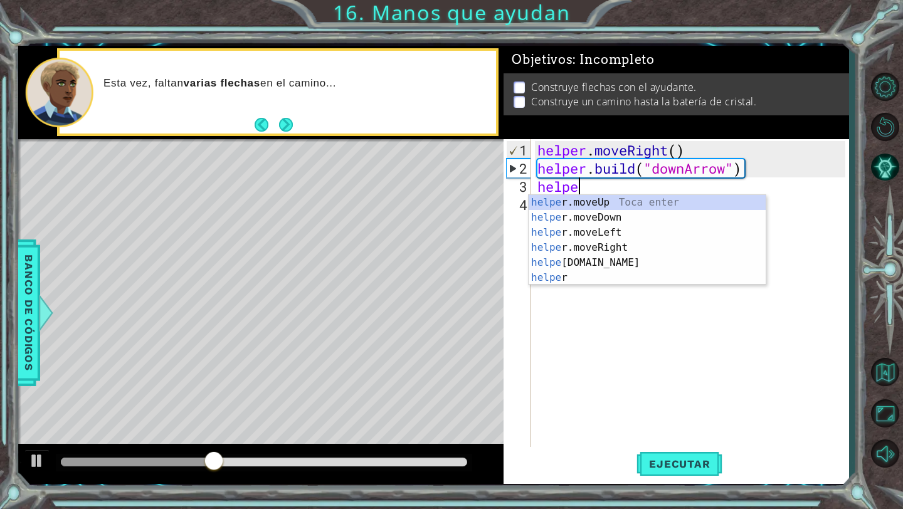
scroll to position [0, 2]
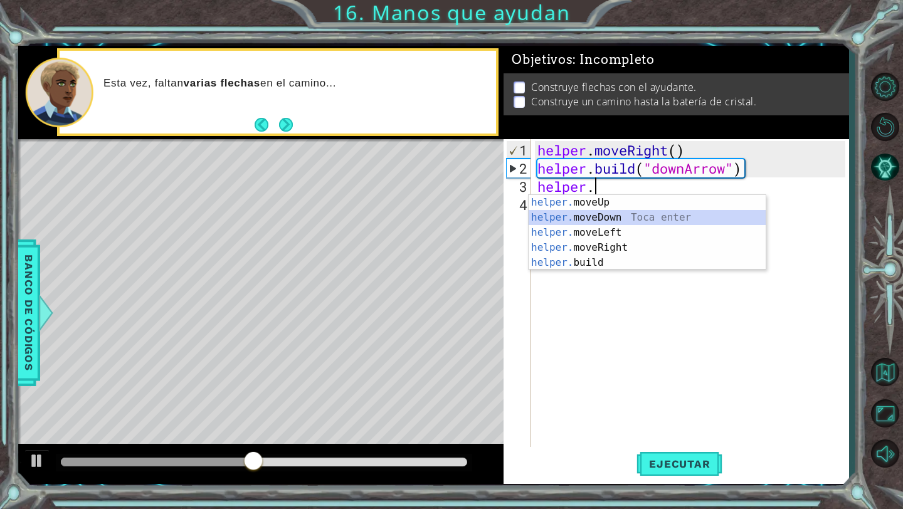
type textarea "helper.moveDown(1)"
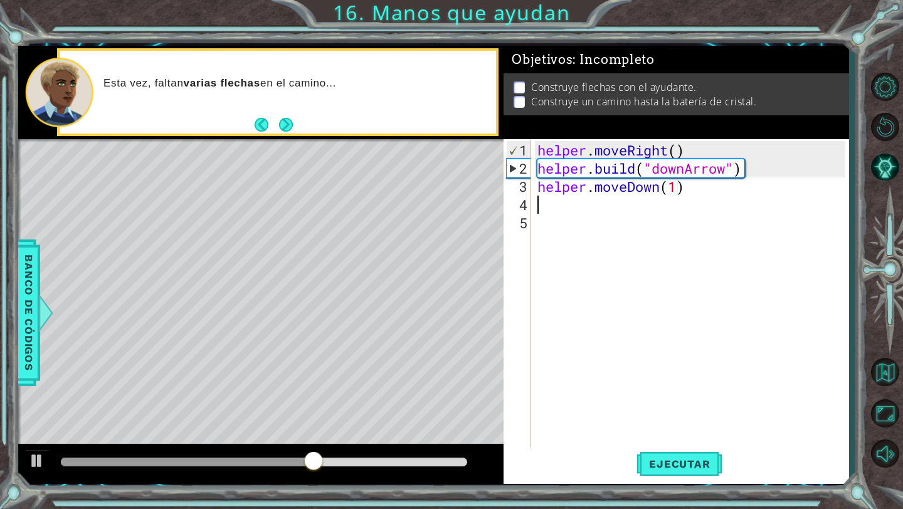
scroll to position [0, 0]
click at [733, 191] on div "helper . moveRight ( ) helper . build ( "downArrow" ) helper . moveDown ( 1 )" at bounding box center [693, 313] width 317 height 345
type textarea "helper.moveDown(1)"
click at [644, 210] on div "helper . moveRight ( ) helper . build ( "downArrow" ) helper . moveDown ( 1 )" at bounding box center [693, 313] width 317 height 345
click at [676, 459] on span "Ejecutar" at bounding box center [679, 464] width 86 height 13
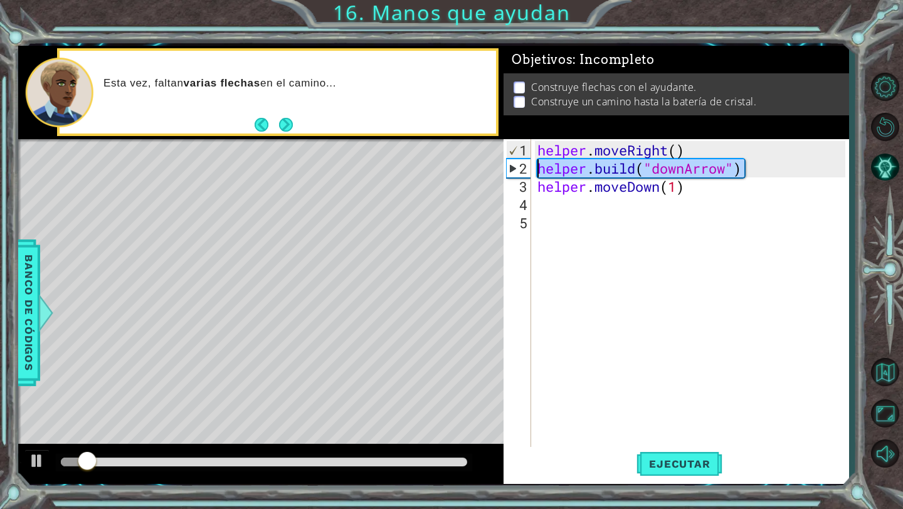
drag, startPoint x: 702, startPoint y: 165, endPoint x: 528, endPoint y: 168, distance: 173.6
click at [528, 169] on div "1 2 3 4 5 helper . moveRight ( ) helper . build ( "downArrow" ) helper . moveDo…" at bounding box center [674, 293] width 342 height 309
type textarea "[DOMAIN_NAME]("downArrow")"
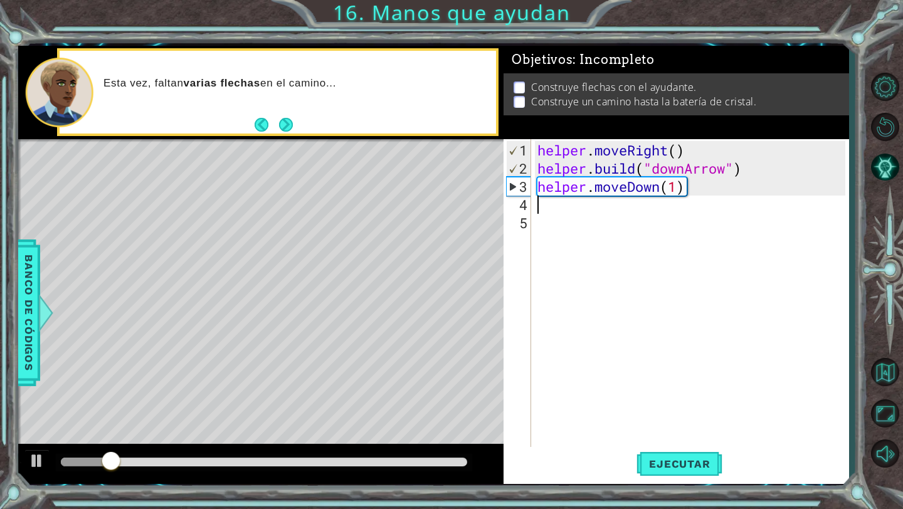
click at [542, 206] on div "helper . moveRight ( ) helper . build ( "downArrow" ) helper . moveDown ( 1 )" at bounding box center [693, 313] width 317 height 345
paste textarea "[DOMAIN_NAME]("downArrow")"
click at [687, 205] on div "helper . moveRight ( ) helper . build ( "downArrow" ) helper . moveDown ( 1 ) h…" at bounding box center [693, 313] width 317 height 345
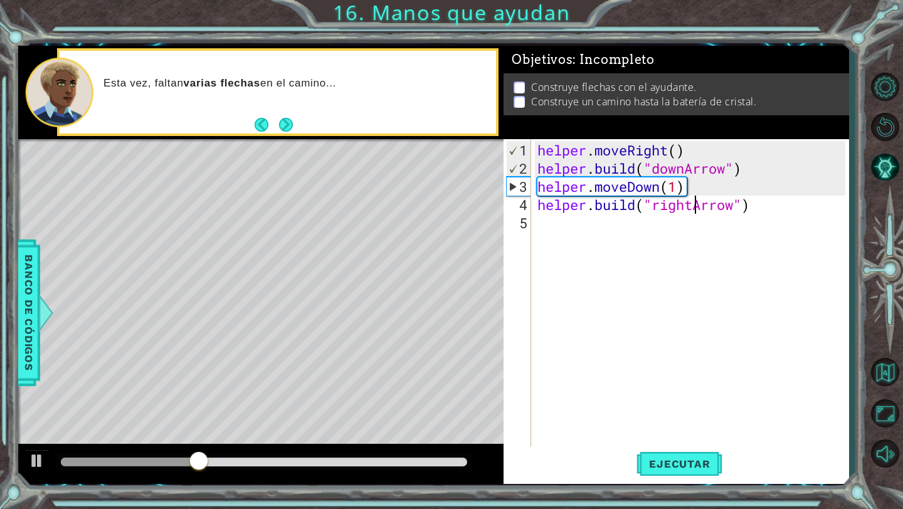
scroll to position [0, 8]
type textarea "[DOMAIN_NAME]("rightArrow")"
click at [686, 470] on button "Ejecutar" at bounding box center [679, 464] width 86 height 34
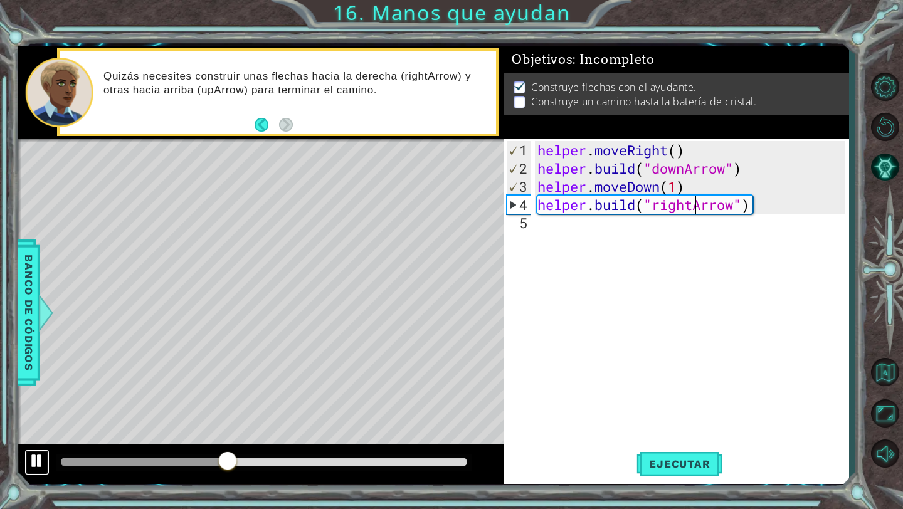
click at [43, 463] on div at bounding box center [37, 461] width 16 height 16
click at [770, 206] on div "helper . moveRight ( ) helper . build ( "downArrow" ) helper . moveDown ( 1 ) h…" at bounding box center [693, 313] width 317 height 345
click at [772, 211] on div "helper . moveRight ( ) helper . build ( "downArrow" ) helper . moveDown ( 1 ) h…" at bounding box center [693, 313] width 317 height 345
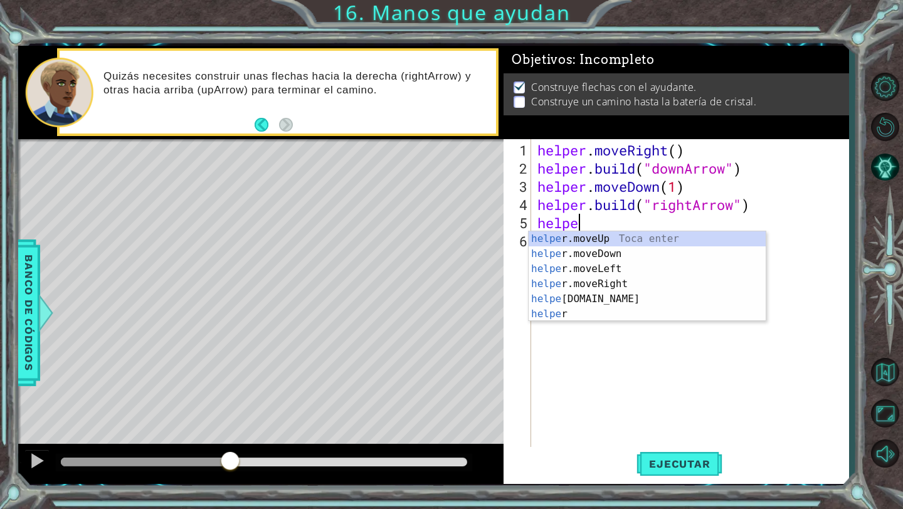
scroll to position [0, 2]
click at [607, 297] on div "helper Toca enter helper .moveUp Toca enter helper .moveDown Toca enter helper …" at bounding box center [646, 291] width 237 height 120
type textarea "helper.moveRight(1)"
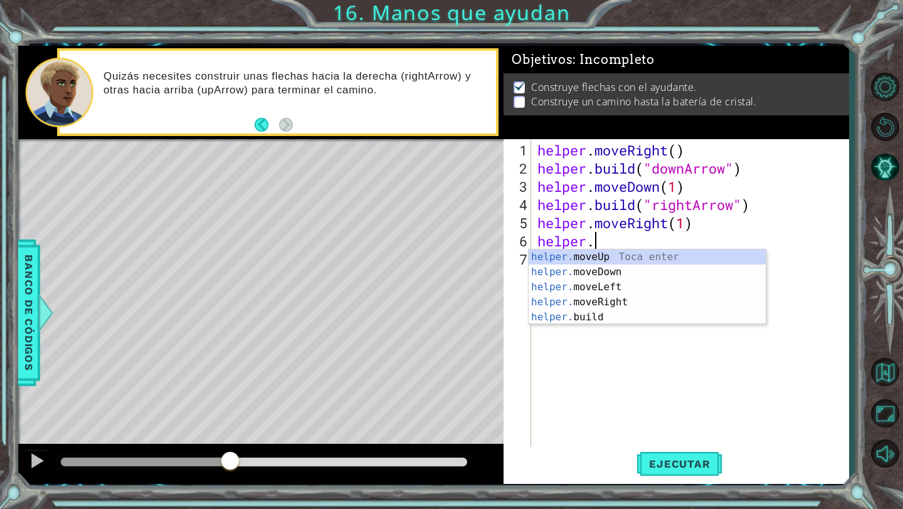
scroll to position [0, 3]
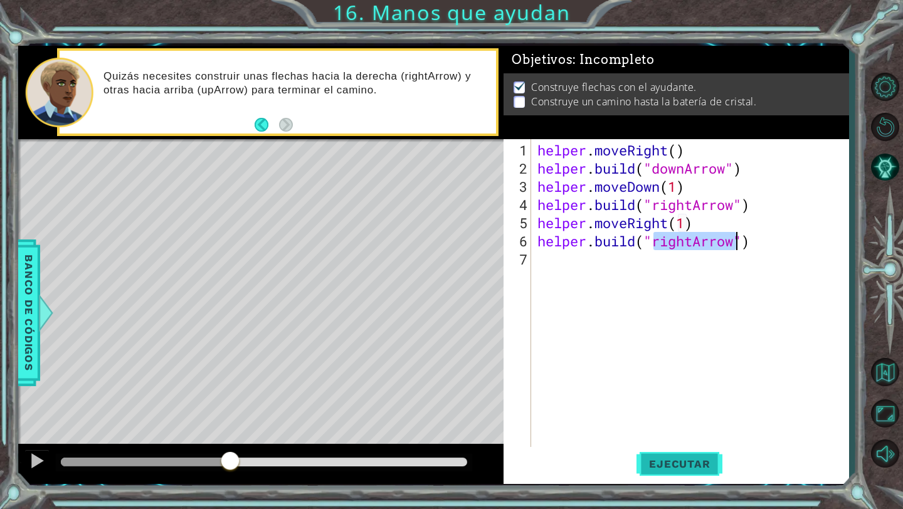
type textarea "[DOMAIN_NAME]("rightArrow")"
click at [675, 456] on button "Ejecutar" at bounding box center [679, 464] width 86 height 34
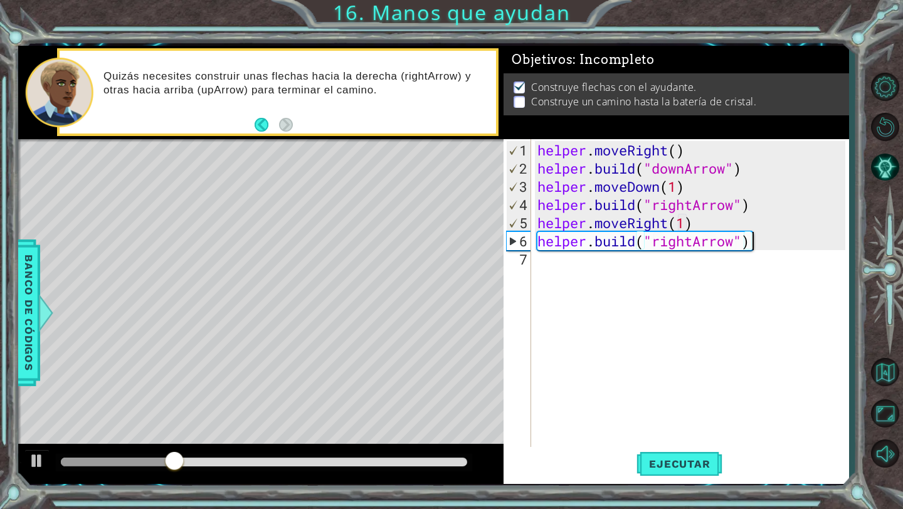
click at [777, 245] on div "helper . moveRight ( ) helper . build ( "downArrow" ) helper . moveDown ( 1 ) h…" at bounding box center [693, 313] width 317 height 345
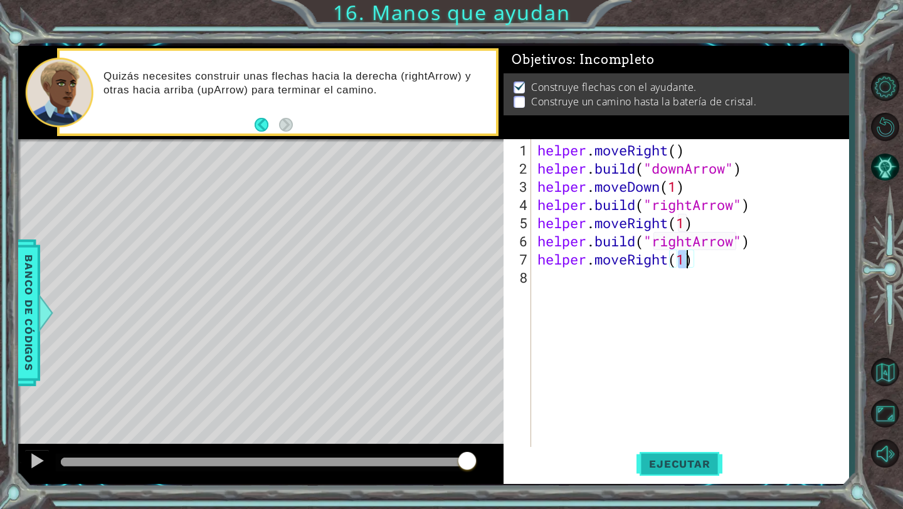
type textarea "helper.moveRight(1)"
click at [696, 458] on span "Ejecutar" at bounding box center [679, 464] width 86 height 13
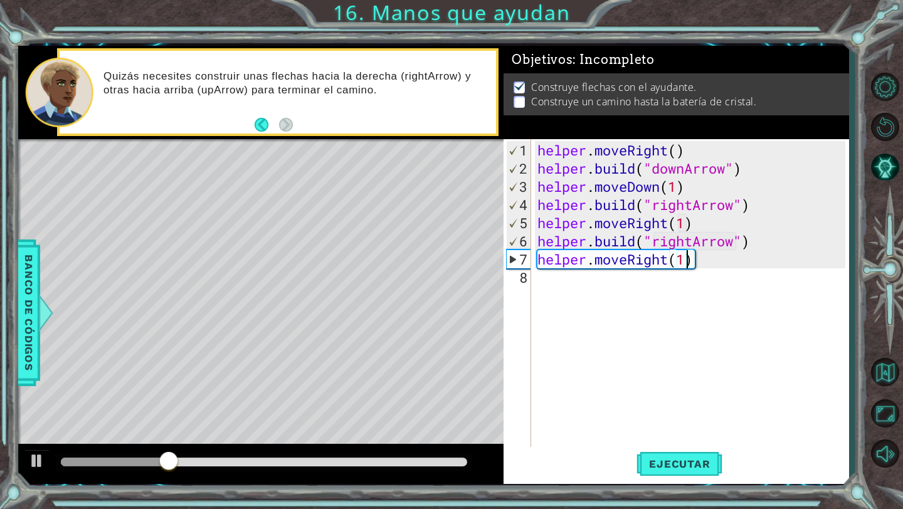
click at [720, 263] on div "helper . moveRight ( ) helper . build ( "downArrow" ) helper . moveDown ( 1 ) h…" at bounding box center [693, 313] width 317 height 345
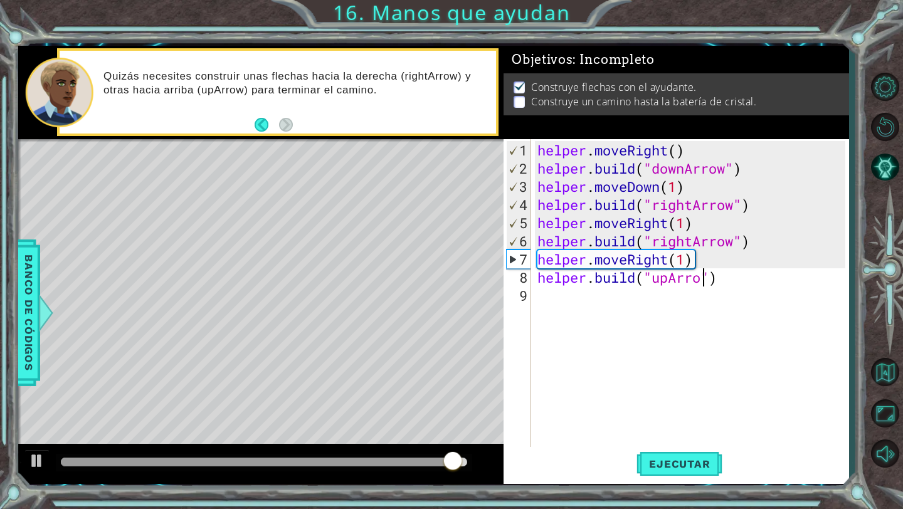
scroll to position [0, 8]
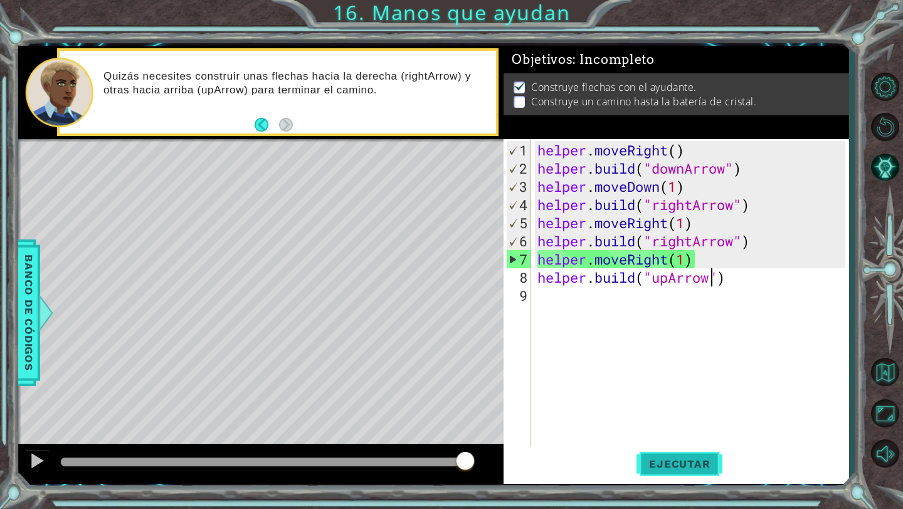
type textarea "[DOMAIN_NAME]("upArrow")"
click at [652, 462] on span "Ejecutar" at bounding box center [679, 464] width 86 height 13
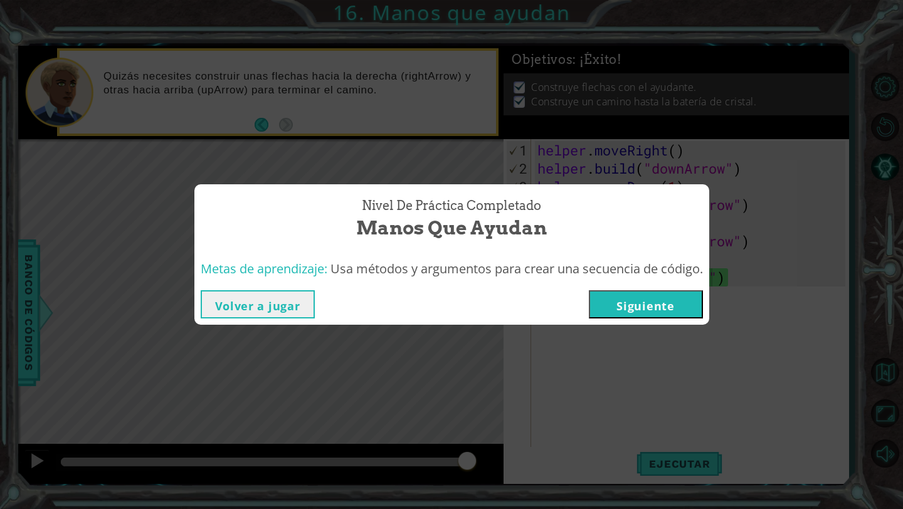
click at [677, 294] on button "Siguiente" at bounding box center [646, 304] width 114 height 28
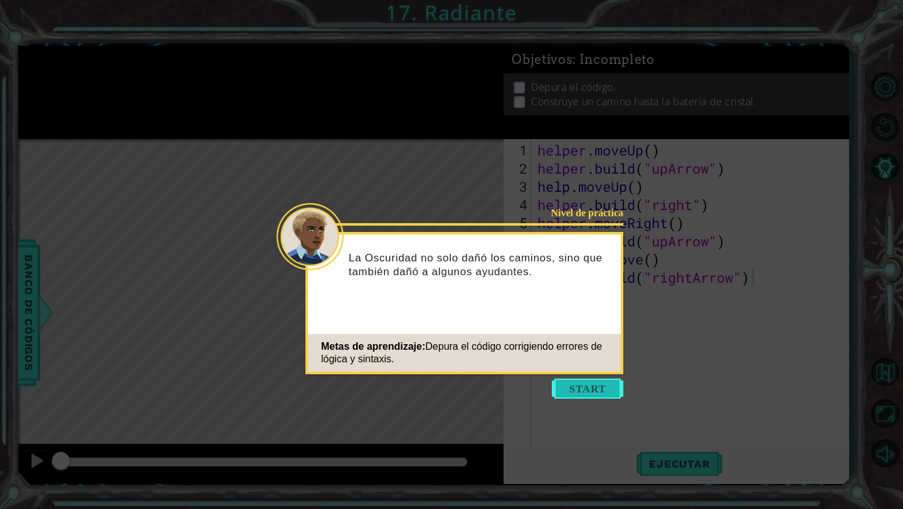
click at [578, 390] on button "Start" at bounding box center [587, 389] width 71 height 20
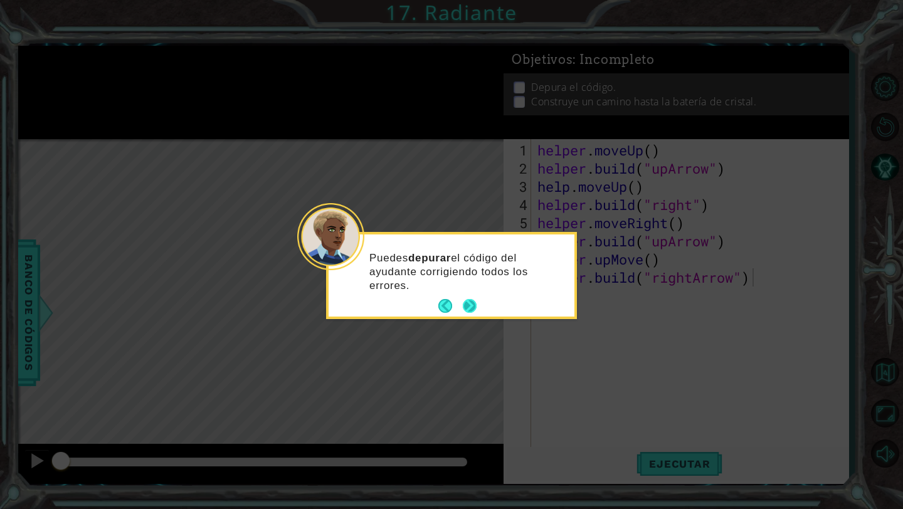
click at [476, 305] on button "Next" at bounding box center [470, 306] width 14 height 14
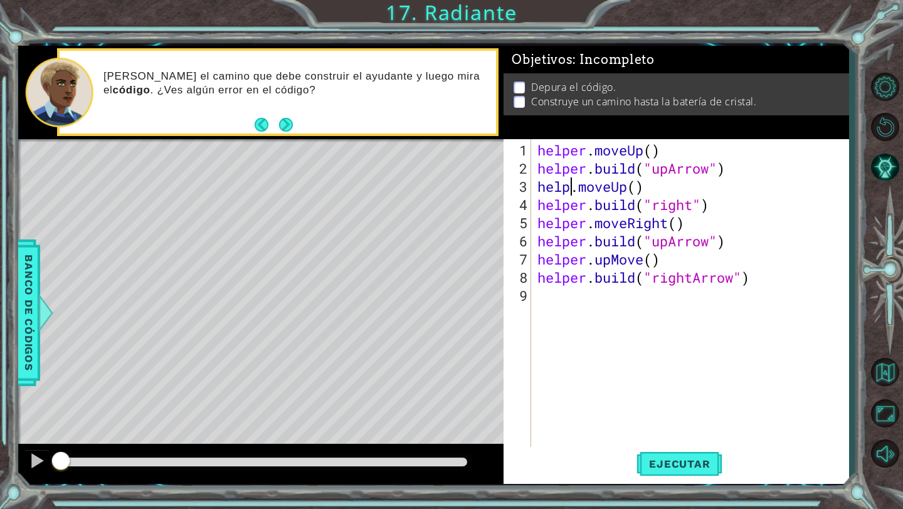
click at [572, 191] on div "helper . moveUp ( ) helper . build ( "upArrow" ) help . moveUp ( ) helper . bui…" at bounding box center [693, 313] width 317 height 345
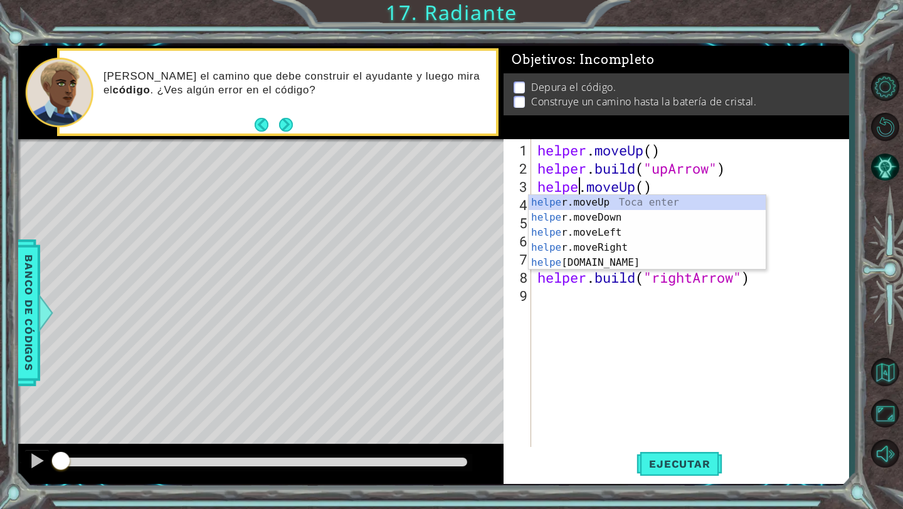
scroll to position [0, 3]
type textarea "helper.moveUp()"
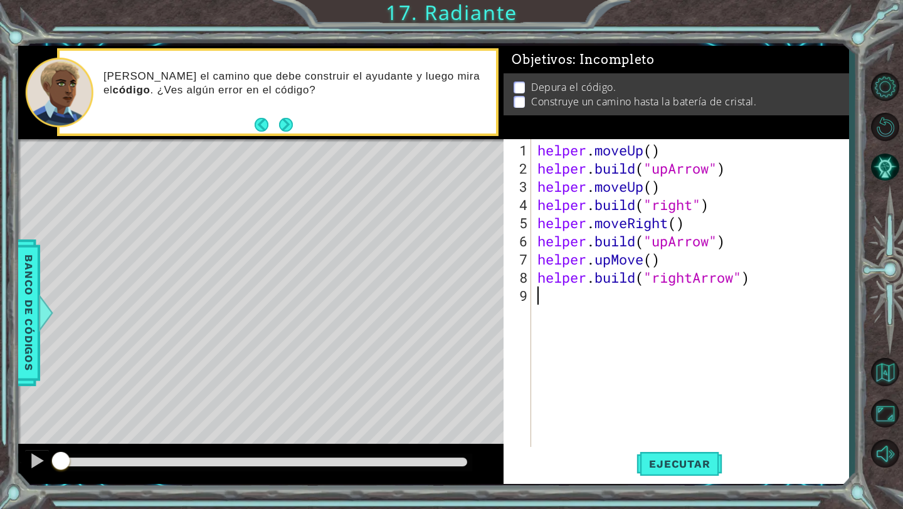
click at [587, 308] on div "helper . moveUp ( ) helper . build ( "upArrow" ) helper . moveUp ( ) helper . b…" at bounding box center [693, 313] width 317 height 345
click at [695, 207] on div "helper . moveUp ( ) helper . build ( "upArrow" ) helper . moveUp ( ) helper . b…" at bounding box center [693, 313] width 317 height 345
click at [674, 456] on button "Ejecutar" at bounding box center [679, 464] width 86 height 34
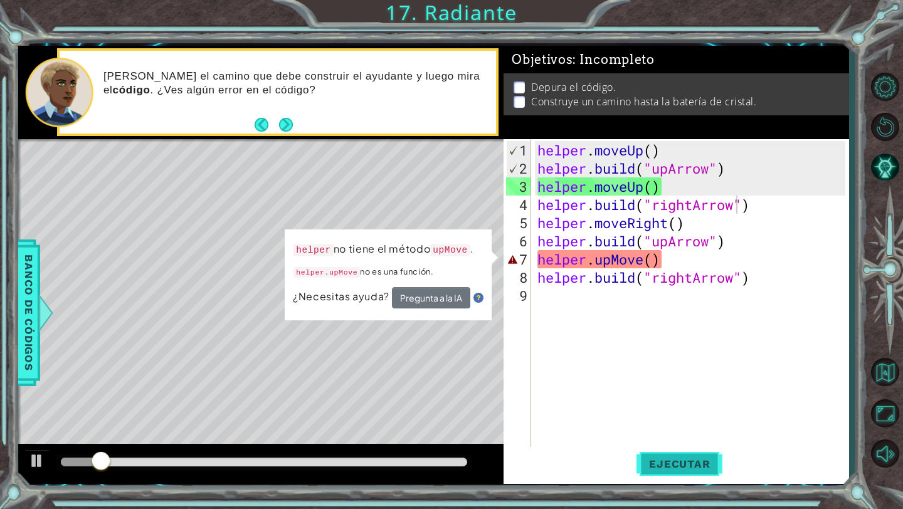
click at [674, 459] on span "Ejecutar" at bounding box center [679, 464] width 86 height 13
click at [33, 459] on div at bounding box center [37, 461] width 16 height 16
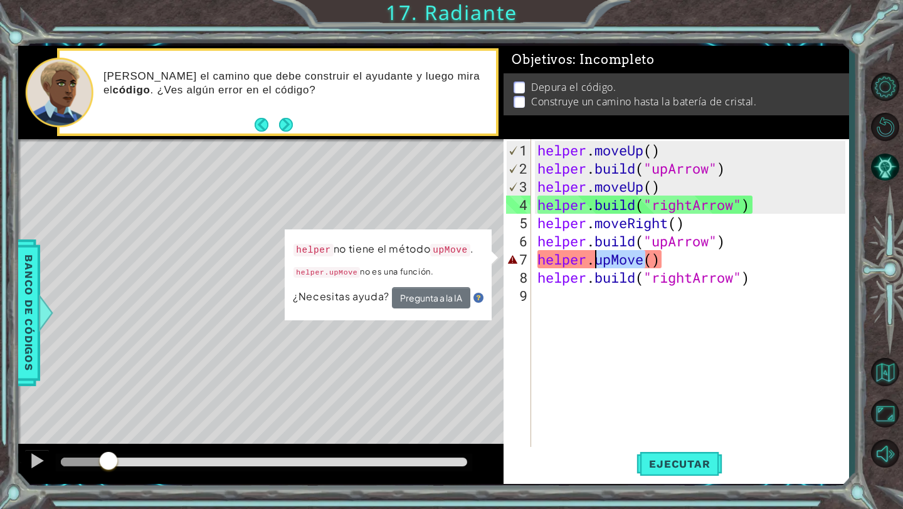
drag, startPoint x: 644, startPoint y: 260, endPoint x: 598, endPoint y: 259, distance: 45.8
click at [598, 259] on div "helper . moveUp ( ) helper . build ( "upArrow" ) helper . moveUp ( ) helper . b…" at bounding box center [693, 313] width 317 height 345
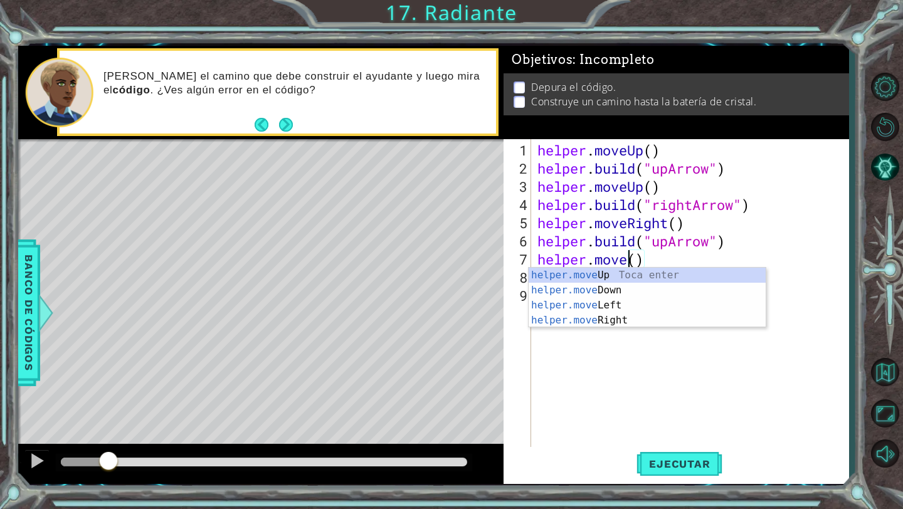
scroll to position [0, 4]
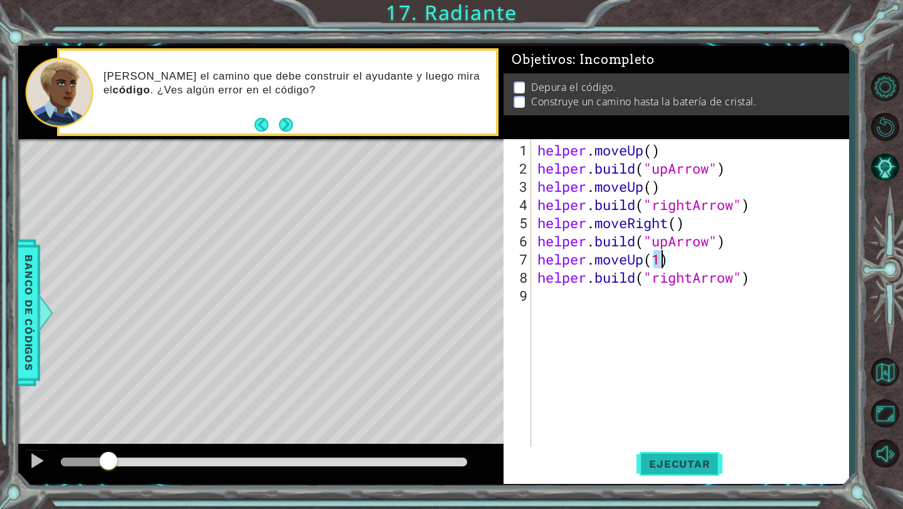
type textarea "helper.moveUp(1)"
click at [669, 458] on span "Ejecutar" at bounding box center [679, 464] width 86 height 13
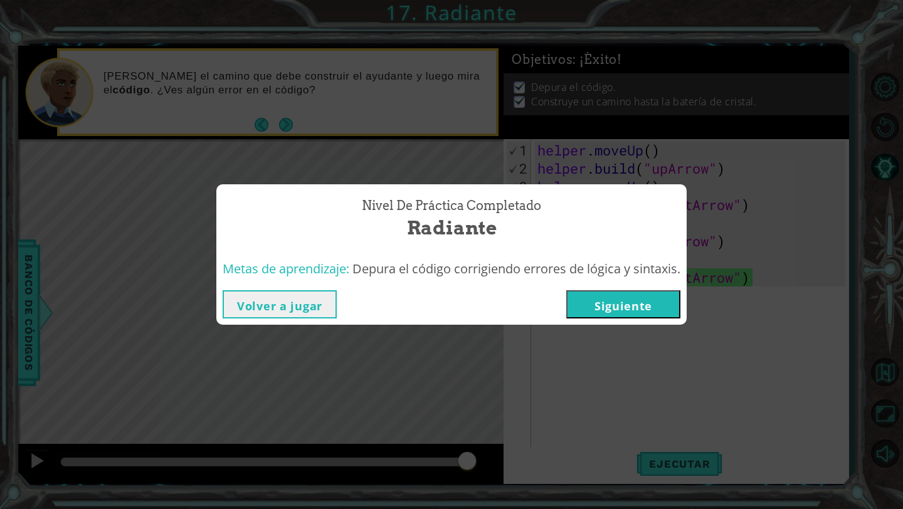
click at [625, 308] on button "Siguiente" at bounding box center [623, 304] width 114 height 28
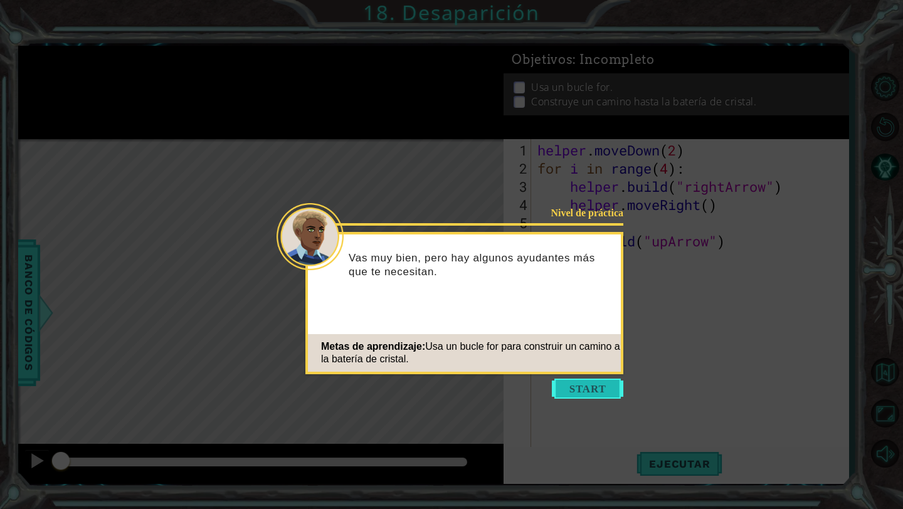
click at [588, 386] on button "Start" at bounding box center [587, 389] width 71 height 20
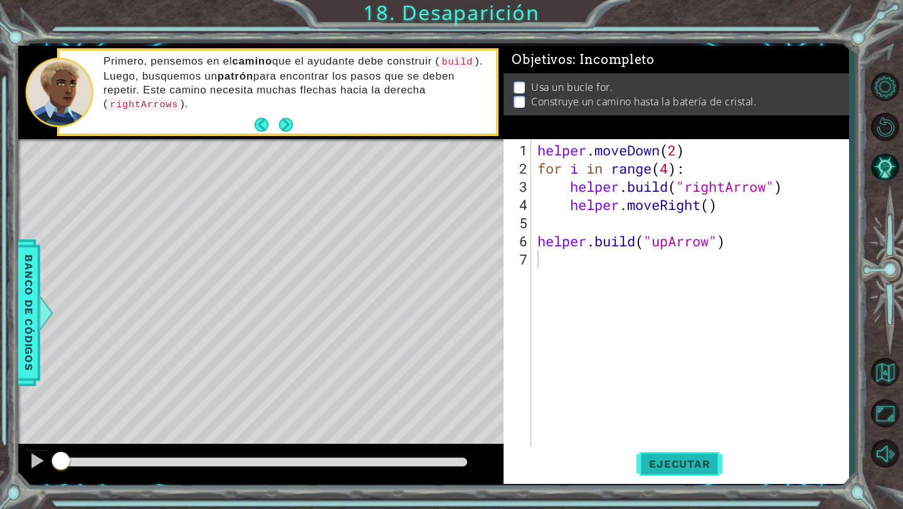
click at [660, 461] on span "Ejecutar" at bounding box center [679, 464] width 86 height 13
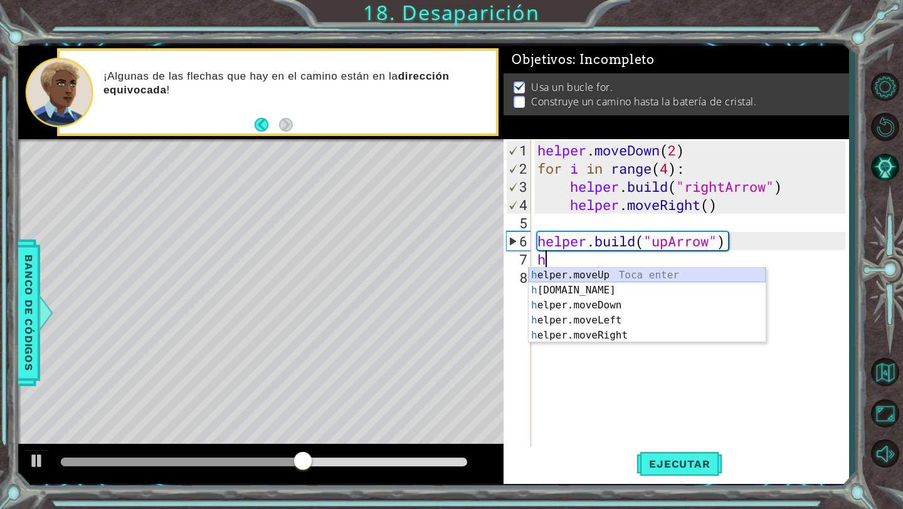
click at [637, 271] on div "h elper.moveUp Toca enter h [DOMAIN_NAME] Toca enter h elper.moveDown Toca ente…" at bounding box center [646, 320] width 237 height 105
type textarea "helper.moveUp(1)"
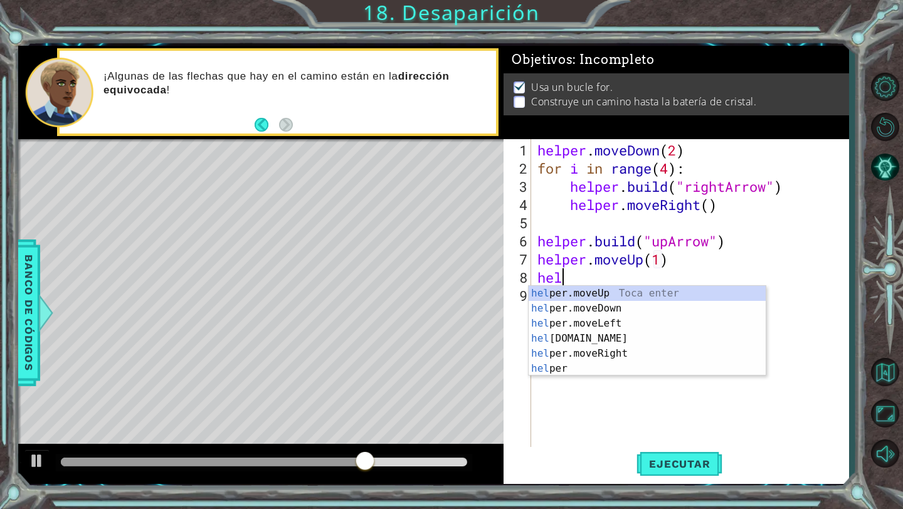
scroll to position [0, 1]
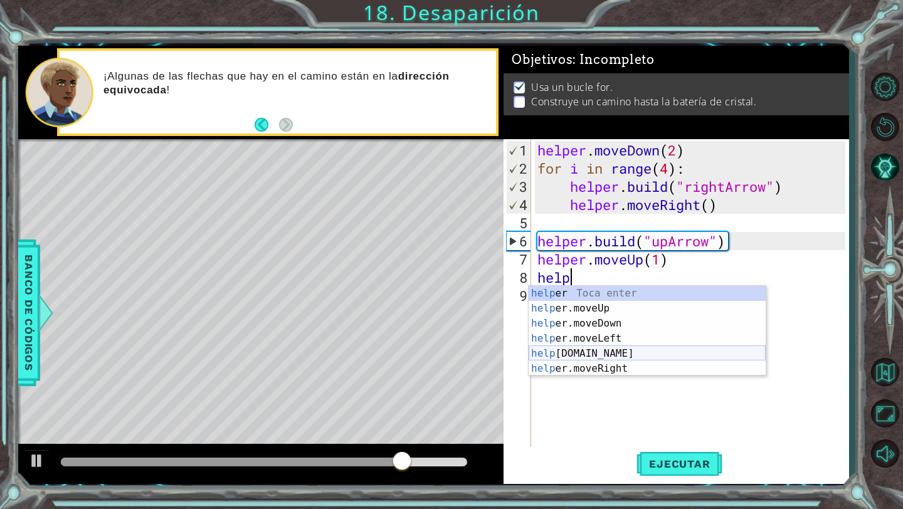
click at [602, 353] on div "help [PERSON_NAME] enter help er.moveUp Toca enter help er.moveDown Toca enter …" at bounding box center [646, 346] width 237 height 120
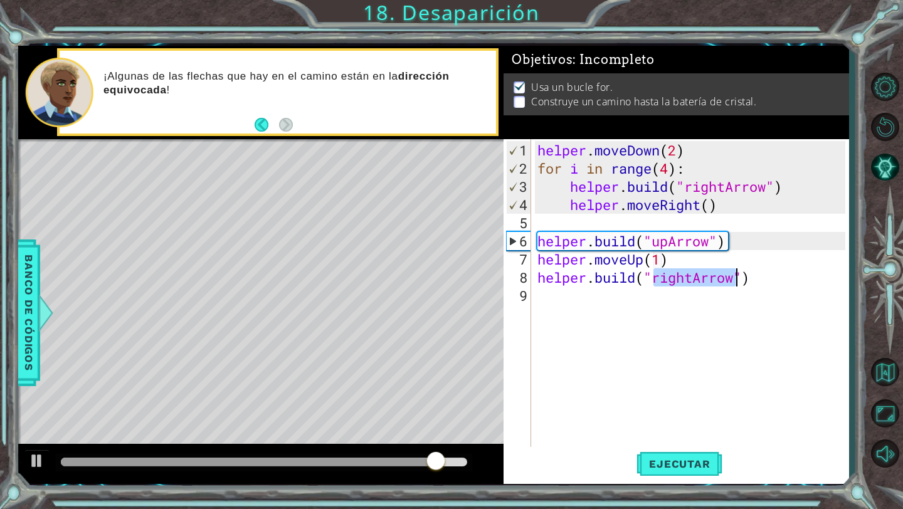
scroll to position [0, 6]
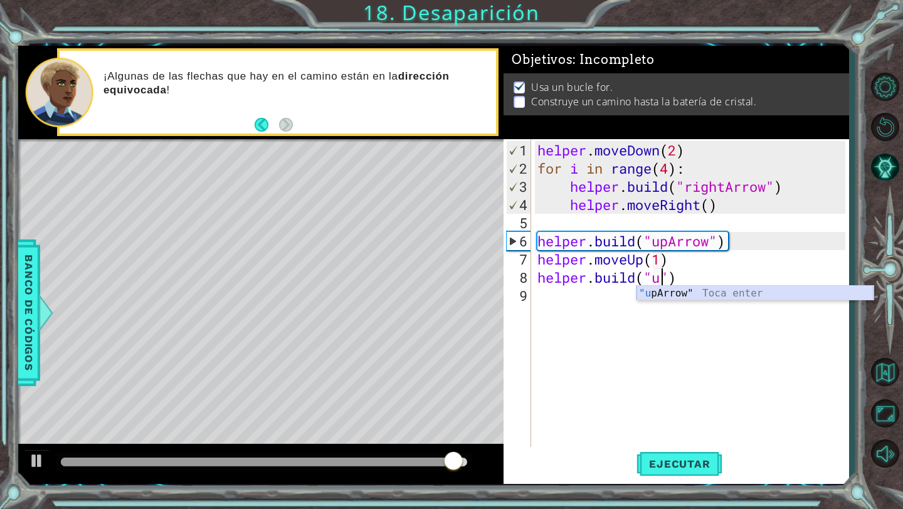
click at [696, 292] on div ""u [PERSON_NAME]" Toca enter" at bounding box center [754, 308] width 237 height 45
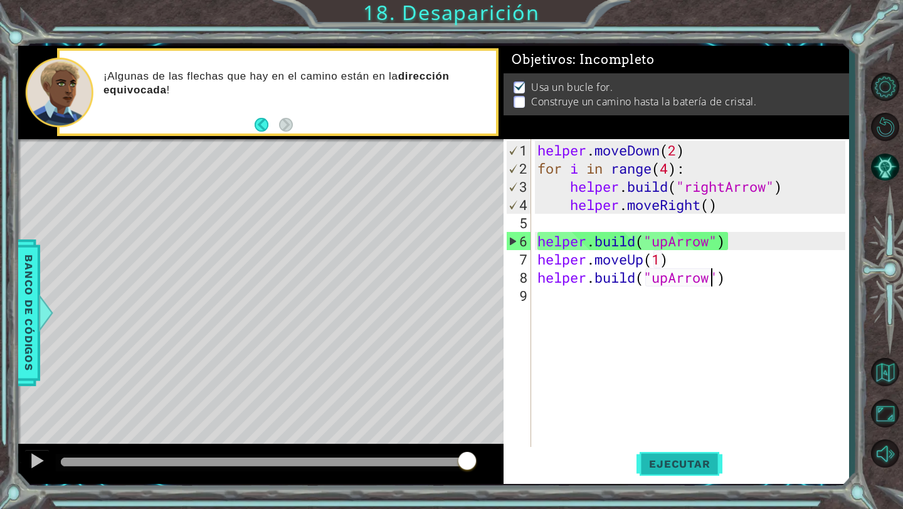
type textarea "[DOMAIN_NAME]("upArrow")"
click at [665, 469] on span "Ejecutar" at bounding box center [679, 464] width 86 height 13
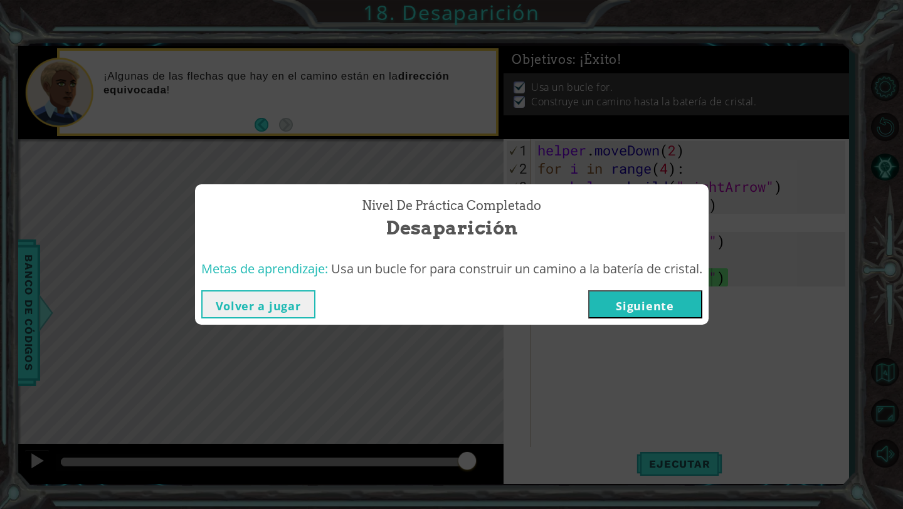
click at [649, 316] on button "Siguiente" at bounding box center [645, 304] width 114 height 28
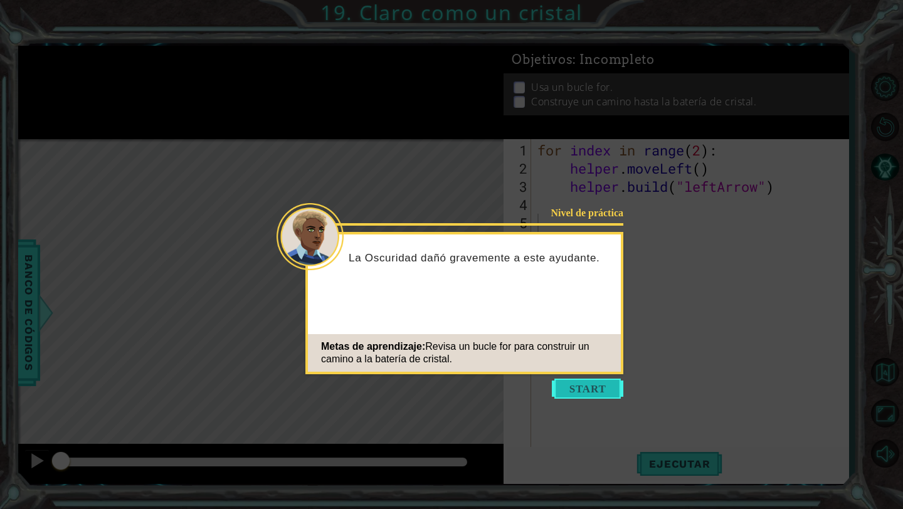
click at [575, 388] on button "Start" at bounding box center [587, 389] width 71 height 20
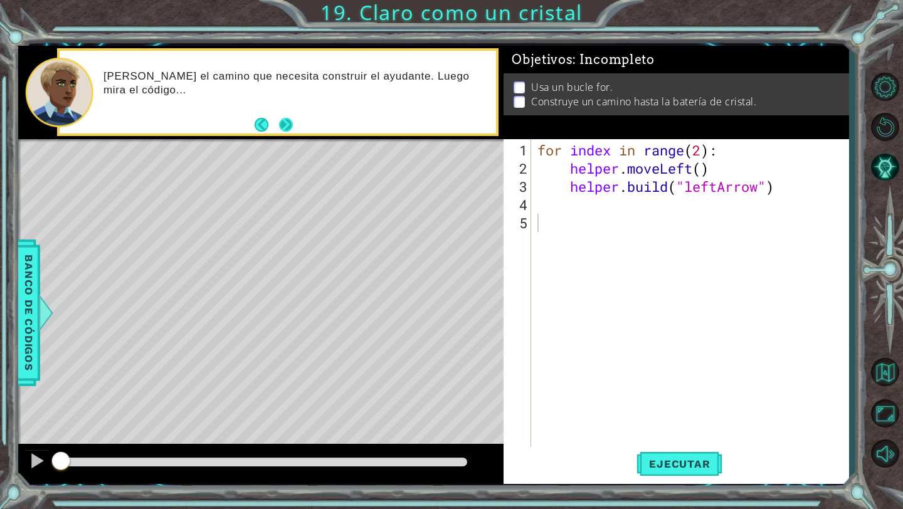
click at [289, 125] on button "Next" at bounding box center [286, 125] width 14 height 14
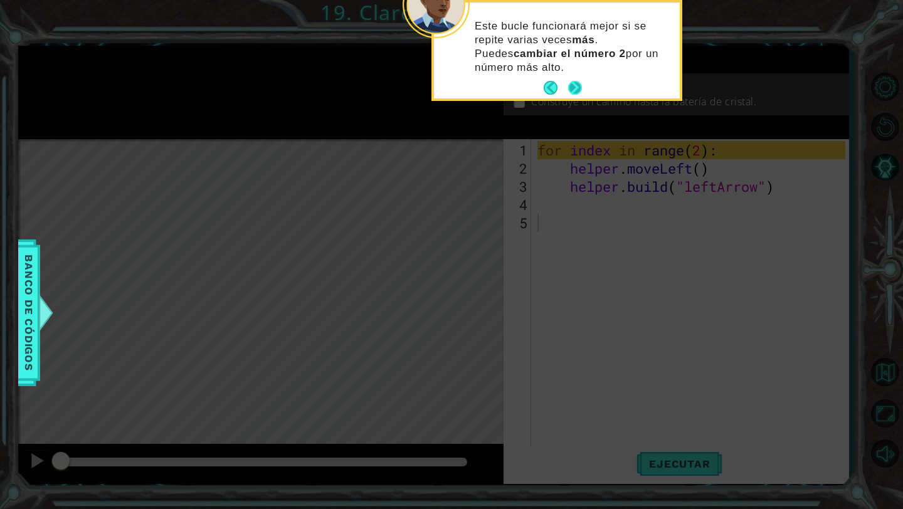
click at [576, 85] on button "Next" at bounding box center [575, 88] width 14 height 14
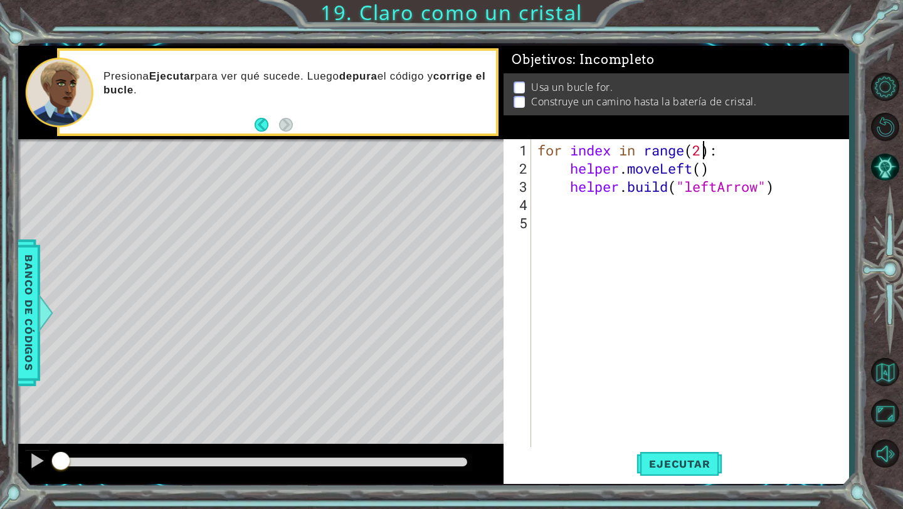
click at [700, 152] on div "for index in range ( 2 ) : helper . moveLeft ( ) helper . build ( "leftArrow" )" at bounding box center [693, 313] width 317 height 345
type textarea "for index in range(4):"
click at [686, 448] on button "Ejecutar" at bounding box center [679, 464] width 86 height 34
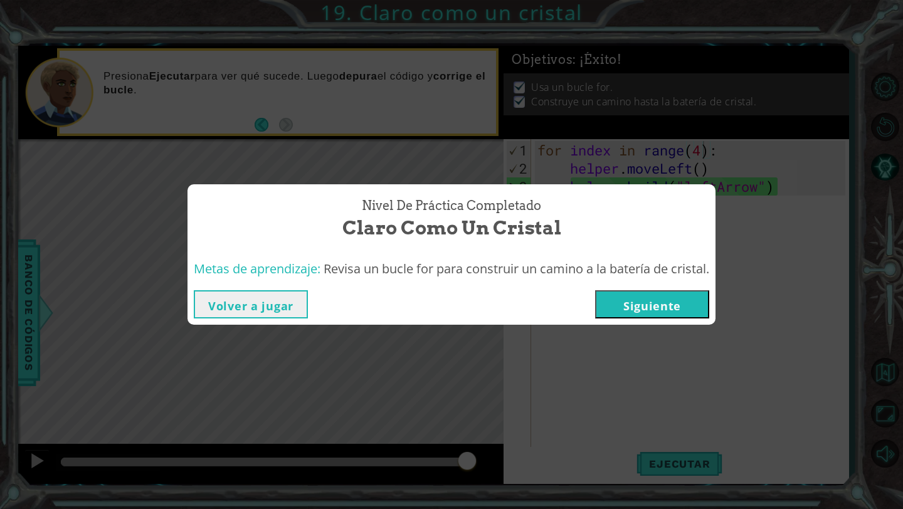
click at [686, 303] on button "Siguiente" at bounding box center [652, 304] width 114 height 28
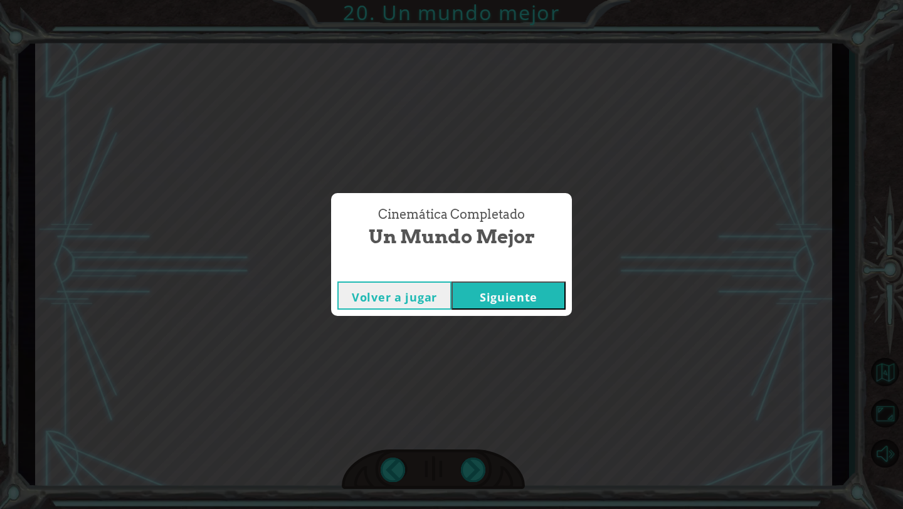
click at [503, 299] on button "Siguiente" at bounding box center [508, 295] width 114 height 28
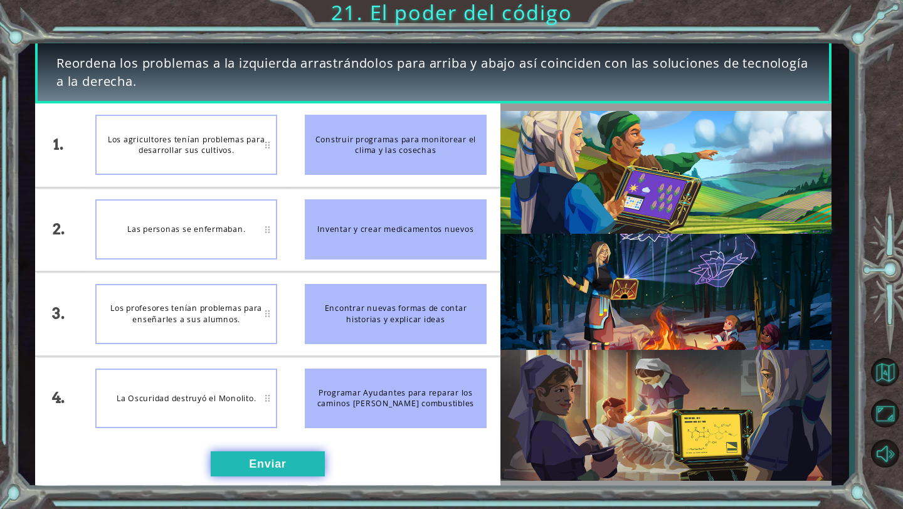
click at [273, 461] on button "Enviar" at bounding box center [268, 463] width 114 height 25
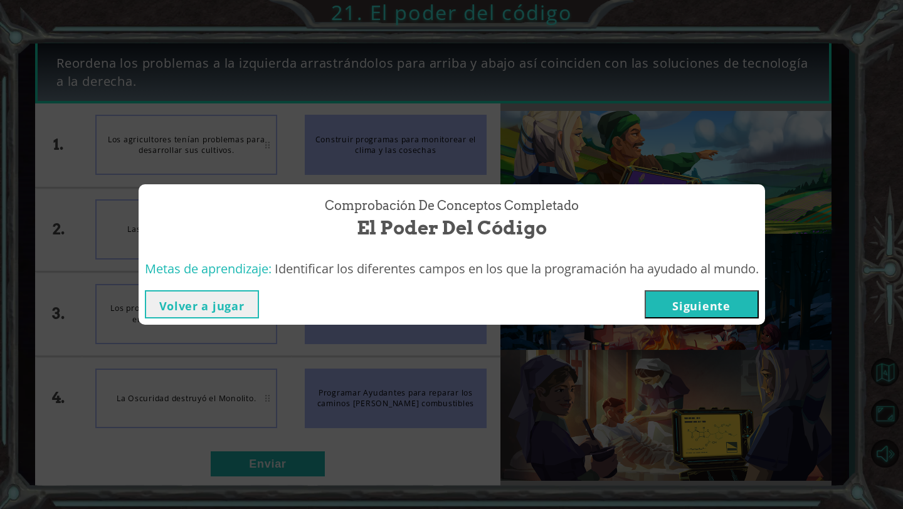
click at [716, 309] on button "Siguiente" at bounding box center [701, 304] width 114 height 28
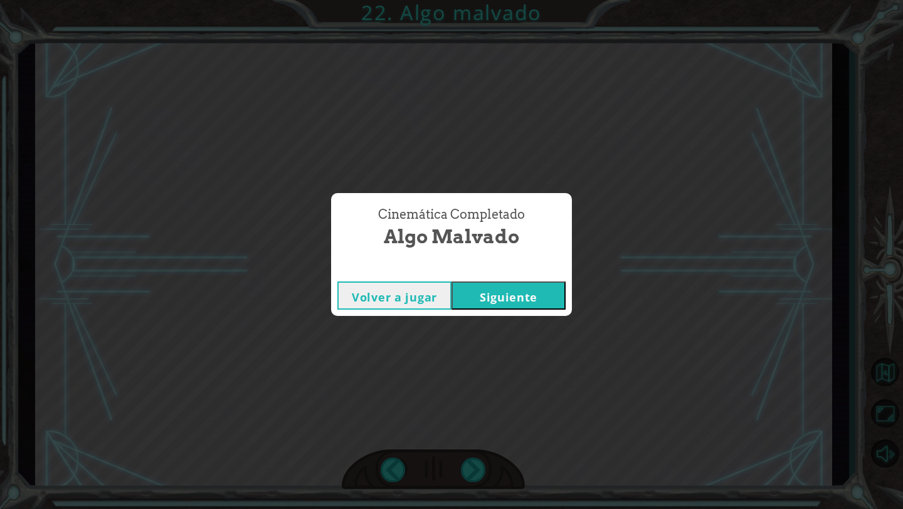
click at [552, 290] on button "Siguiente" at bounding box center [508, 295] width 114 height 28
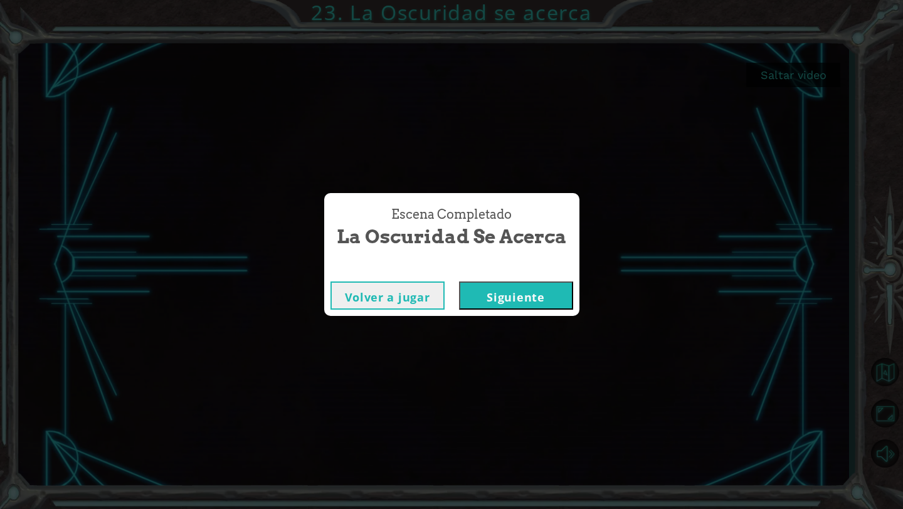
click at [523, 293] on button "Siguiente" at bounding box center [516, 295] width 114 height 28
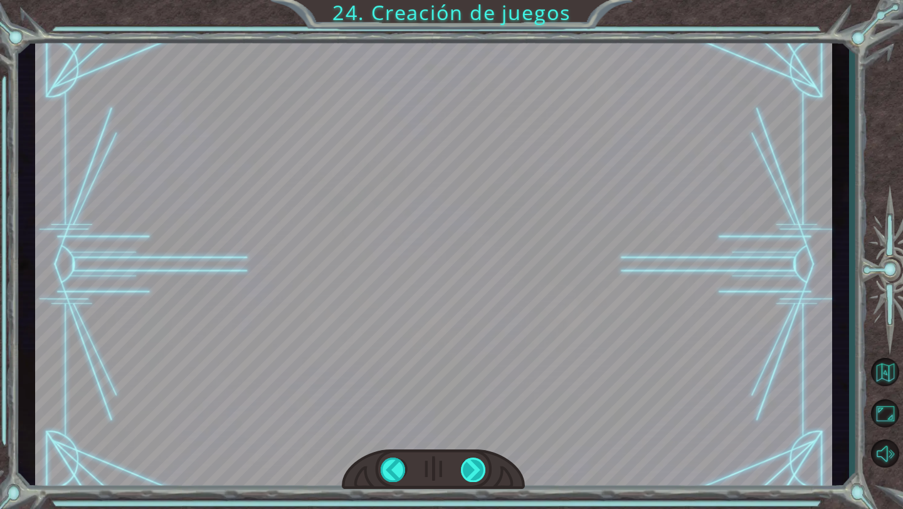
click at [474, 474] on div at bounding box center [474, 470] width 26 height 24
click at [887, 375] on button "Volver al mapa" at bounding box center [884, 372] width 36 height 36
